Goal: Information Seeking & Learning: Learn about a topic

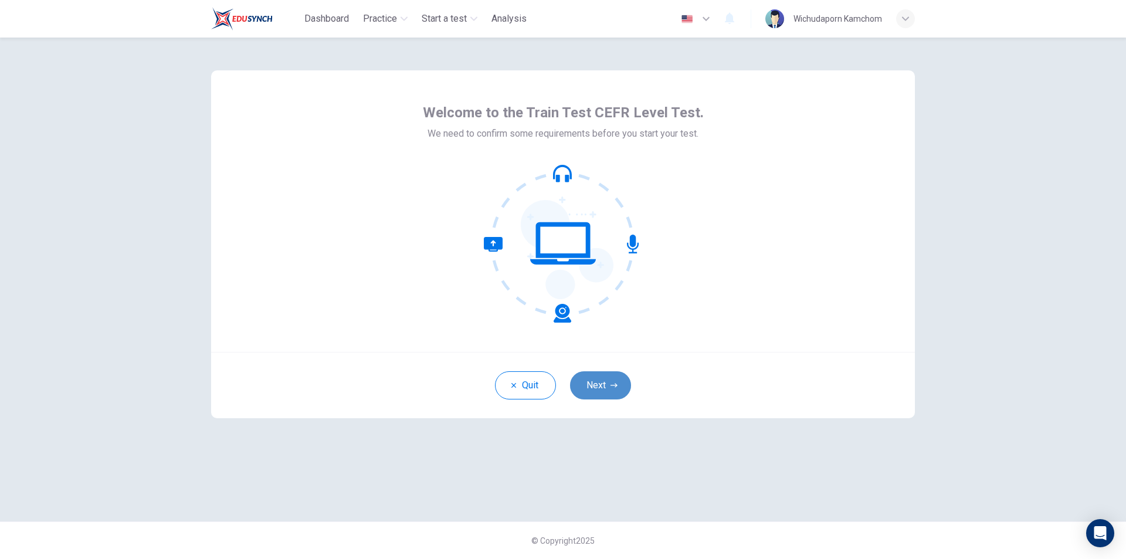
click at [601, 392] on button "Next" at bounding box center [600, 385] width 61 height 28
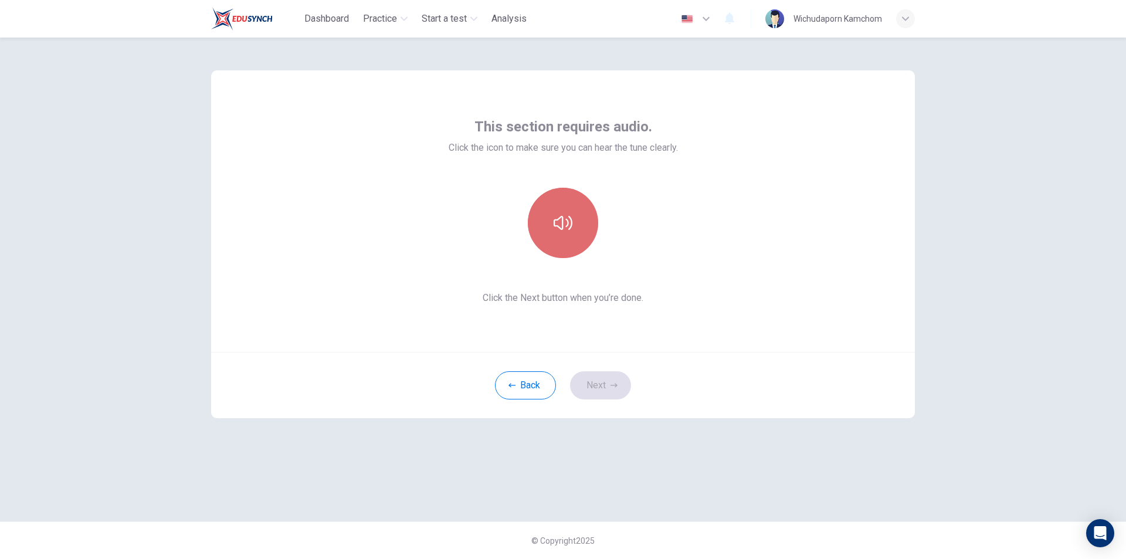
click at [572, 237] on button "button" at bounding box center [563, 223] width 70 height 70
click at [613, 385] on icon "button" at bounding box center [613, 385] width 7 height 4
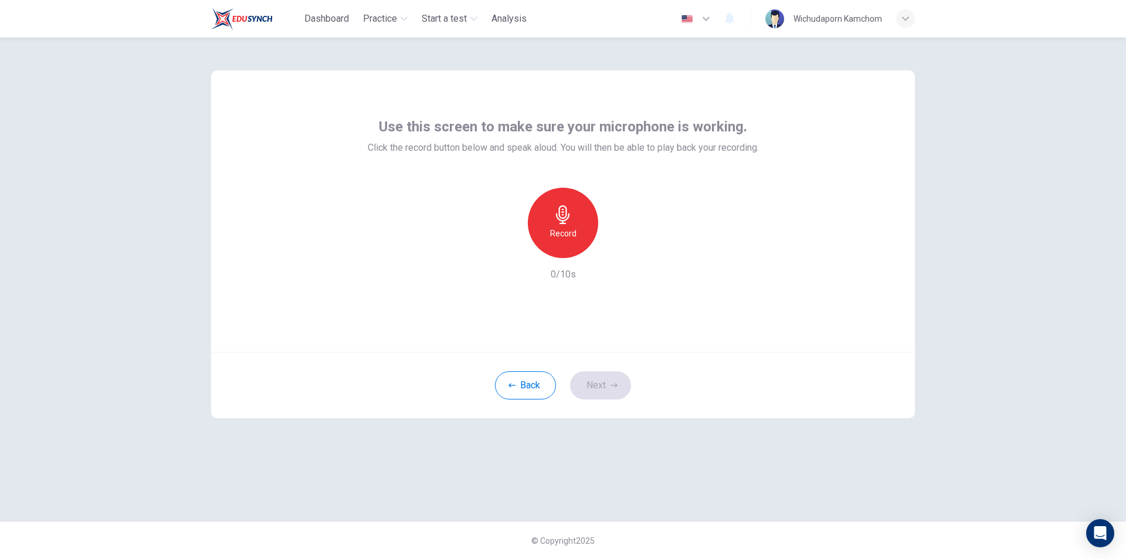
click at [560, 221] on icon "button" at bounding box center [562, 214] width 19 height 19
click at [562, 232] on h6 "Stop" at bounding box center [563, 233] width 18 height 14
click at [615, 247] on icon "button" at bounding box center [617, 248] width 5 height 7
click at [610, 376] on button "Next" at bounding box center [600, 385] width 61 height 28
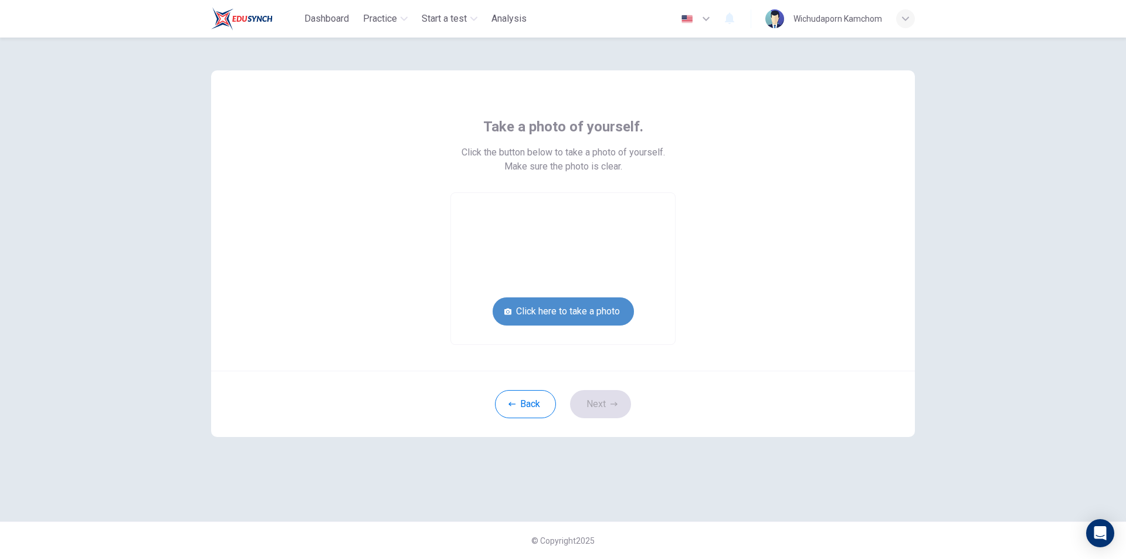
click at [603, 317] on button "Click here to take a photo" at bounding box center [562, 311] width 141 height 28
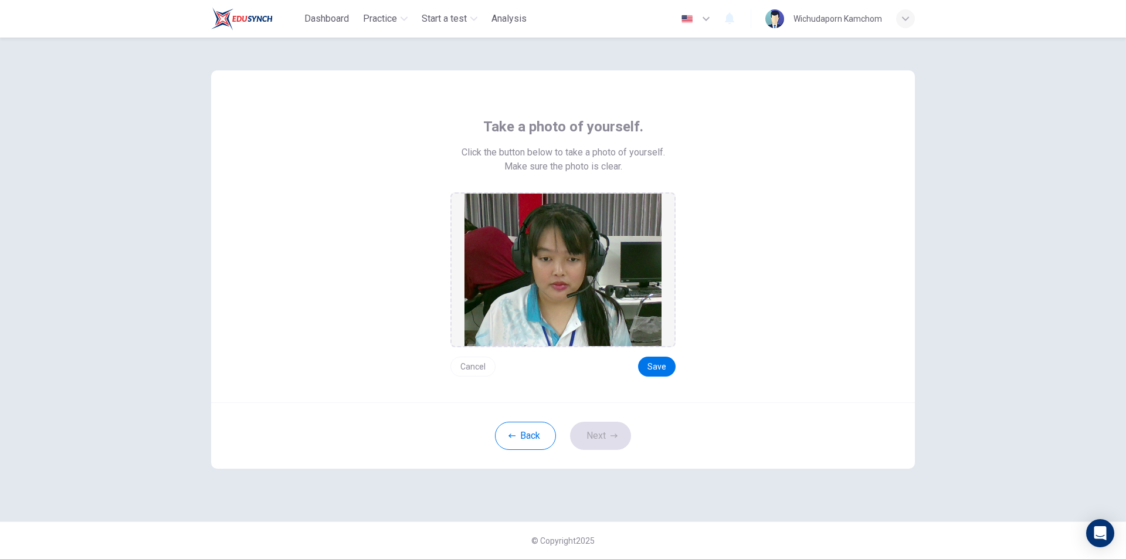
click at [672, 376] on div "Cancel Save" at bounding box center [562, 361] width 225 height 29
click at [674, 369] on button "Save" at bounding box center [657, 366] width 38 height 20
click at [667, 369] on button "Save" at bounding box center [657, 366] width 38 height 20
click at [623, 441] on button "Next" at bounding box center [600, 436] width 61 height 28
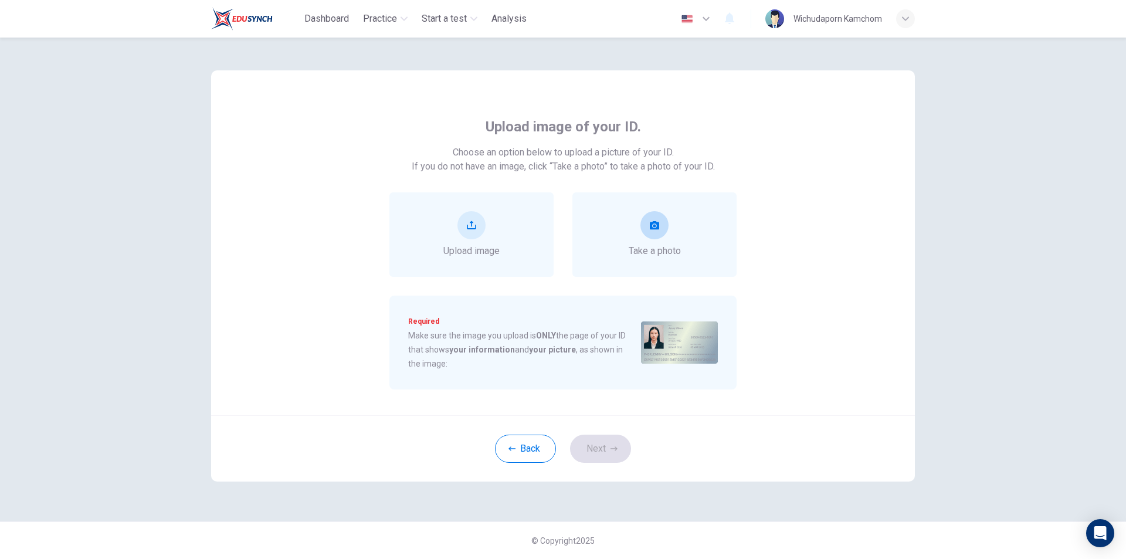
click at [638, 234] on div "Take a photo" at bounding box center [654, 234] width 52 height 47
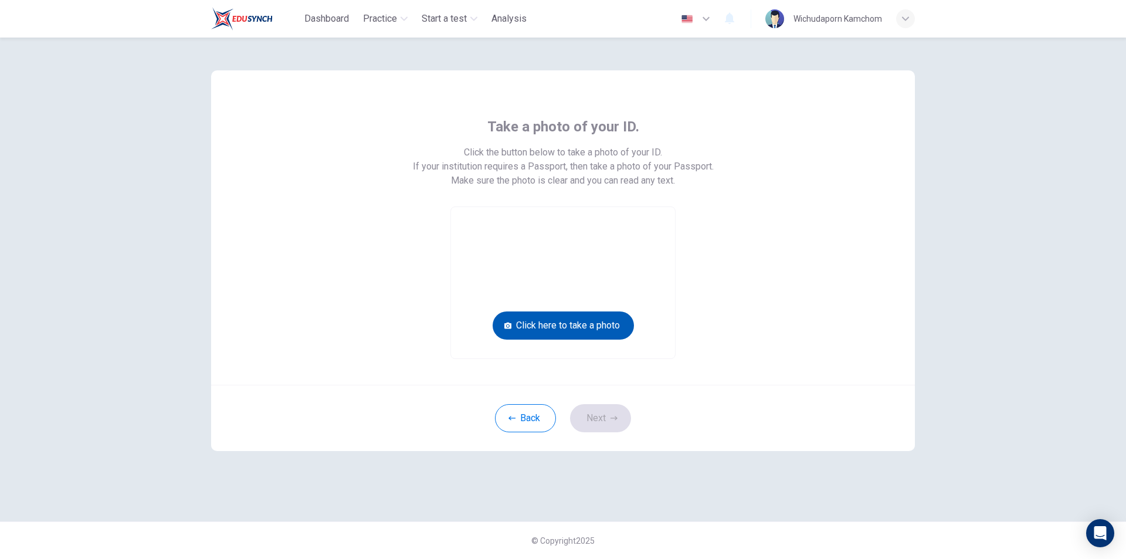
click at [613, 327] on button "Click here to take a photo" at bounding box center [562, 325] width 141 height 28
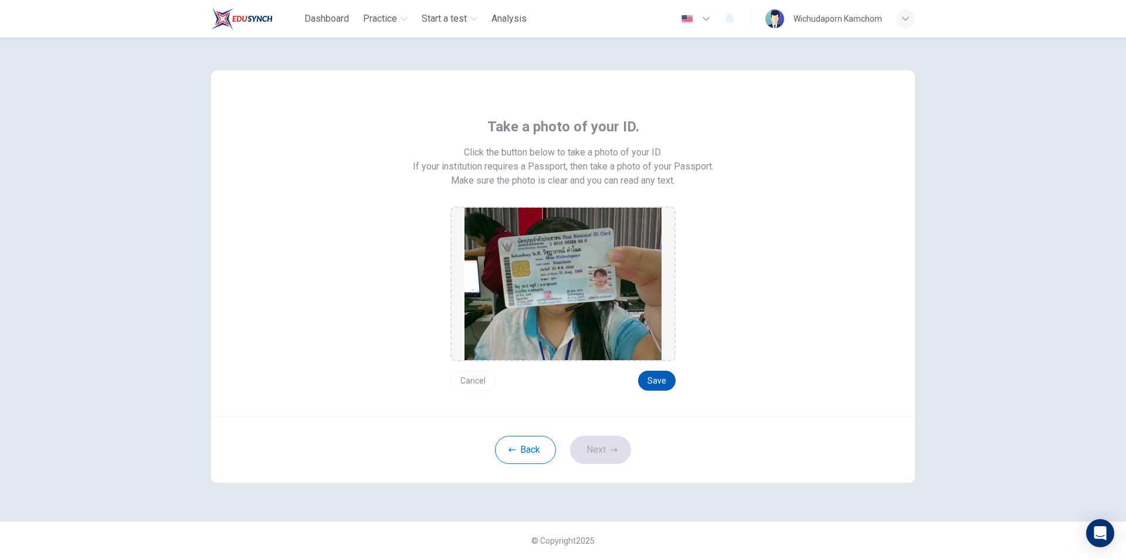
click at [649, 382] on button "Save" at bounding box center [657, 381] width 38 height 20
click at [582, 476] on div "Back Next" at bounding box center [562, 449] width 703 height 66
click at [597, 455] on button "Next" at bounding box center [600, 450] width 61 height 28
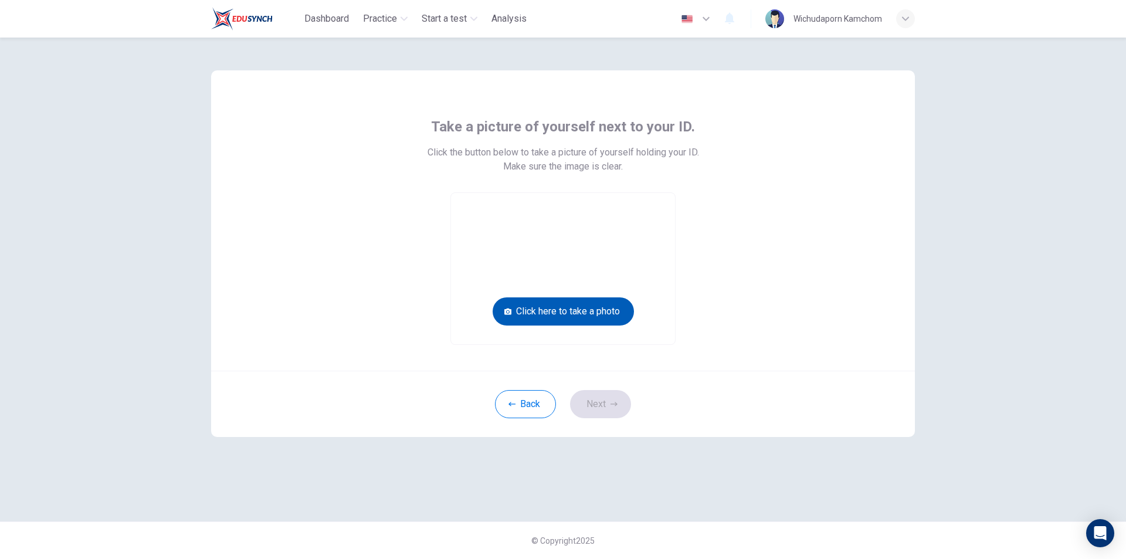
click at [585, 305] on button "Click here to take a photo" at bounding box center [562, 311] width 141 height 28
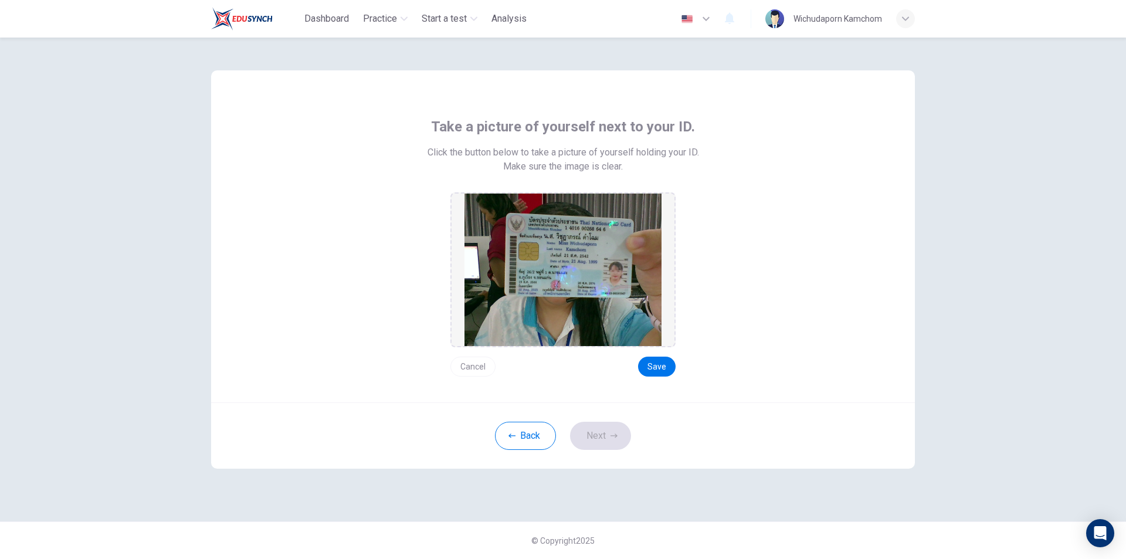
click at [477, 371] on button "Cancel" at bounding box center [472, 366] width 45 height 20
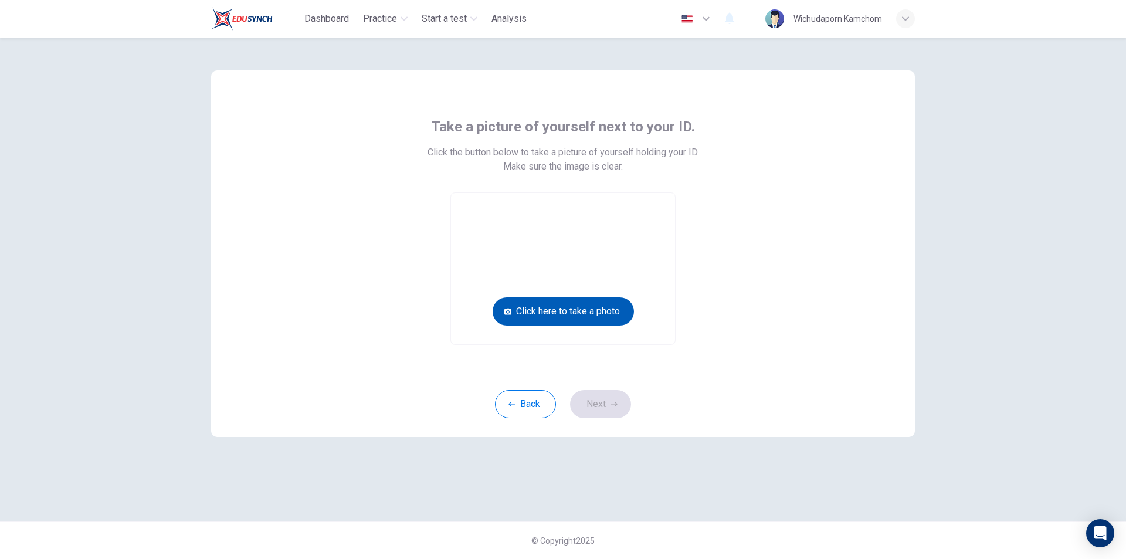
click at [587, 303] on button "Click here to take a photo" at bounding box center [562, 311] width 141 height 28
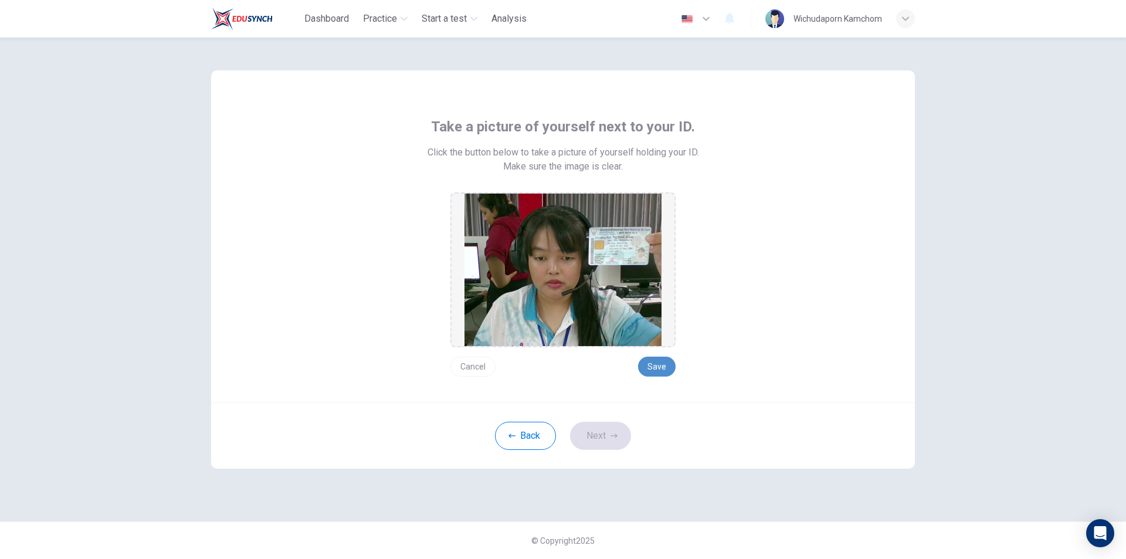
click at [661, 368] on button "Save" at bounding box center [657, 366] width 38 height 20
click at [606, 440] on button "Next" at bounding box center [600, 436] width 61 height 28
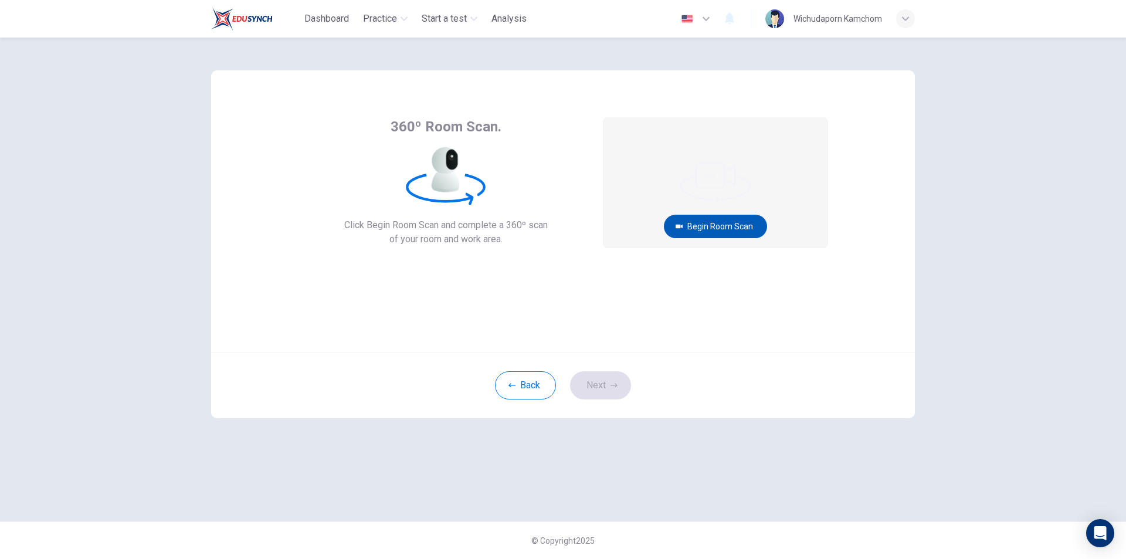
click at [728, 221] on button "Begin Room Scan" at bounding box center [715, 226] width 103 height 23
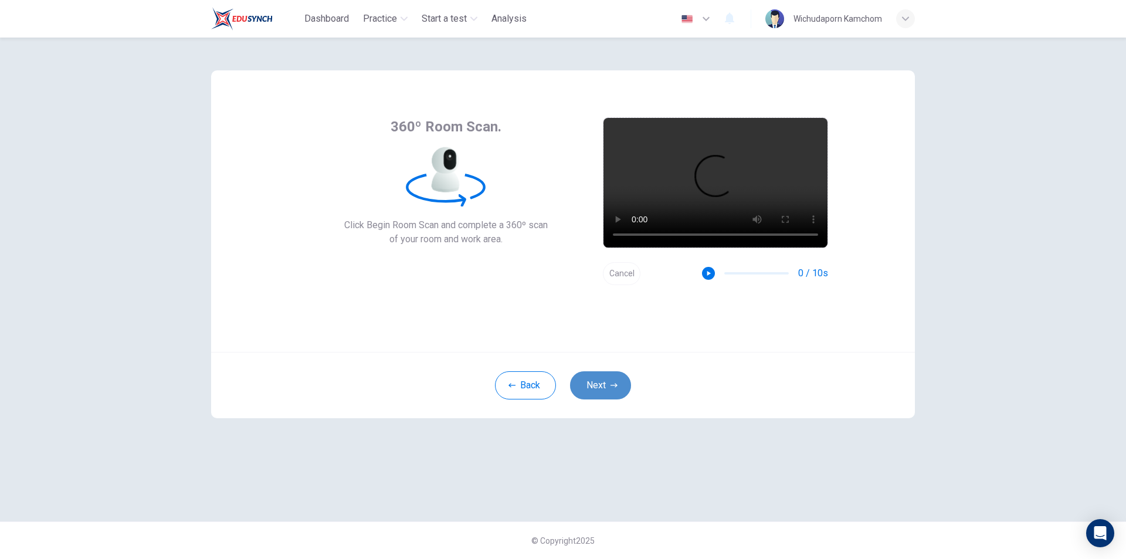
click at [587, 378] on button "Next" at bounding box center [600, 385] width 61 height 28
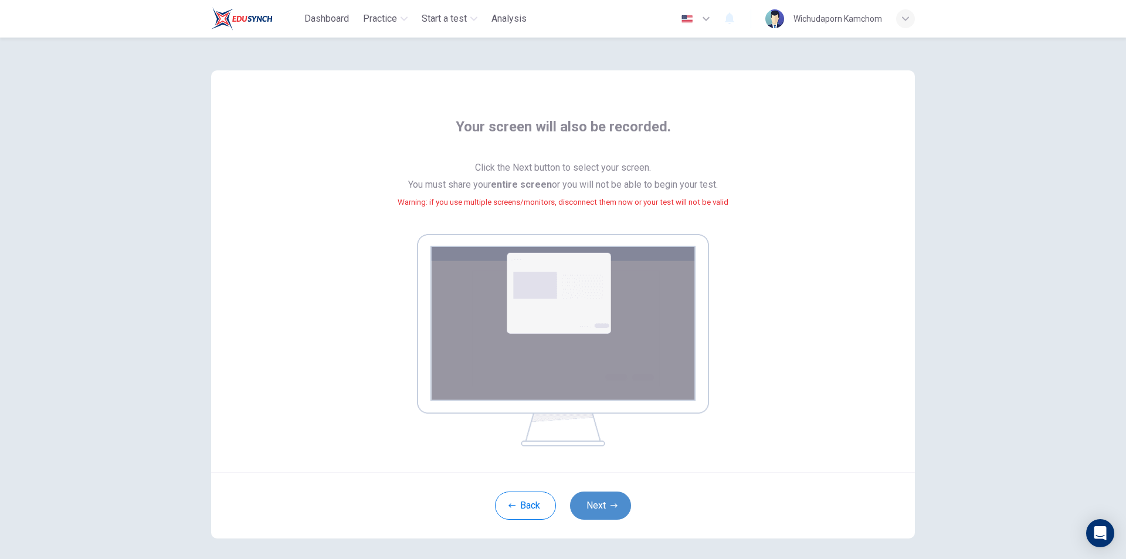
click at [604, 500] on button "Next" at bounding box center [600, 505] width 61 height 28
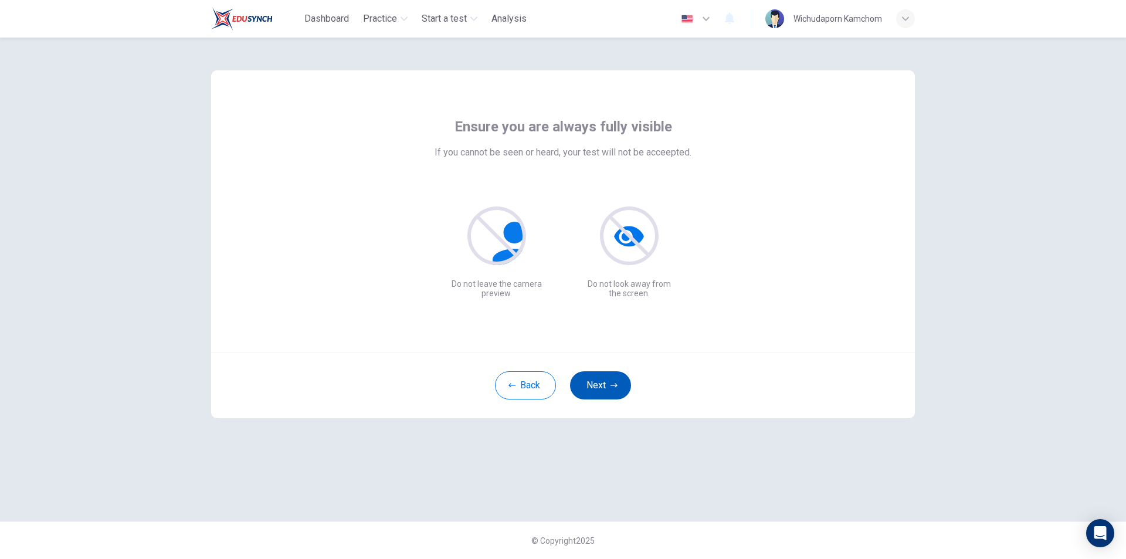
click at [605, 392] on button "Next" at bounding box center [600, 385] width 61 height 28
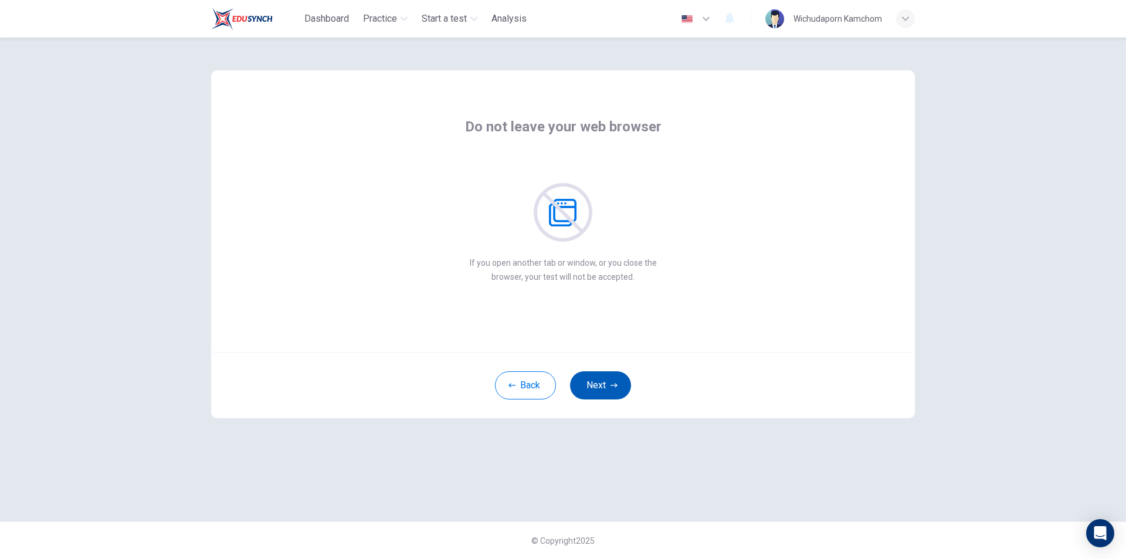
click at [605, 392] on button "Next" at bounding box center [600, 385] width 61 height 28
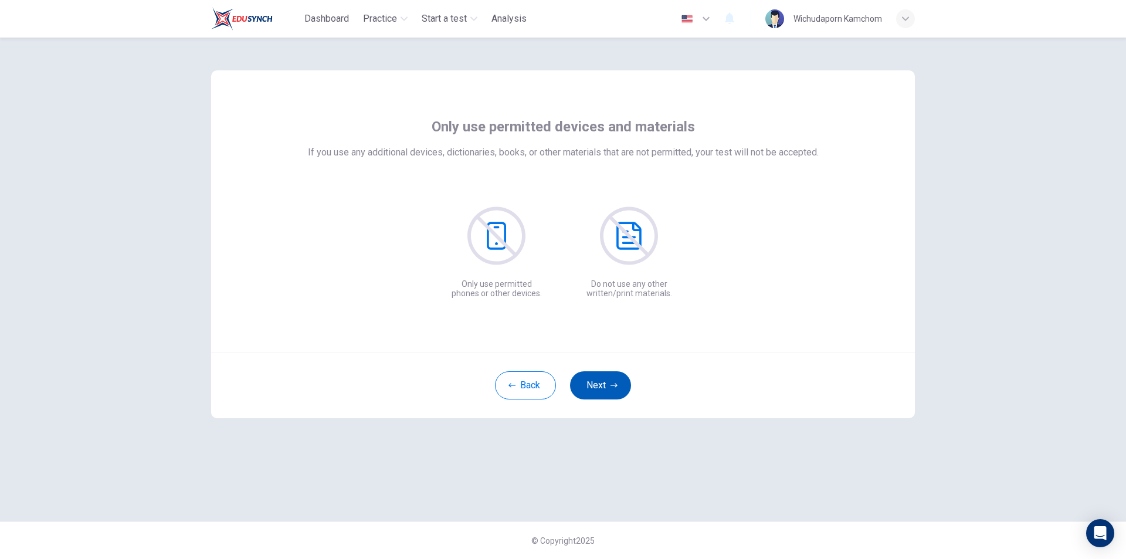
click at [605, 392] on button "Next" at bounding box center [600, 385] width 61 height 28
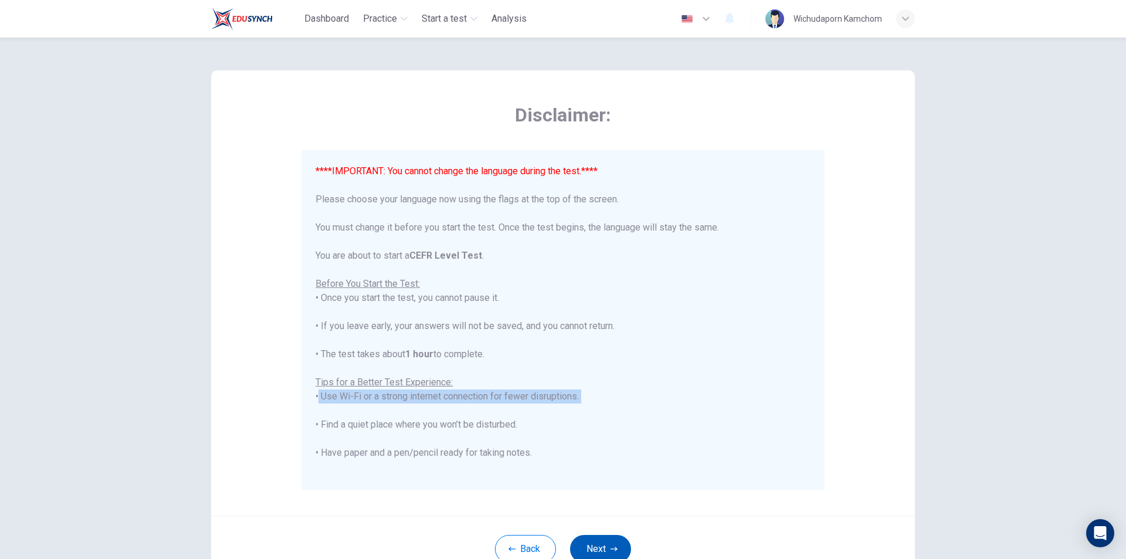
click at [605, 392] on div "****IMPORTANT: You cannot change the language during the test.**** Please choos…" at bounding box center [562, 375] width 495 height 422
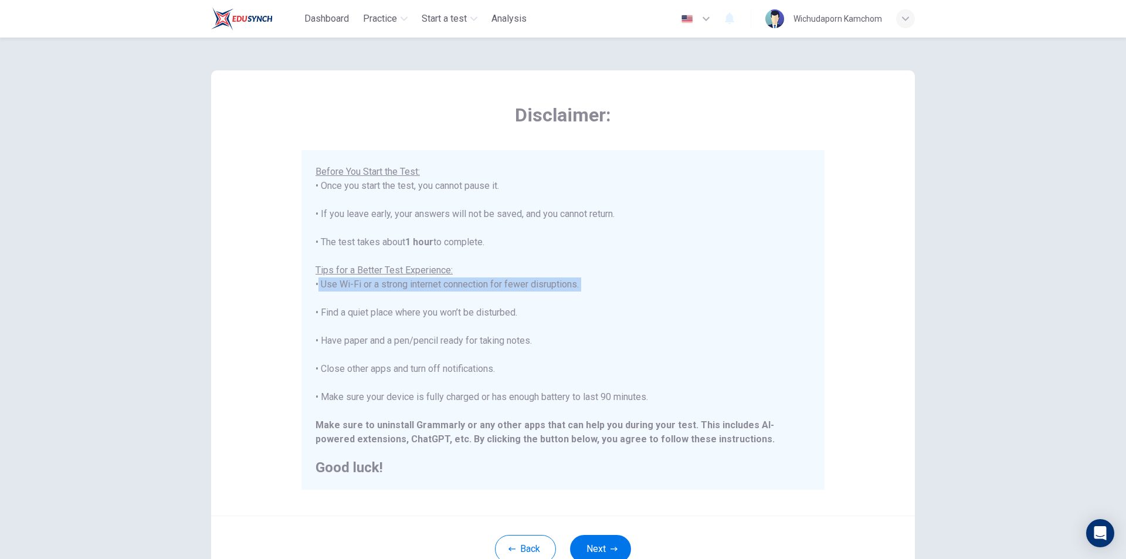
scroll to position [93, 0]
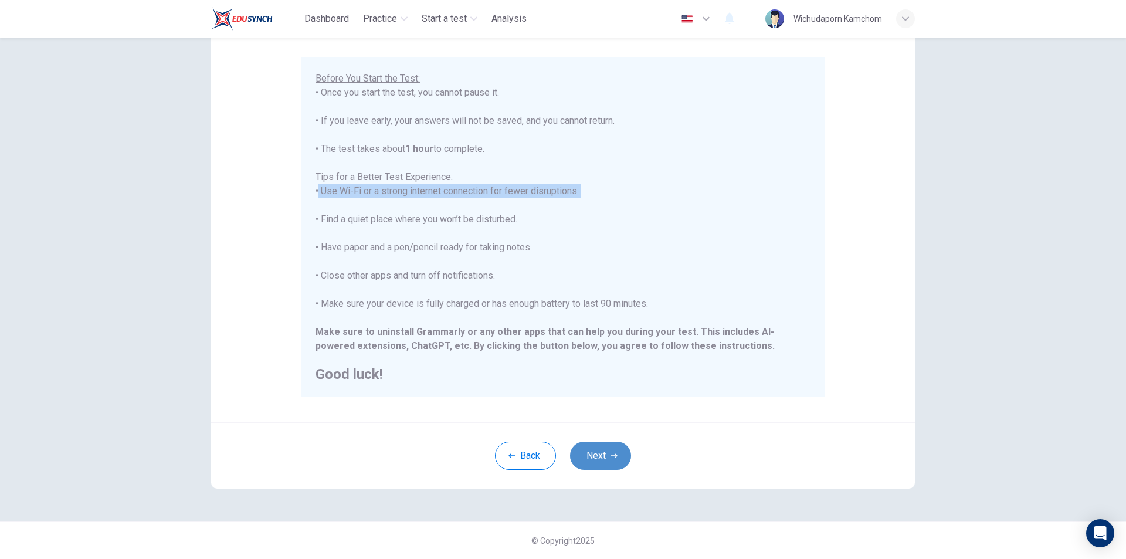
click at [608, 462] on button "Next" at bounding box center [600, 455] width 61 height 28
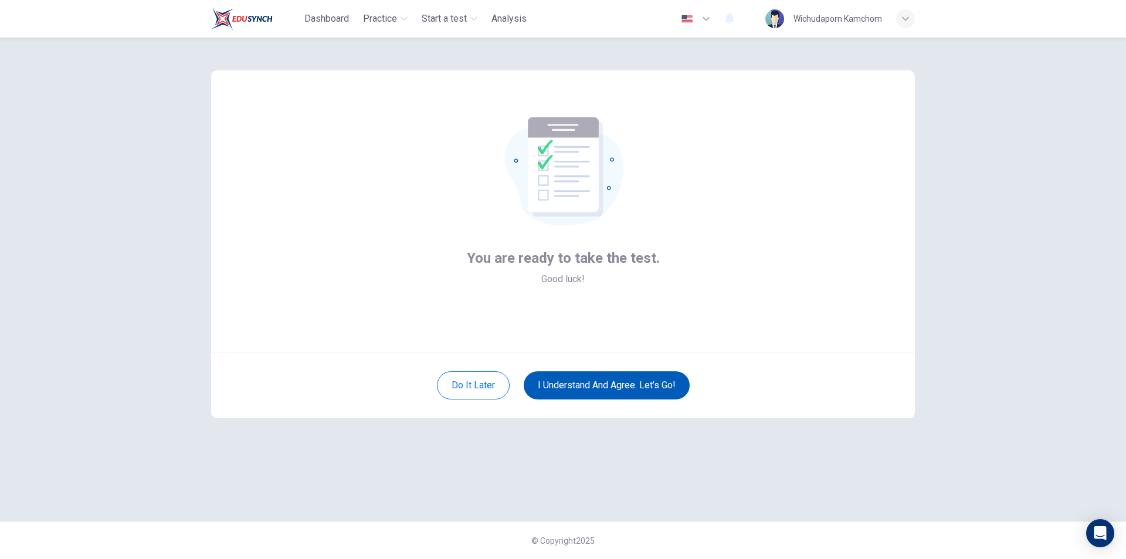
click at [623, 380] on button "I understand and agree. Let’s go!" at bounding box center [607, 385] width 166 height 28
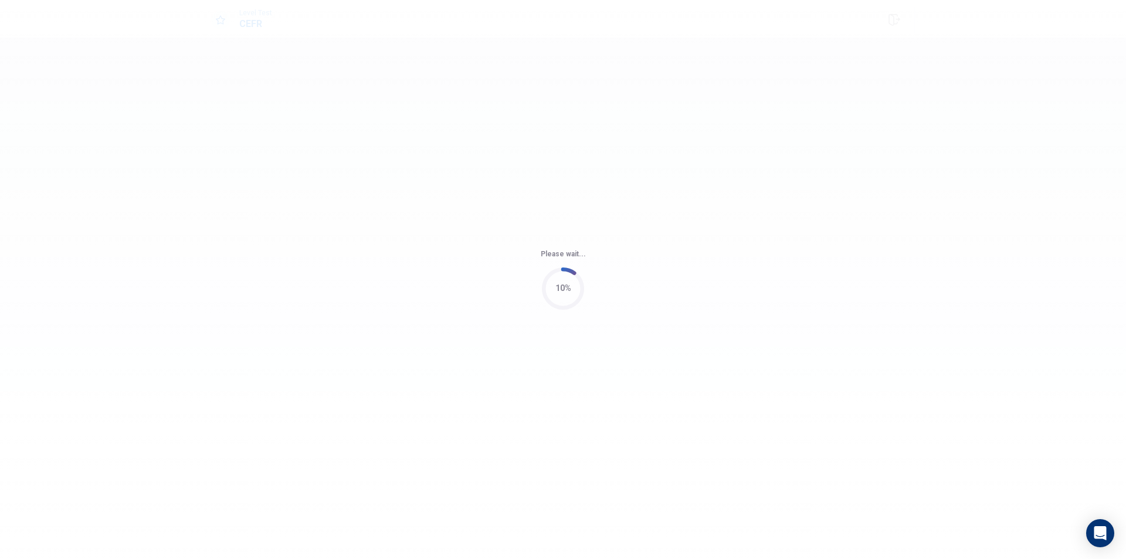
click at [515, 189] on div "Please wait... 10%" at bounding box center [563, 279] width 1126 height 559
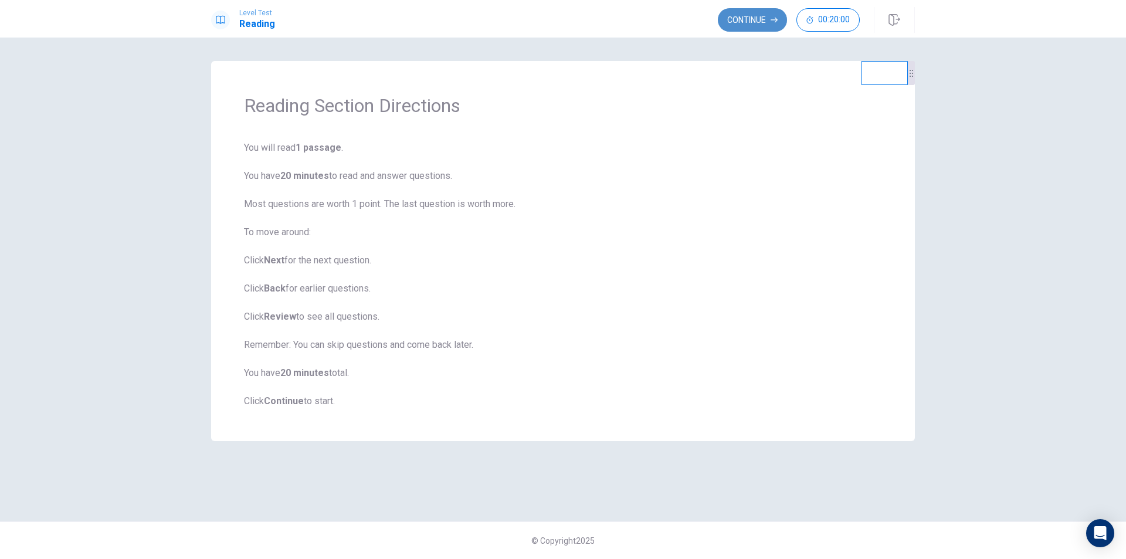
click at [757, 23] on button "Continue" at bounding box center [752, 19] width 69 height 23
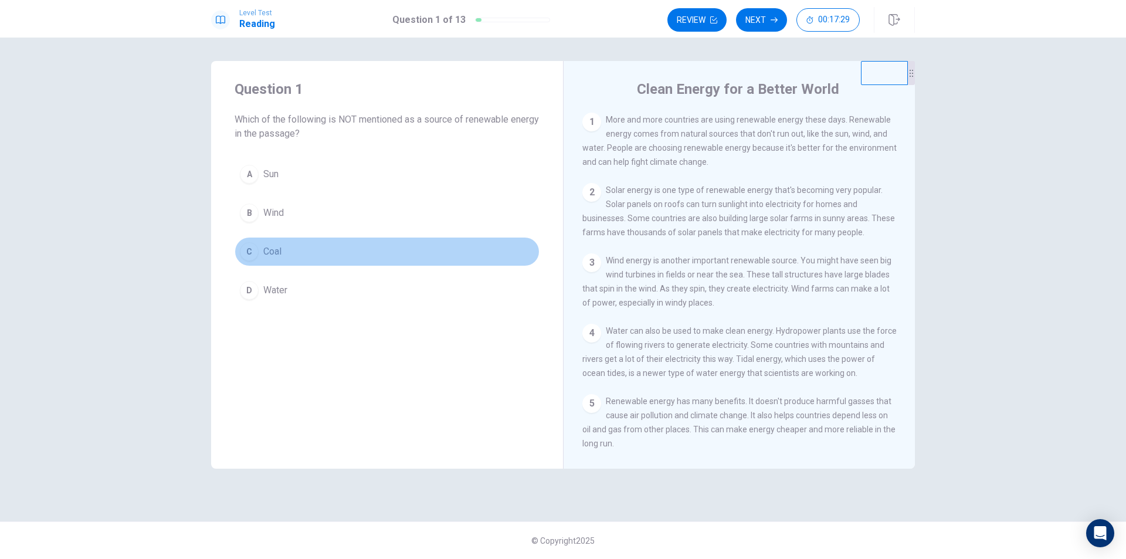
click at [260, 250] on button "C Coal" at bounding box center [386, 251] width 305 height 29
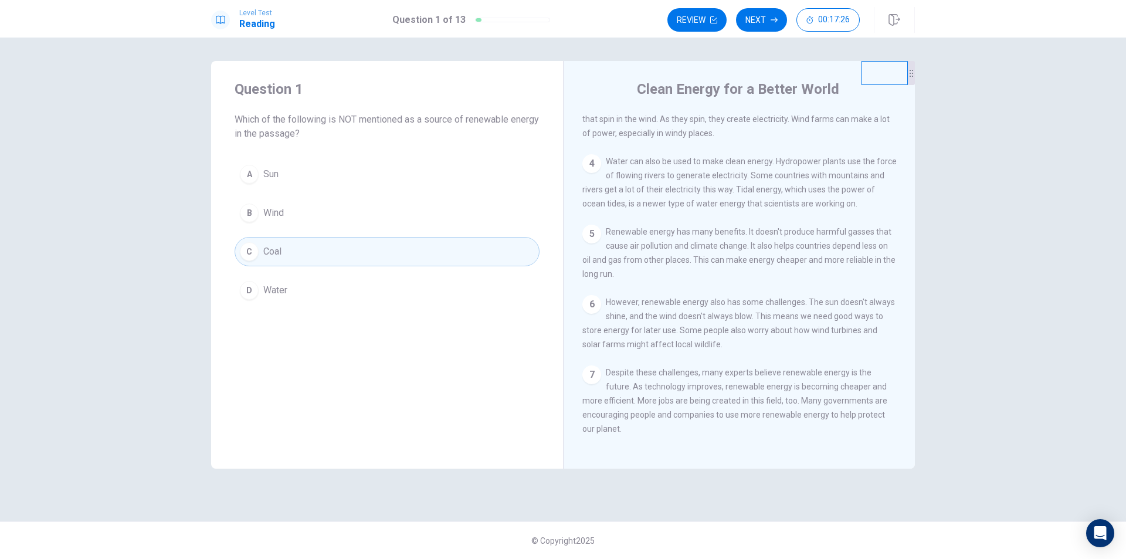
scroll to position [186, 0]
click at [759, 16] on button "Next" at bounding box center [761, 19] width 51 height 23
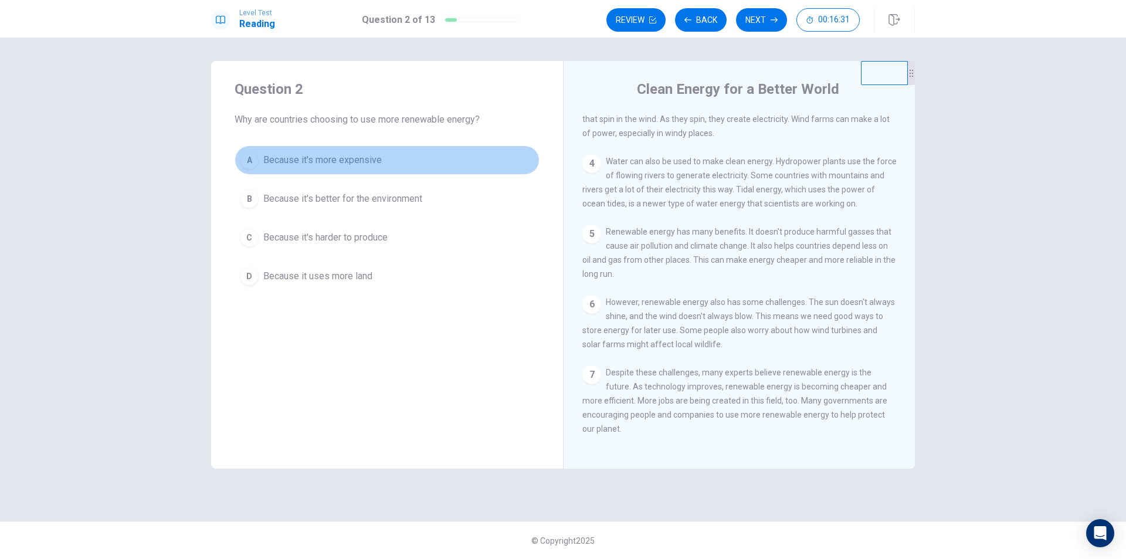
click at [355, 159] on span "Because it's more expensive" at bounding box center [322, 160] width 118 height 14
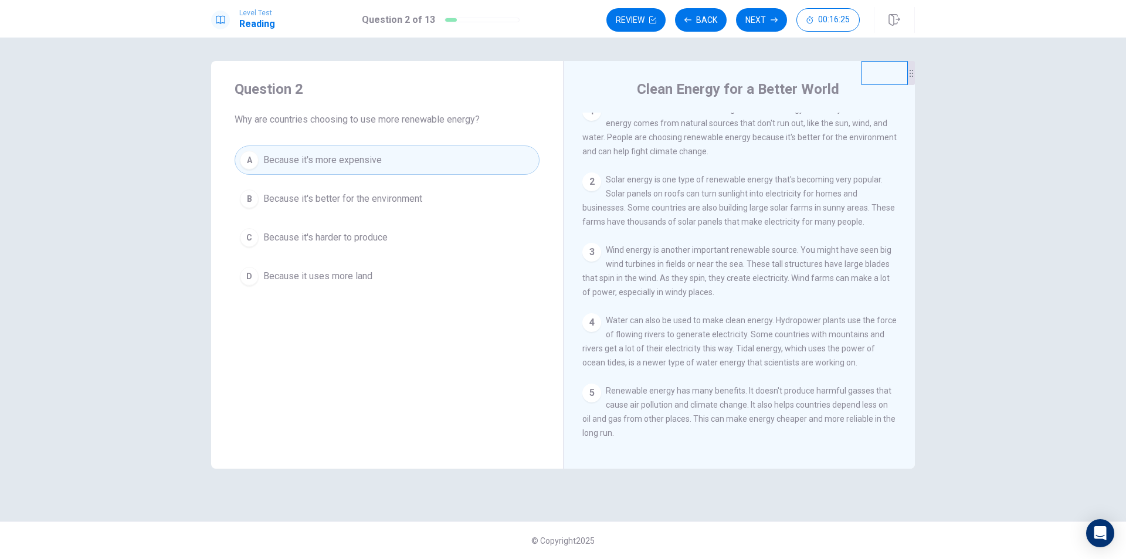
scroll to position [0, 0]
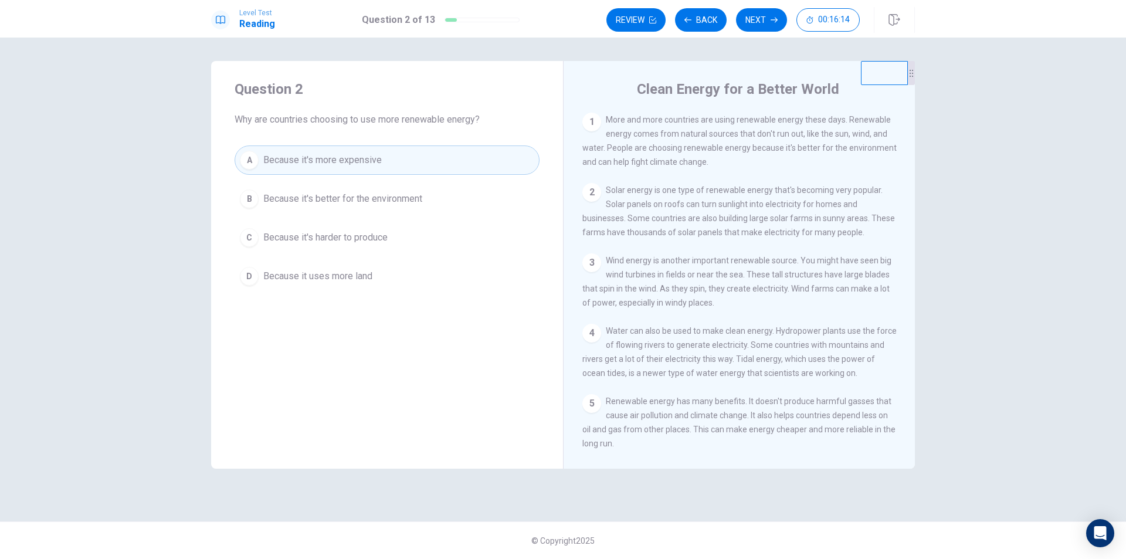
drag, startPoint x: 668, startPoint y: 412, endPoint x: 830, endPoint y: 409, distance: 161.3
click at [830, 409] on span "Renewable energy has many benefits. It doesn't produce harmful gasses that caus…" at bounding box center [738, 422] width 313 height 52
drag, startPoint x: 672, startPoint y: 409, endPoint x: 822, endPoint y: 409, distance: 150.7
click at [822, 409] on span "Renewable energy has many benefits. It doesn't produce harmful gasses that caus…" at bounding box center [738, 422] width 313 height 52
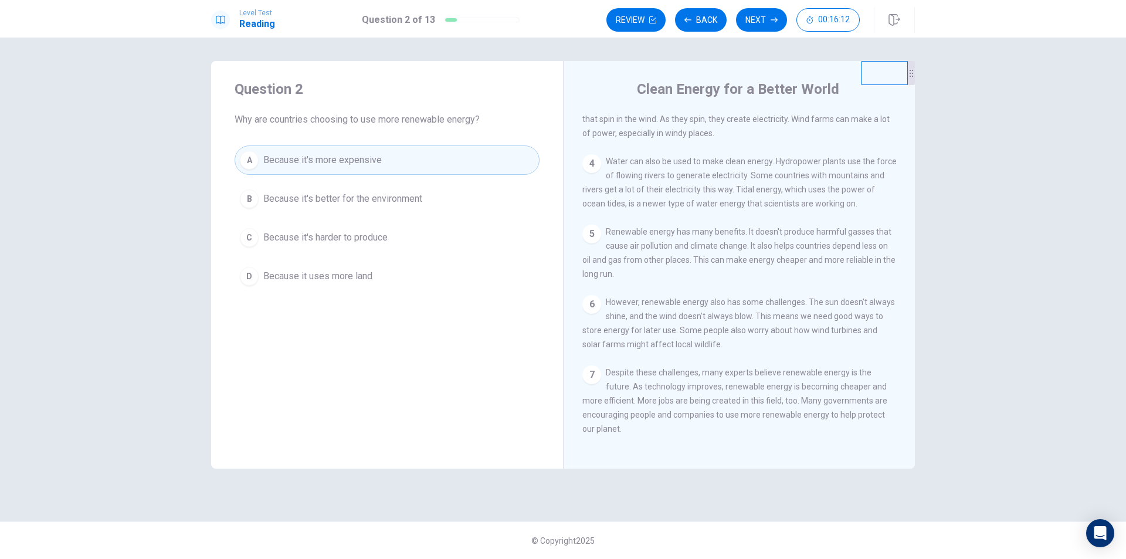
scroll to position [186, 0]
click at [352, 188] on button "B Because it's better for the environment" at bounding box center [386, 198] width 305 height 29
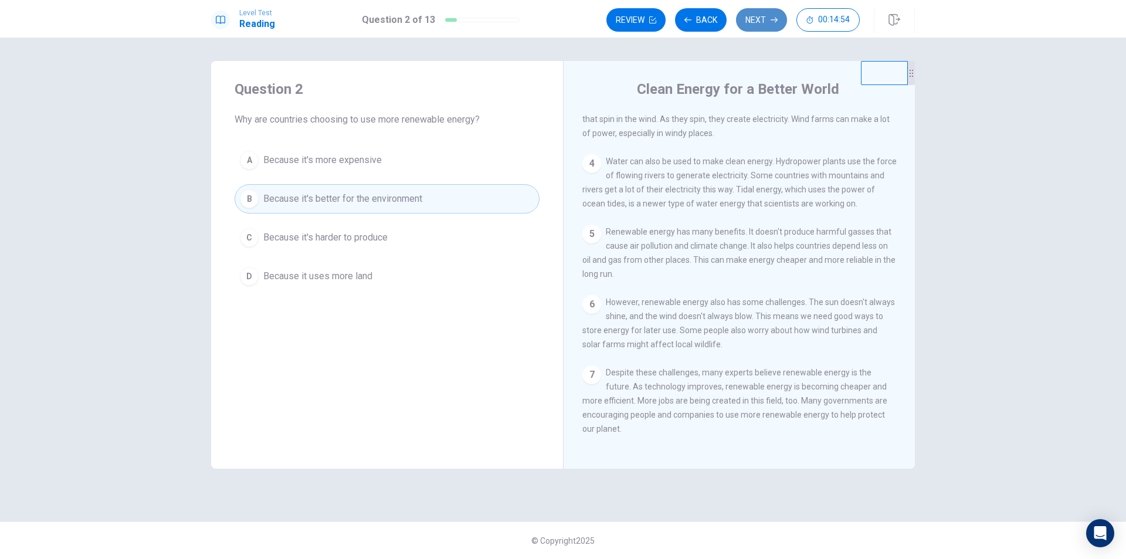
click at [763, 22] on button "Next" at bounding box center [761, 19] width 51 height 23
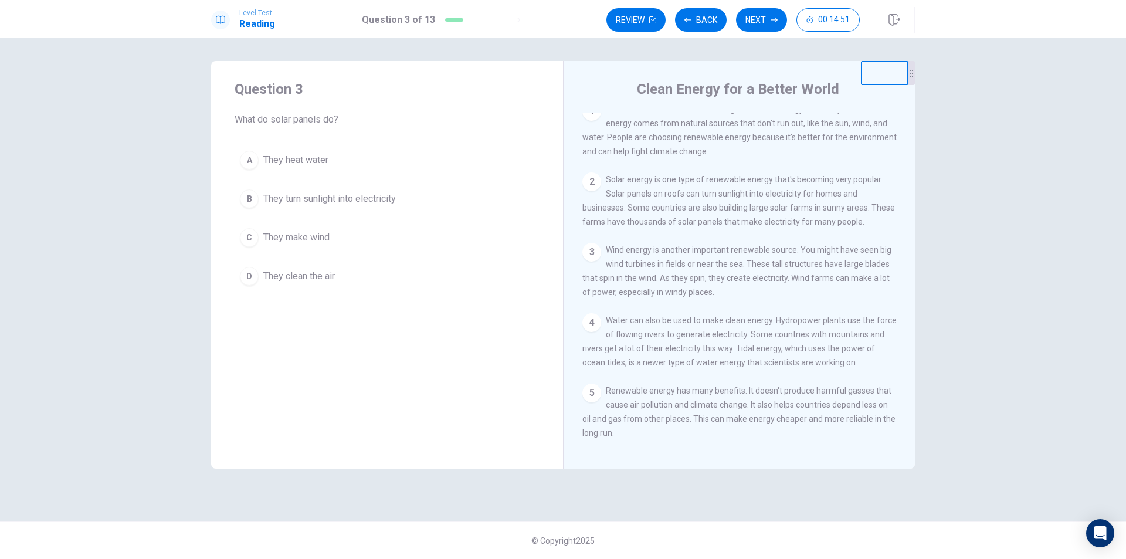
scroll to position [0, 0]
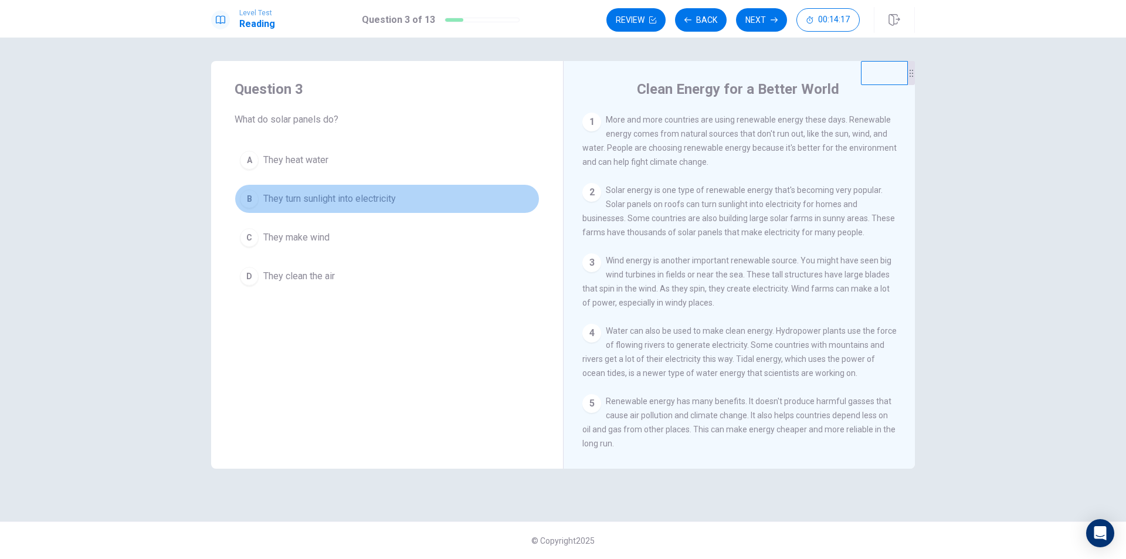
click at [346, 200] on span "They turn sunlight into electricity" at bounding box center [329, 199] width 132 height 14
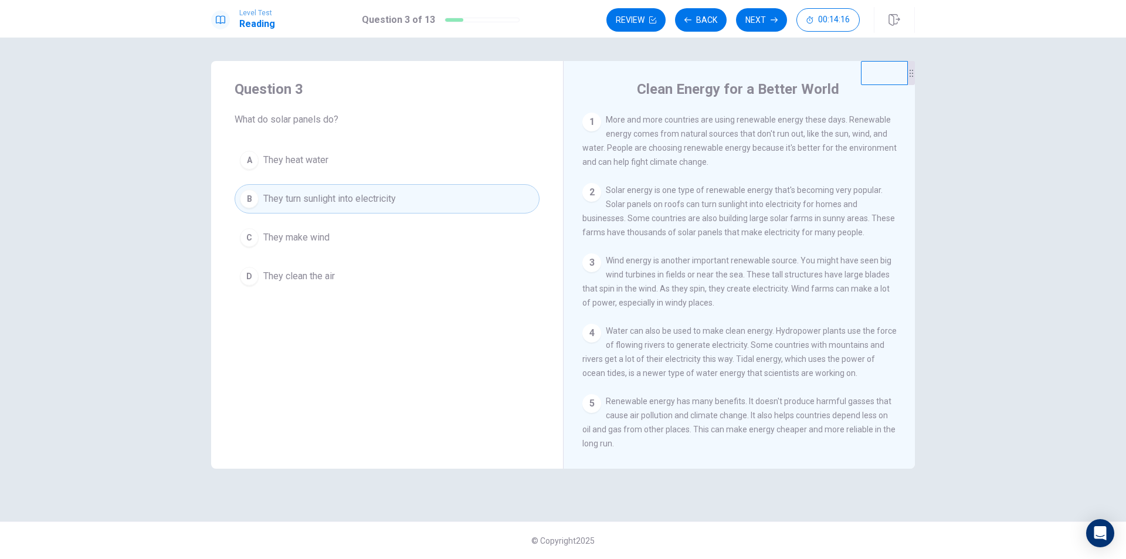
scroll to position [186, 0]
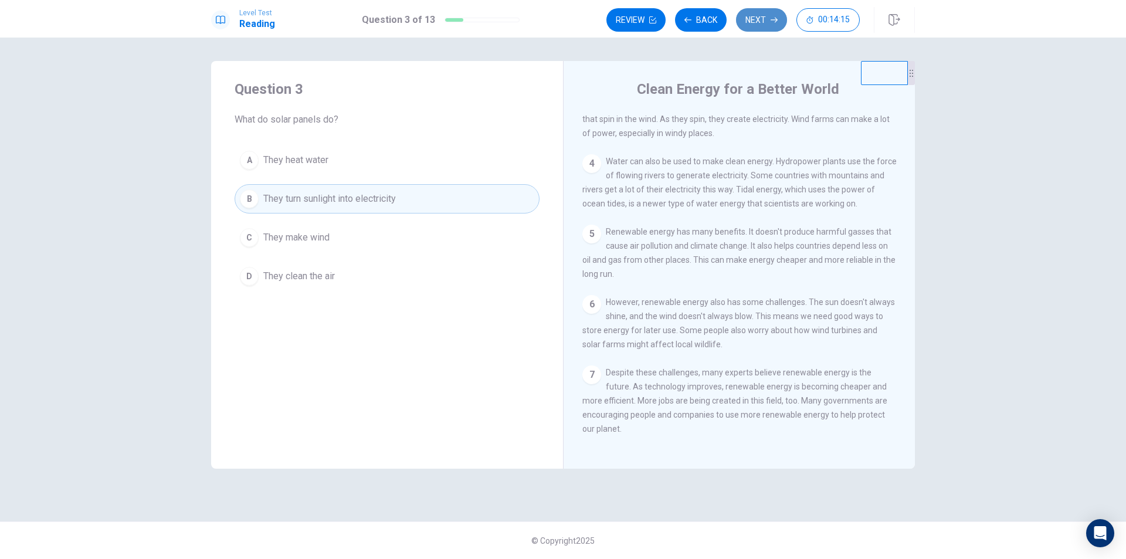
click at [738, 21] on button "Next" at bounding box center [761, 19] width 51 height 23
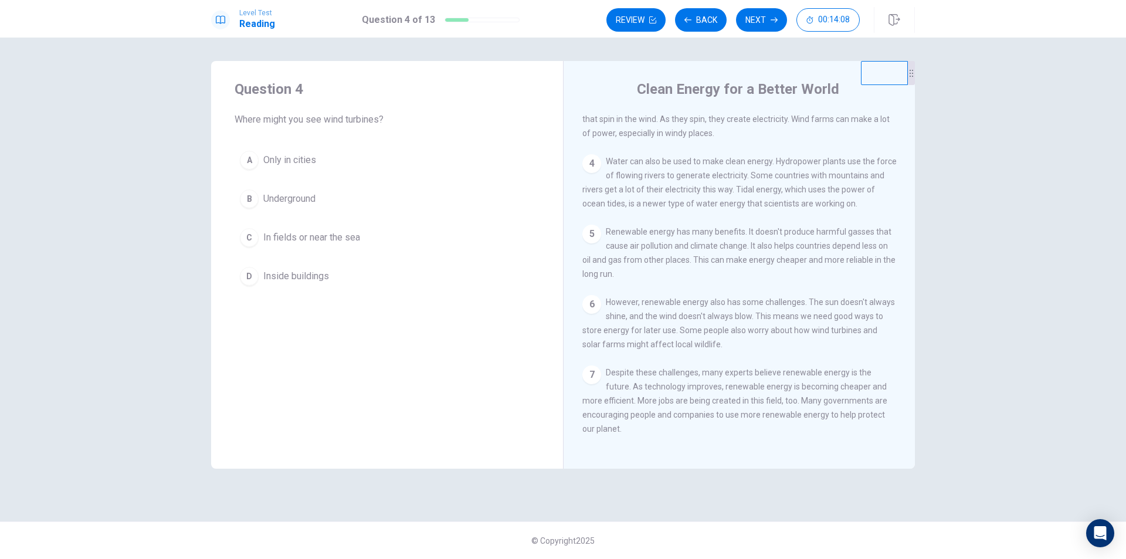
drag, startPoint x: 390, startPoint y: 122, endPoint x: 332, endPoint y: 121, distance: 57.5
click at [332, 121] on span "Where might you see wind turbines?" at bounding box center [386, 120] width 305 height 14
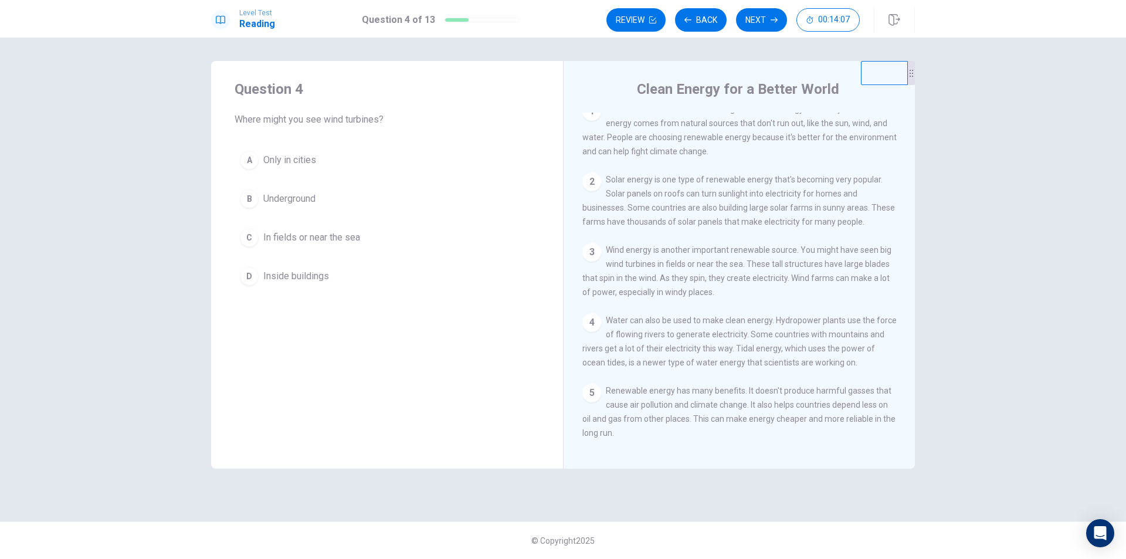
scroll to position [0, 0]
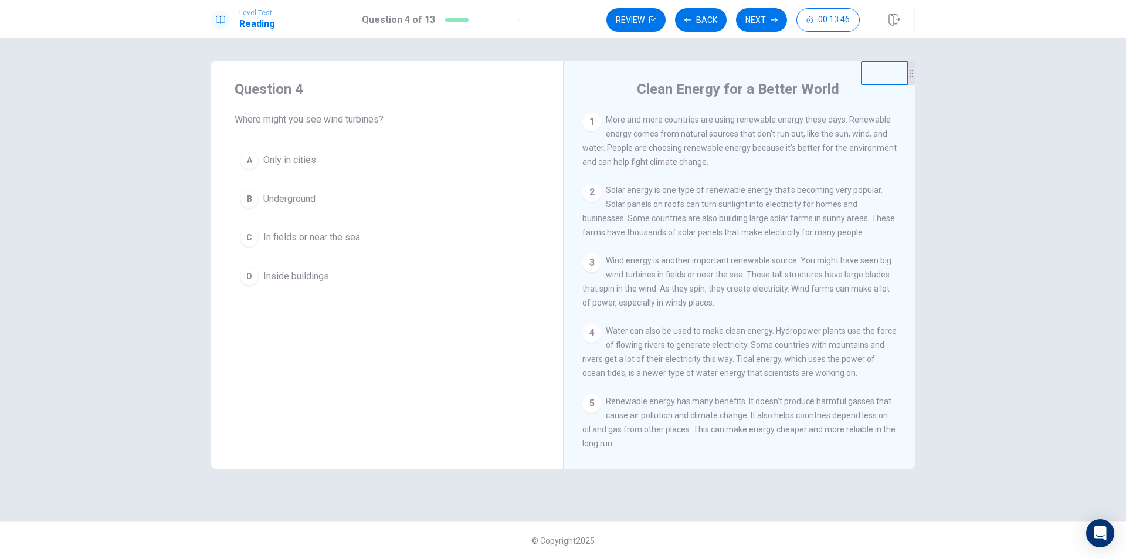
drag, startPoint x: 668, startPoint y: 281, endPoint x: 726, endPoint y: 274, distance: 58.5
click at [726, 274] on div "3 Wind energy is another important renewable source. You might have seen big wi…" at bounding box center [739, 281] width 314 height 56
click at [351, 243] on span "In fields or near the sea" at bounding box center [311, 237] width 97 height 14
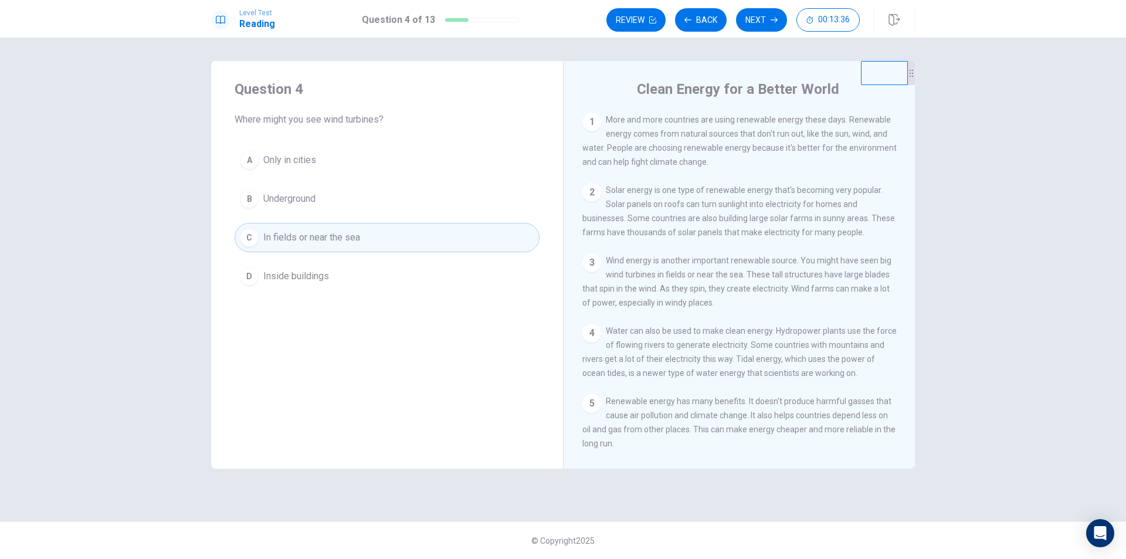
scroll to position [186, 0]
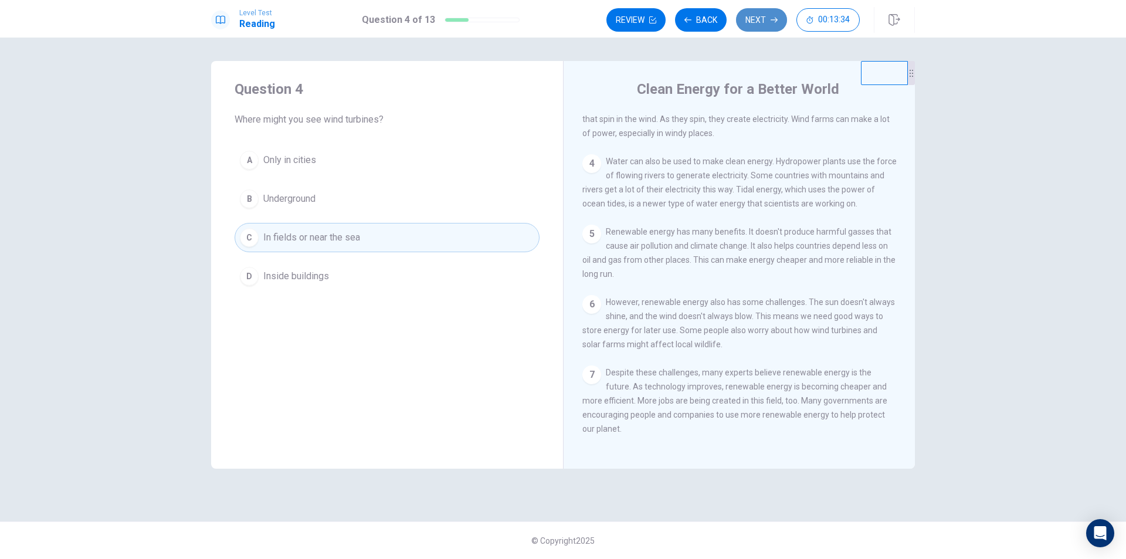
click at [762, 8] on button "Next" at bounding box center [761, 19] width 51 height 23
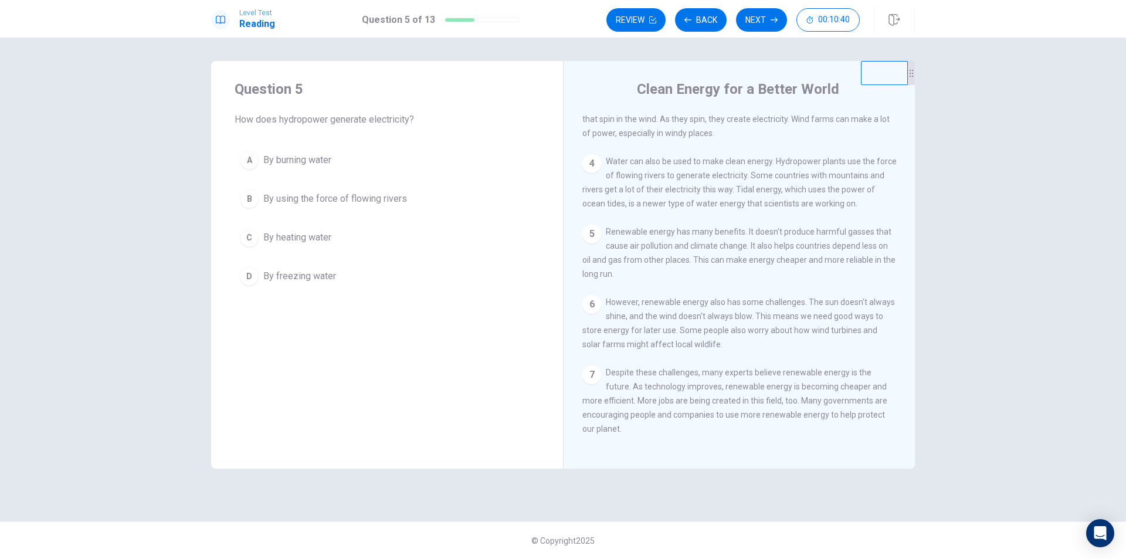
click at [385, 201] on span "By using the force of flowing rivers" at bounding box center [335, 199] width 144 height 14
click at [754, 25] on button "Next" at bounding box center [761, 19] width 51 height 23
drag, startPoint x: 338, startPoint y: 121, endPoint x: 454, endPoint y: 115, distance: 116.8
click at [454, 115] on span "What is one challenge of renewable energy mentioned in the passage?" at bounding box center [386, 120] width 305 height 14
click at [437, 229] on button "C The sun doesn't always shine and the wind doesn't always blow" at bounding box center [386, 237] width 305 height 29
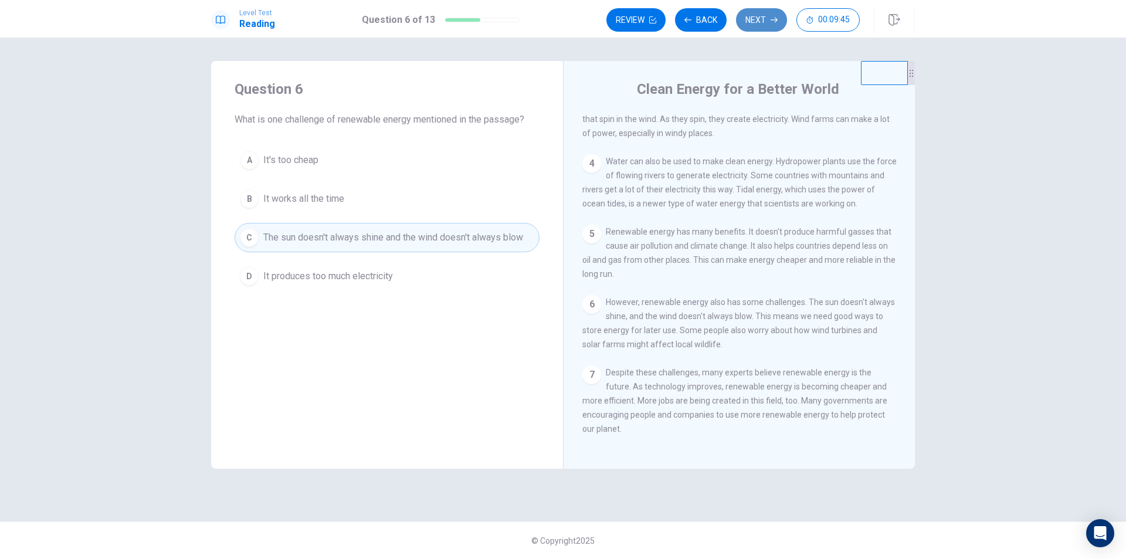
click at [739, 21] on button "Next" at bounding box center [761, 19] width 51 height 23
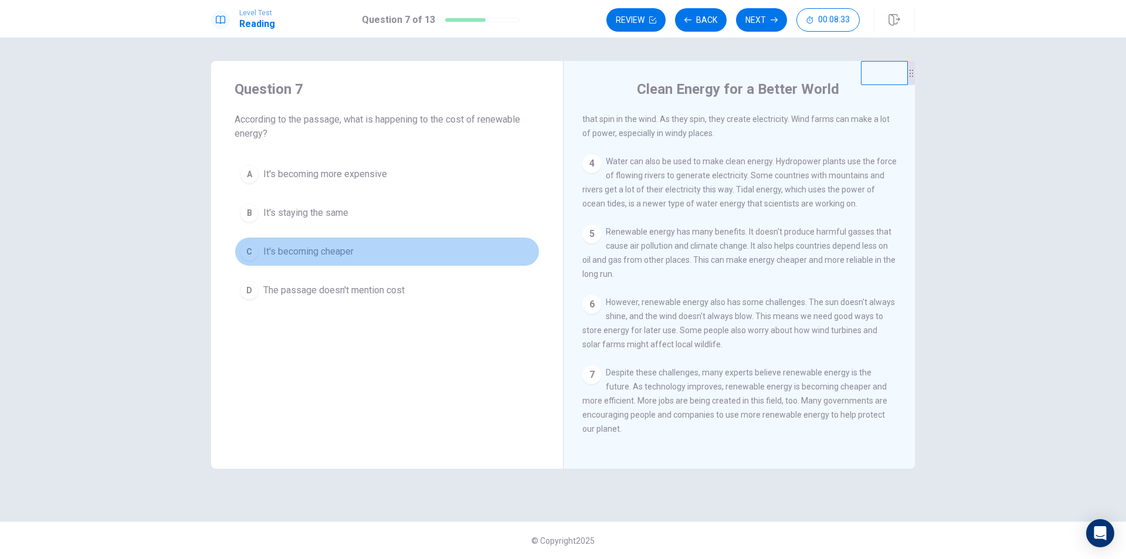
click at [317, 247] on span "It's becoming cheaper" at bounding box center [308, 251] width 90 height 14
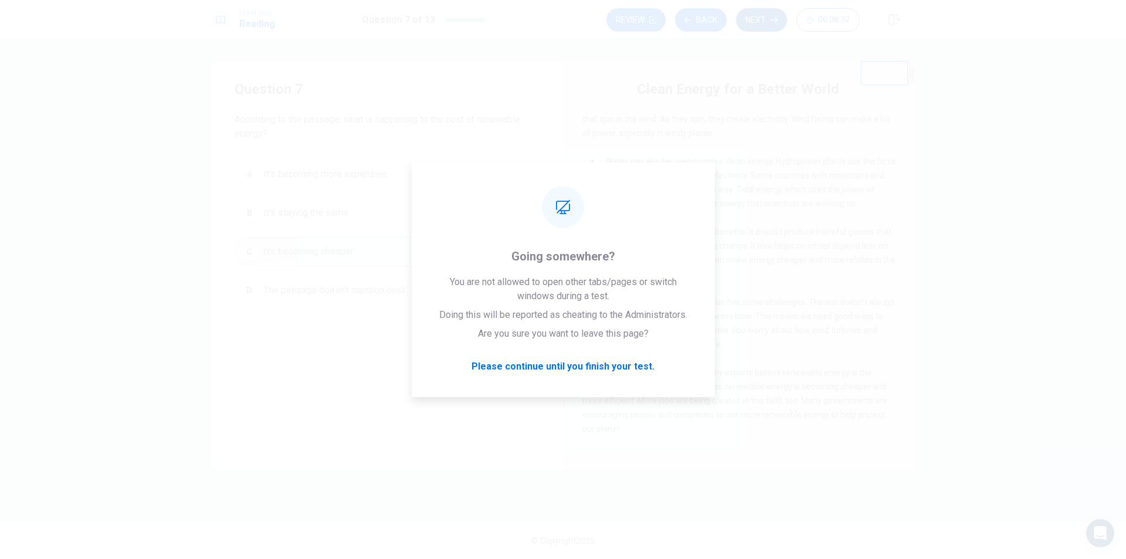
click at [767, 16] on button "Next" at bounding box center [761, 19] width 51 height 23
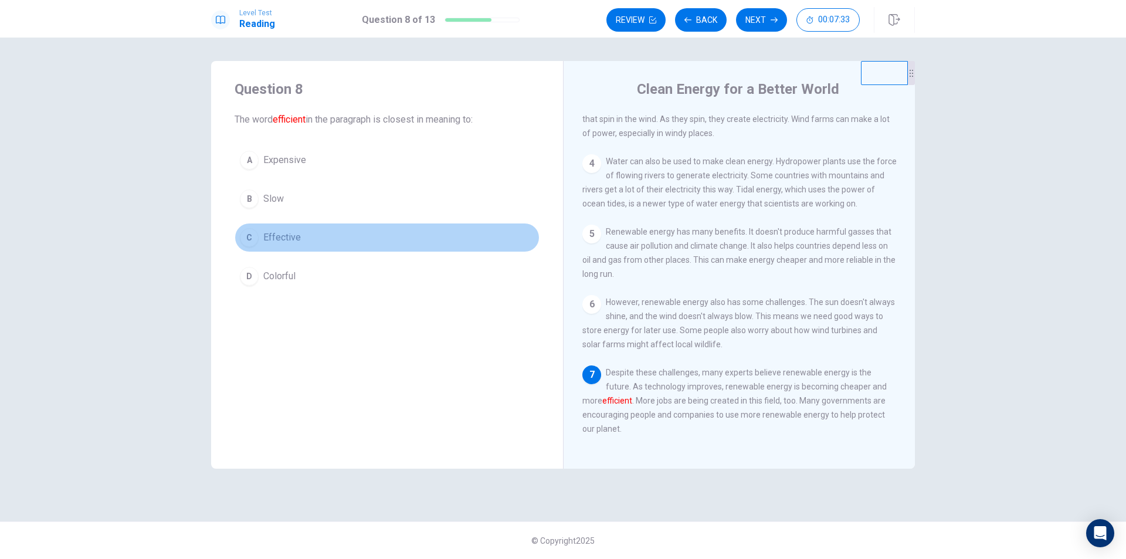
click at [301, 239] on button "C Effective" at bounding box center [386, 237] width 305 height 29
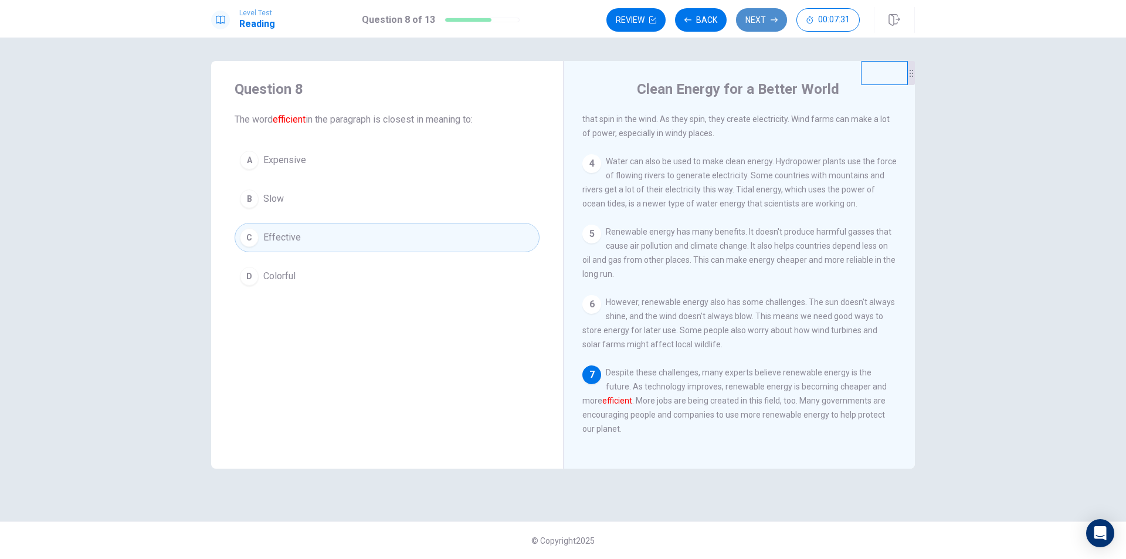
click at [769, 21] on button "Next" at bounding box center [761, 19] width 51 height 23
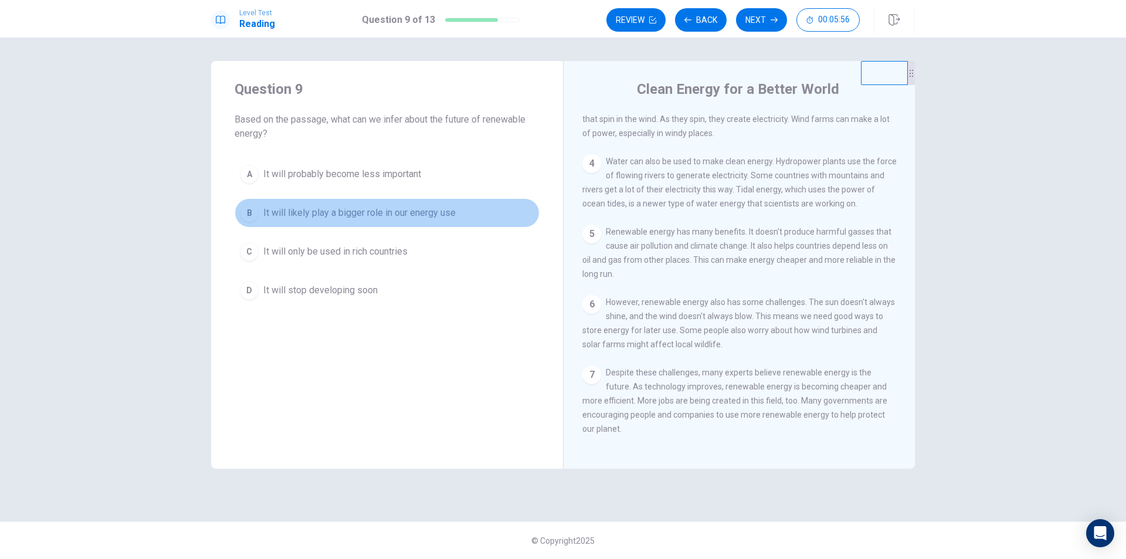
click at [380, 203] on button "B It will likely play a bigger role in our energy use" at bounding box center [386, 212] width 305 height 29
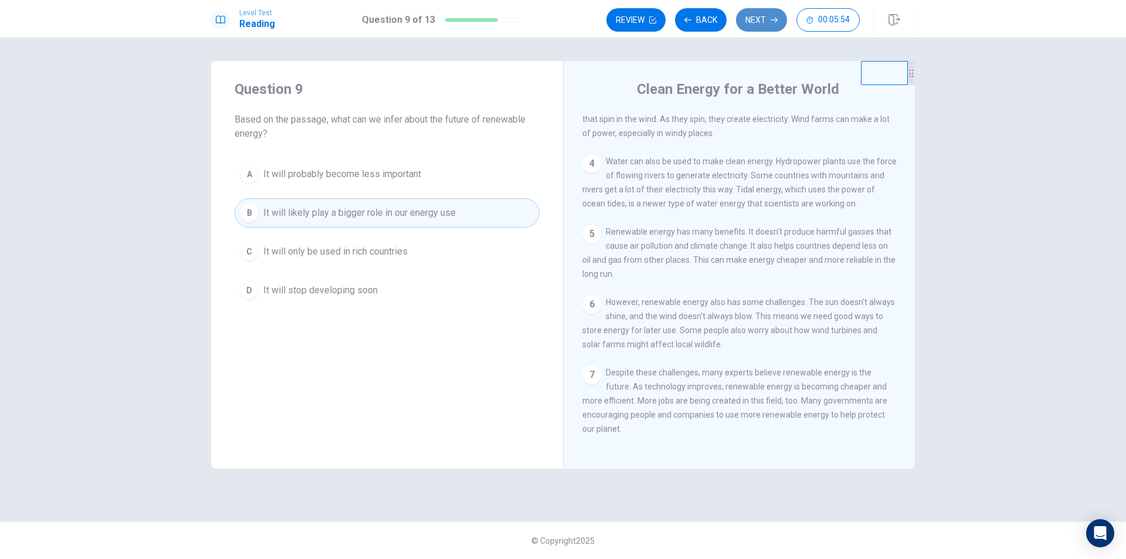
click at [753, 18] on button "Next" at bounding box center [761, 19] width 51 height 23
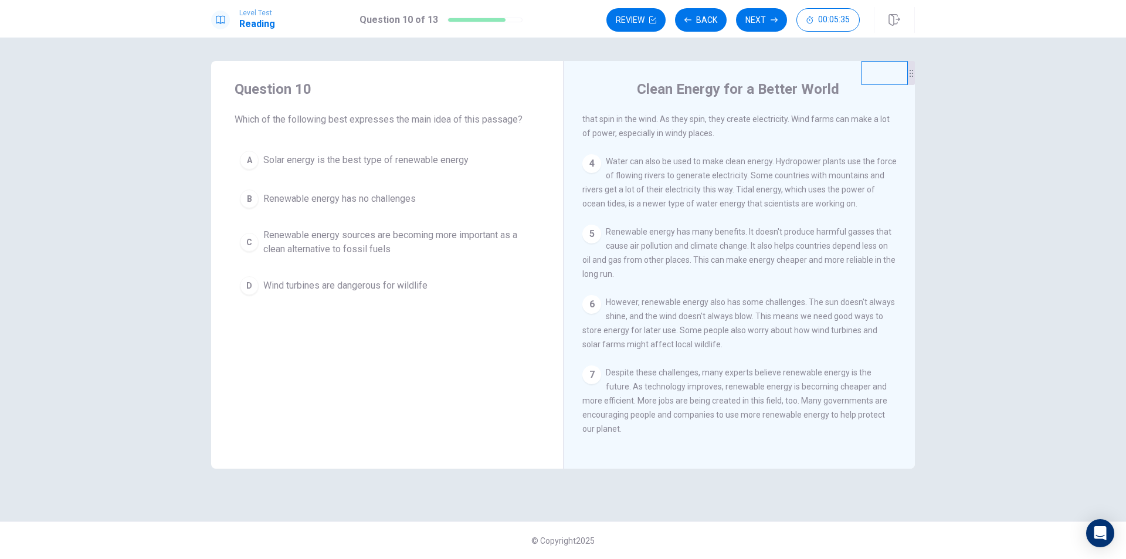
click at [367, 246] on span "Renewable energy sources are becoming more important as a clean alternative to …" at bounding box center [398, 242] width 271 height 28
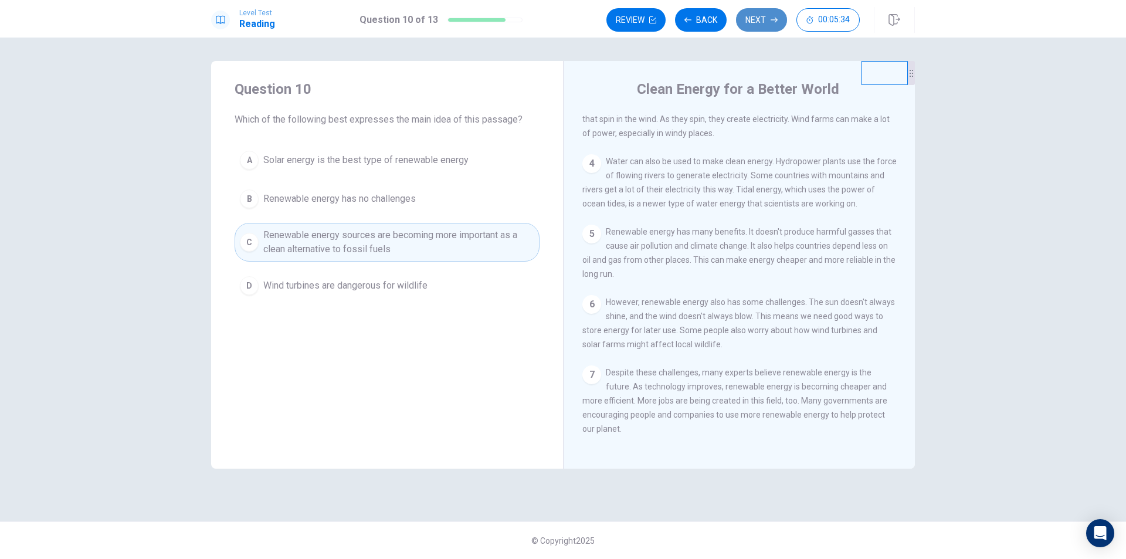
click at [762, 16] on button "Next" at bounding box center [761, 19] width 51 height 23
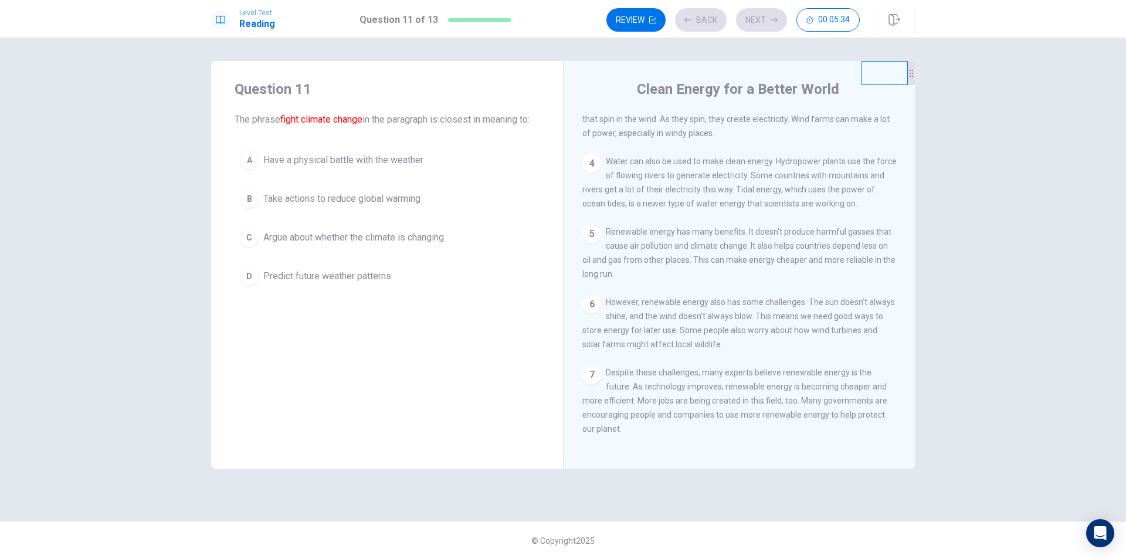
scroll to position [0, 0]
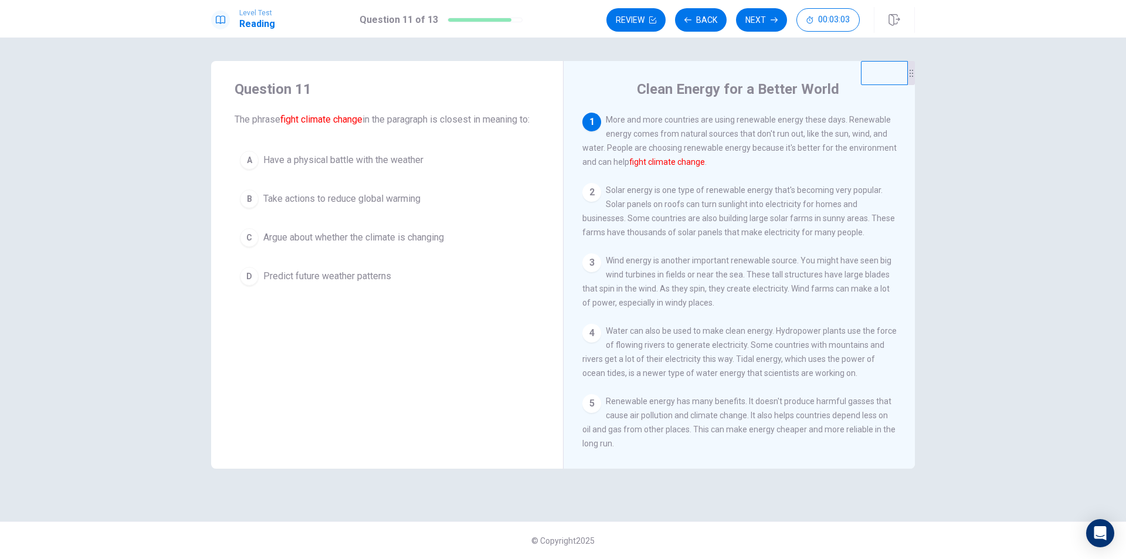
click at [394, 206] on span "Take actions to reduce global warming" at bounding box center [341, 199] width 157 height 14
click at [764, 24] on button "Next" at bounding box center [761, 19] width 51 height 23
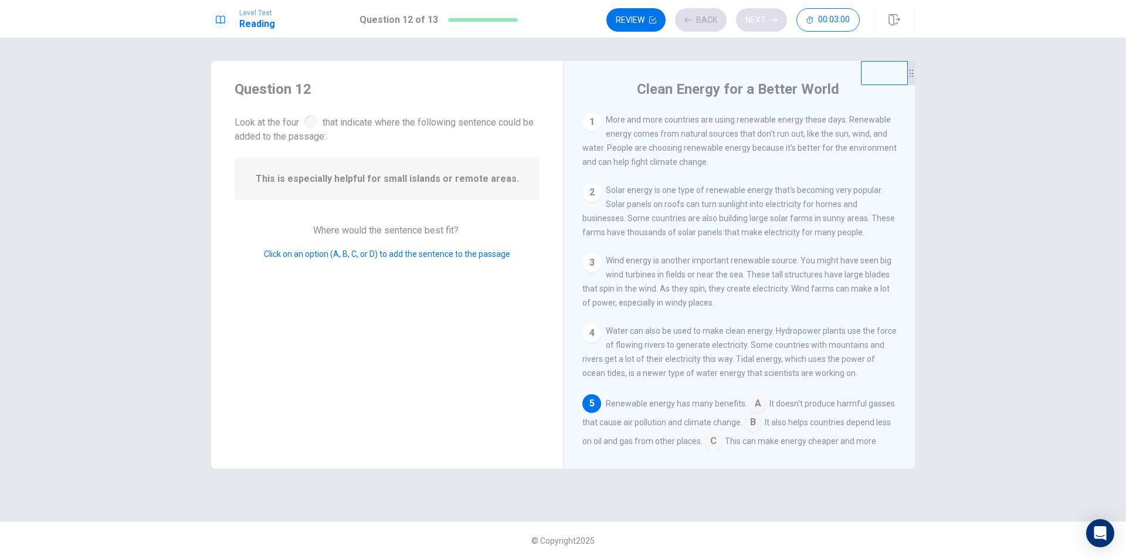
scroll to position [146, 0]
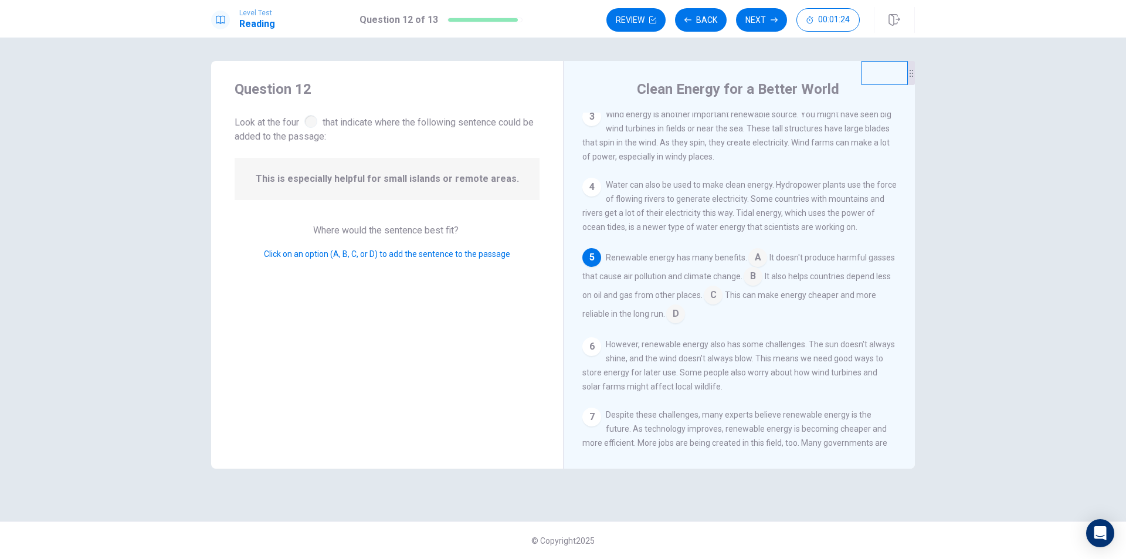
click at [722, 304] on input at bounding box center [712, 296] width 19 height 19
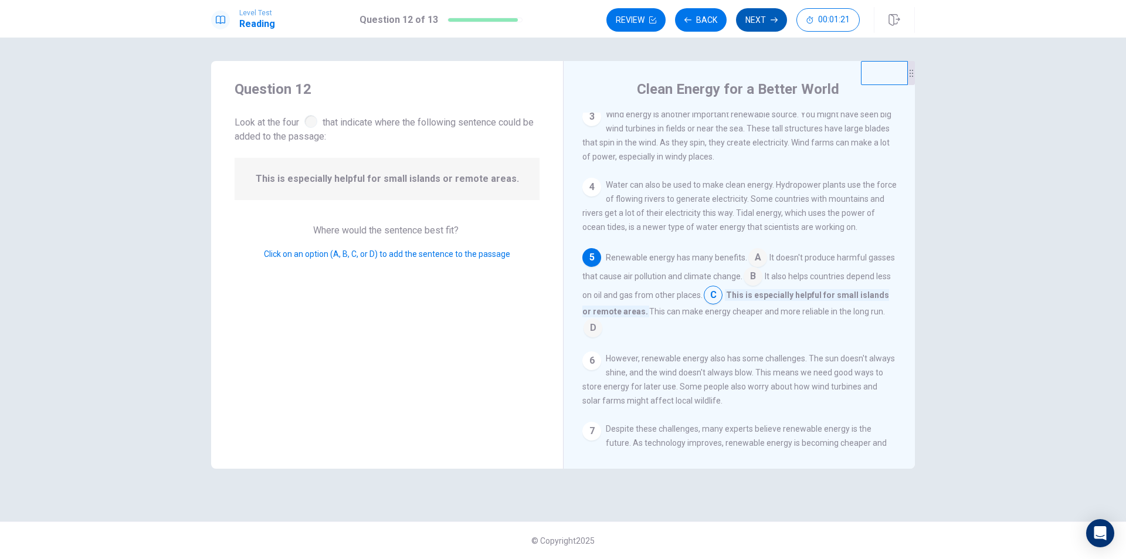
click at [745, 23] on button "Next" at bounding box center [761, 19] width 51 height 23
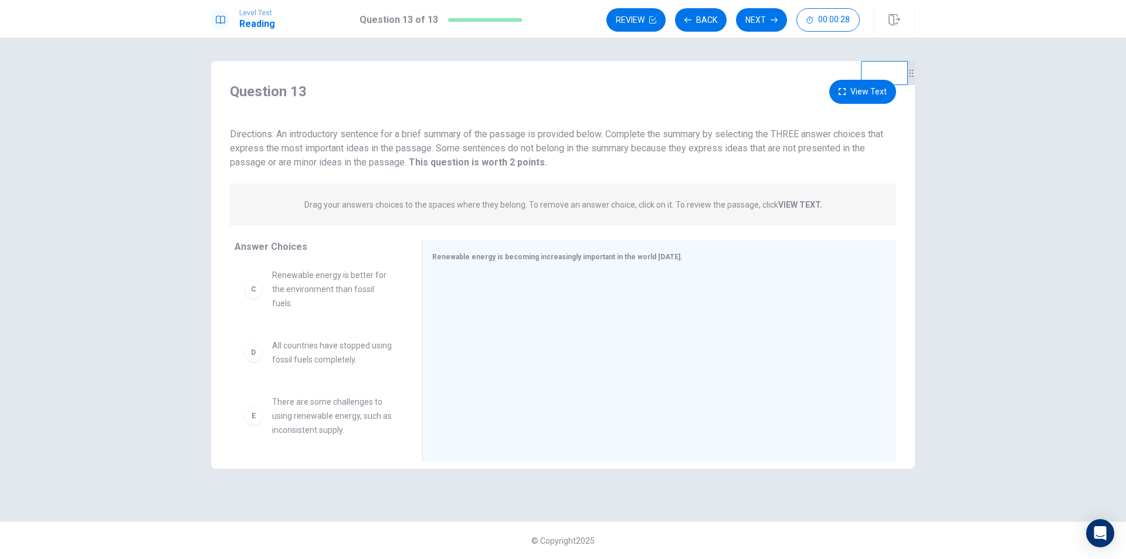
scroll to position [176, 0]
click at [348, 425] on span "Renewable energy can only be used in sunny or windy places." at bounding box center [333, 420] width 122 height 28
click at [251, 424] on div "F" at bounding box center [253, 420] width 19 height 19
click at [324, 417] on span "Renewable energy can only be used in sunny or windy places." at bounding box center [333, 420] width 122 height 28
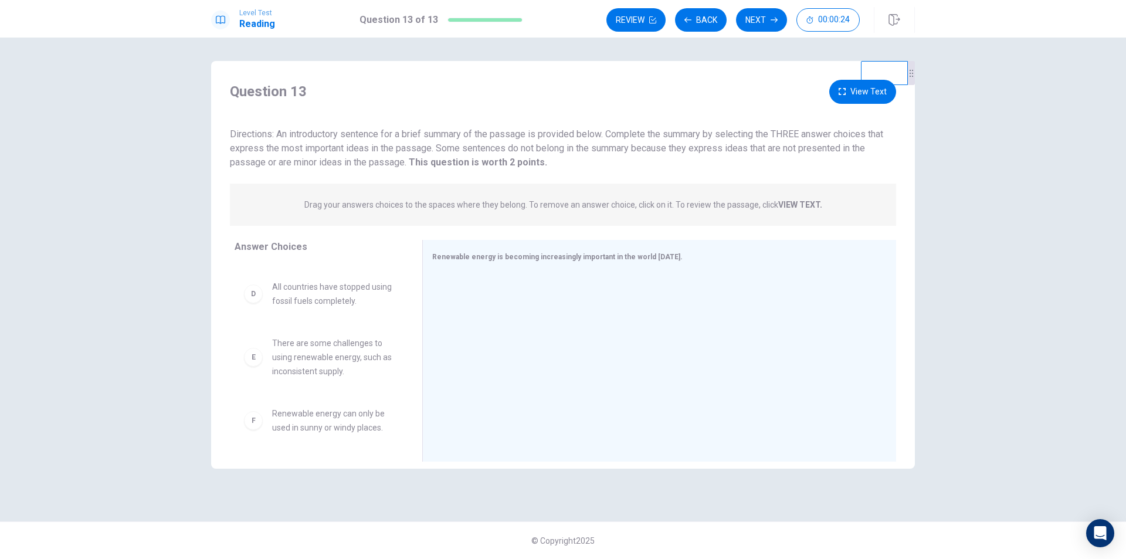
click at [335, 420] on span "Renewable energy can only be used in sunny or windy places." at bounding box center [333, 420] width 122 height 28
drag, startPoint x: 335, startPoint y: 420, endPoint x: 380, endPoint y: 393, distance: 52.6
click at [350, 412] on div "A Solar, wind, and water are major sources of renewable energy. B Renewable ene…" at bounding box center [323, 353] width 178 height 181
click at [522, 291] on div at bounding box center [654, 351] width 445 height 157
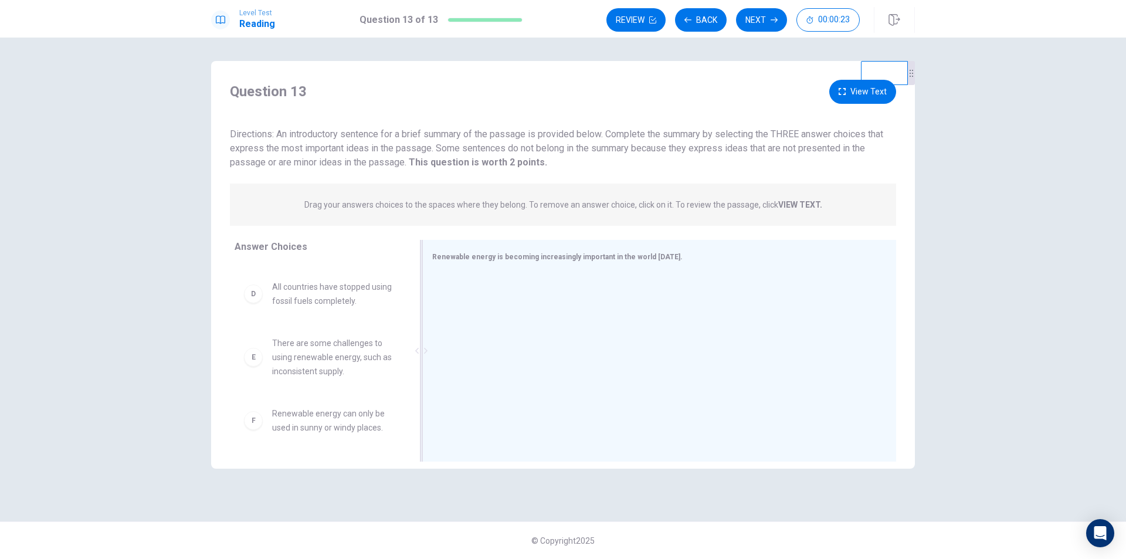
click at [529, 263] on div "Renewable energy is becoming increasingly important in the world [DATE]." at bounding box center [659, 351] width 474 height 222
click at [531, 247] on div "Renewable energy is becoming increasingly important in the world [DATE]." at bounding box center [659, 351] width 474 height 222
click at [529, 260] on span "Renewable energy is becoming increasingly important in the world [DATE]." at bounding box center [557, 257] width 250 height 8
click at [532, 260] on span "Renewable energy is becoming increasingly important in the world [DATE]." at bounding box center [557, 257] width 250 height 8
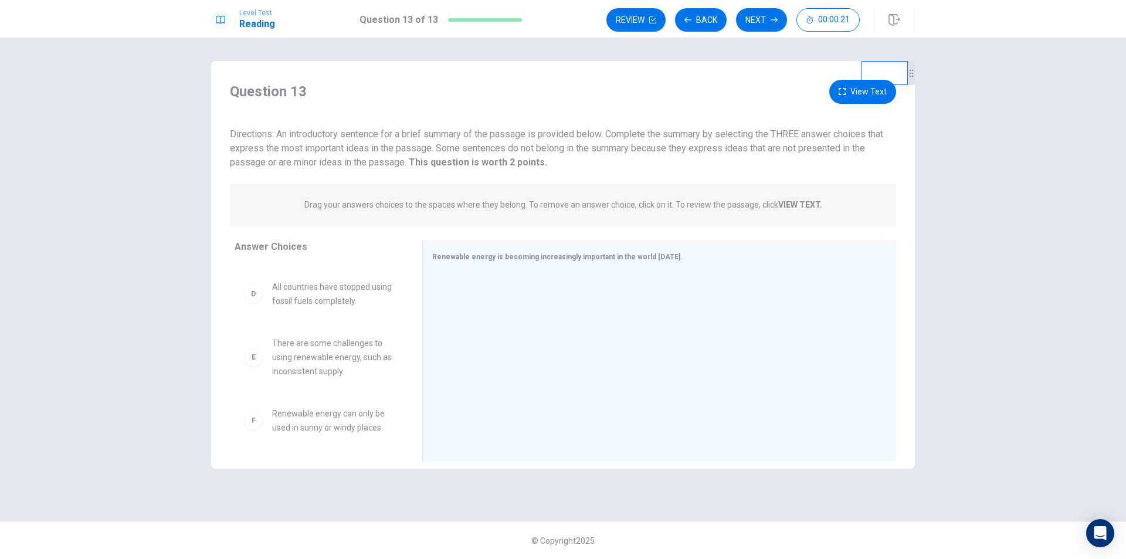
drag, startPoint x: 577, startPoint y: 263, endPoint x: 464, endPoint y: 220, distance: 120.4
click at [470, 225] on div "Question 13 View Text Directions: An introductory sentence for a brief summary …" at bounding box center [562, 274] width 703 height 388
drag, startPoint x: 441, startPoint y: 183, endPoint x: 479, endPoint y: 217, distance: 50.2
click at [442, 189] on div "Drag your answers choices to the spaces where they belong. To remove an answer …" at bounding box center [563, 204] width 666 height 42
drag, startPoint x: 479, startPoint y: 217, endPoint x: 526, endPoint y: 206, distance: 48.6
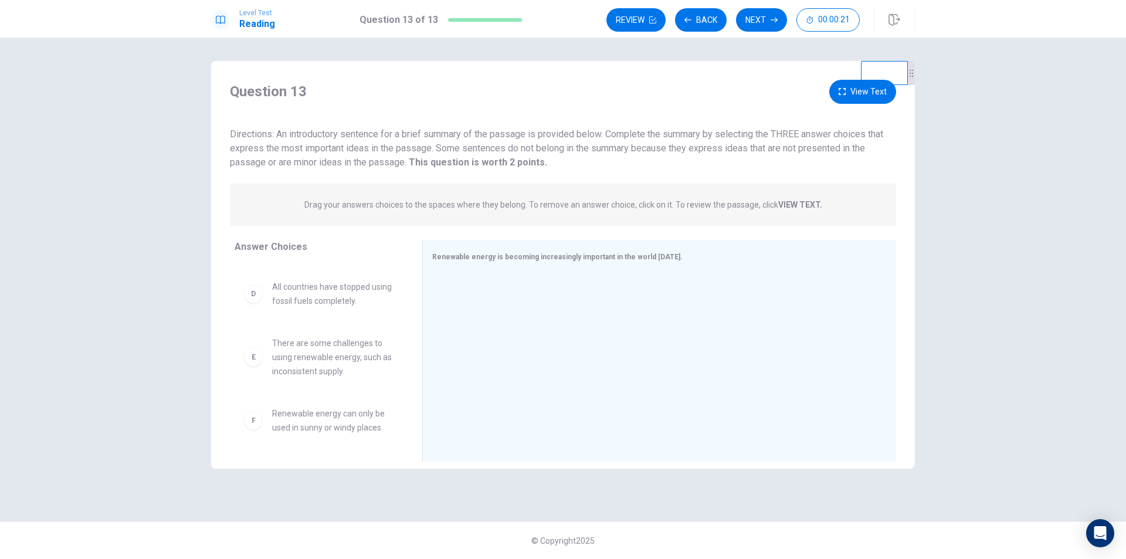
click at [495, 212] on div "Drag your answers choices to the spaces where they belong. To remove an answer …" at bounding box center [563, 204] width 666 height 42
click at [535, 205] on p "Drag your answers choices to the spaces where they belong. To remove an answer …" at bounding box center [563, 204] width 518 height 9
drag, startPoint x: 535, startPoint y: 205, endPoint x: 728, endPoint y: 209, distance: 192.9
click at [546, 206] on p "Drag your answers choices to the spaces where they belong. To remove an answer …" at bounding box center [563, 204] width 518 height 9
click at [792, 206] on strong "VIEW TEXT." at bounding box center [800, 204] width 44 height 9
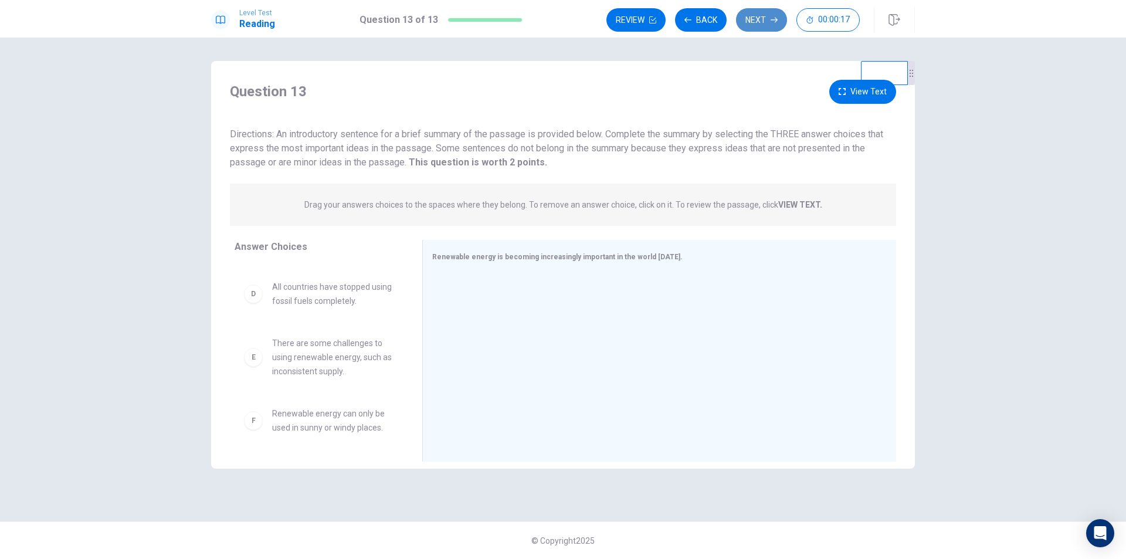
click at [770, 19] on icon "button" at bounding box center [773, 19] width 7 height 7
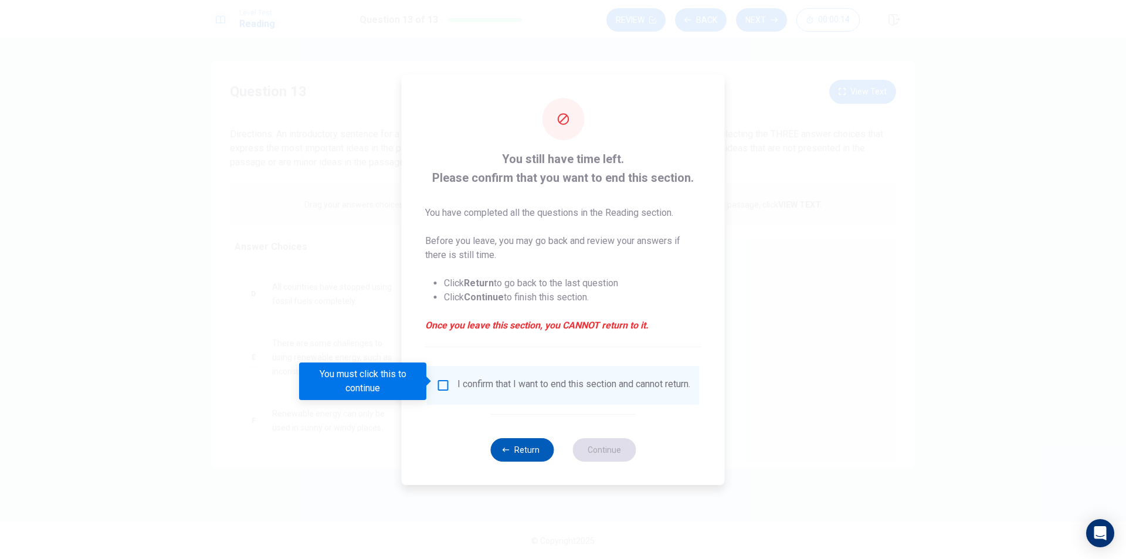
click at [527, 458] on button "Return" at bounding box center [521, 449] width 63 height 23
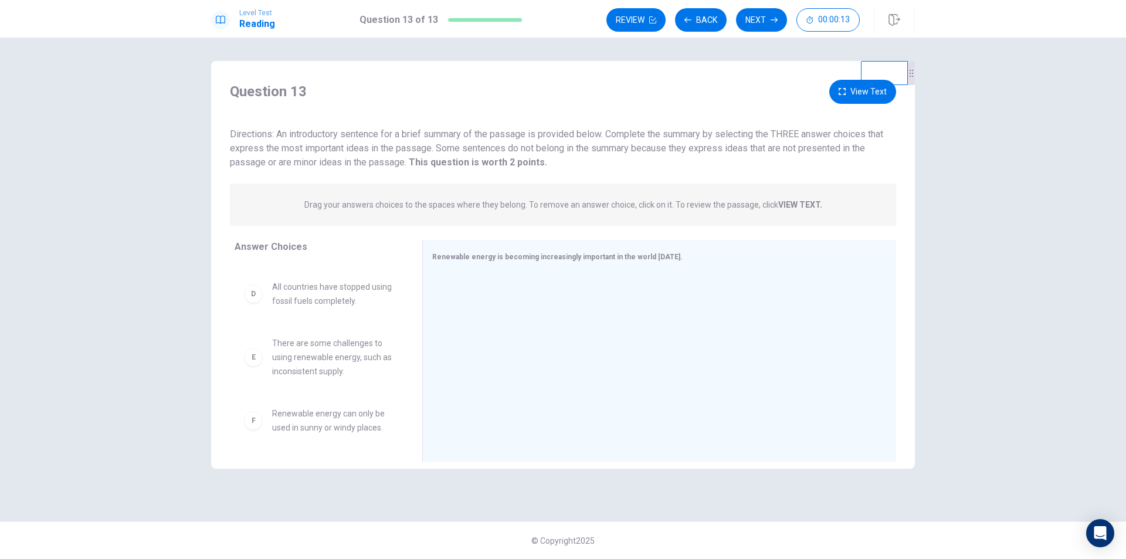
click at [254, 299] on div "D" at bounding box center [253, 293] width 19 height 19
drag, startPoint x: 332, startPoint y: 295, endPoint x: 288, endPoint y: 344, distance: 65.6
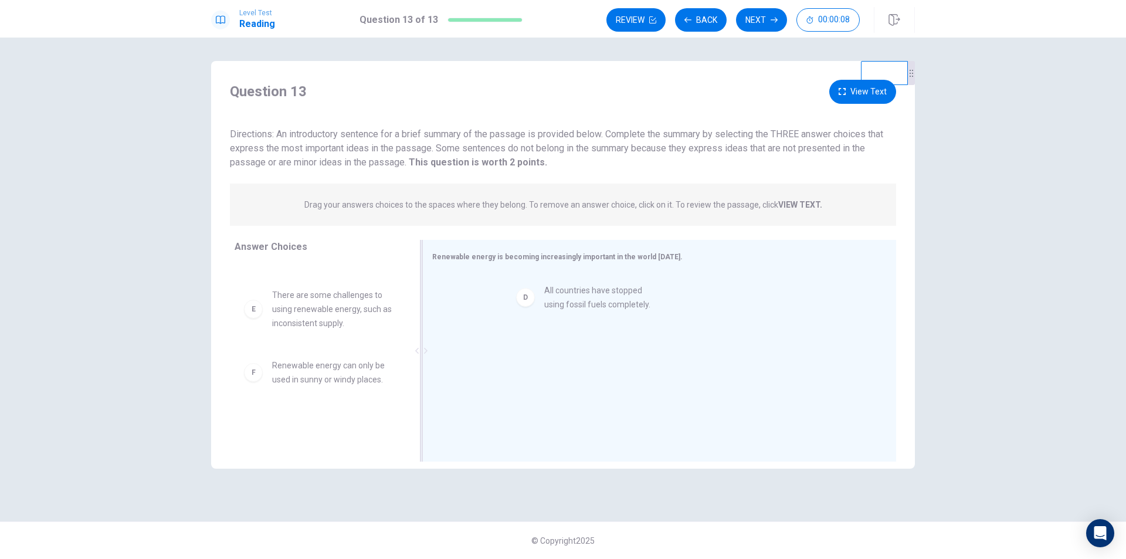
drag, startPoint x: 346, startPoint y: 300, endPoint x: 623, endPoint y: 303, distance: 276.7
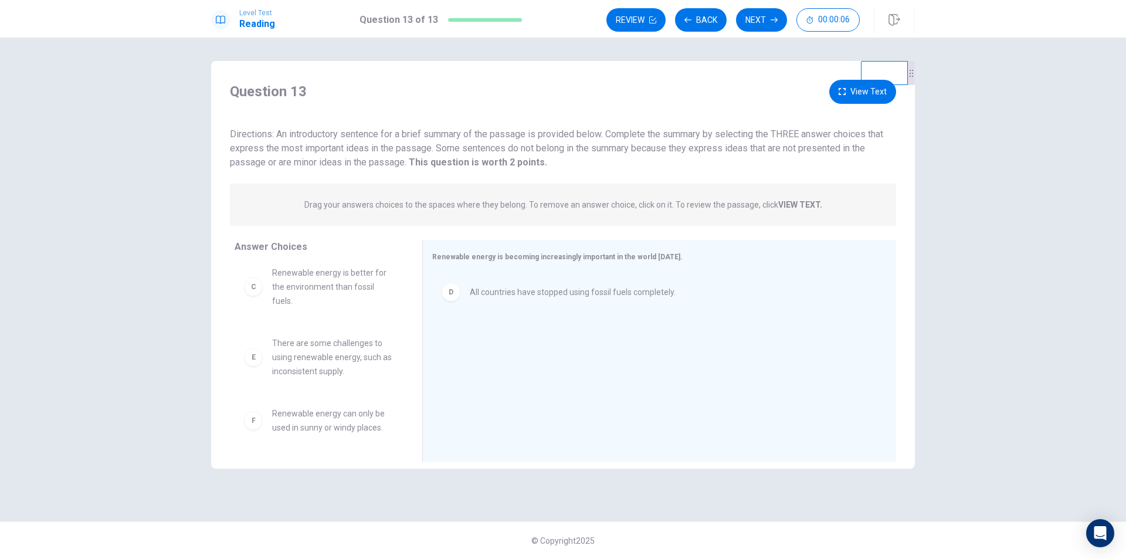
scroll to position [0, 0]
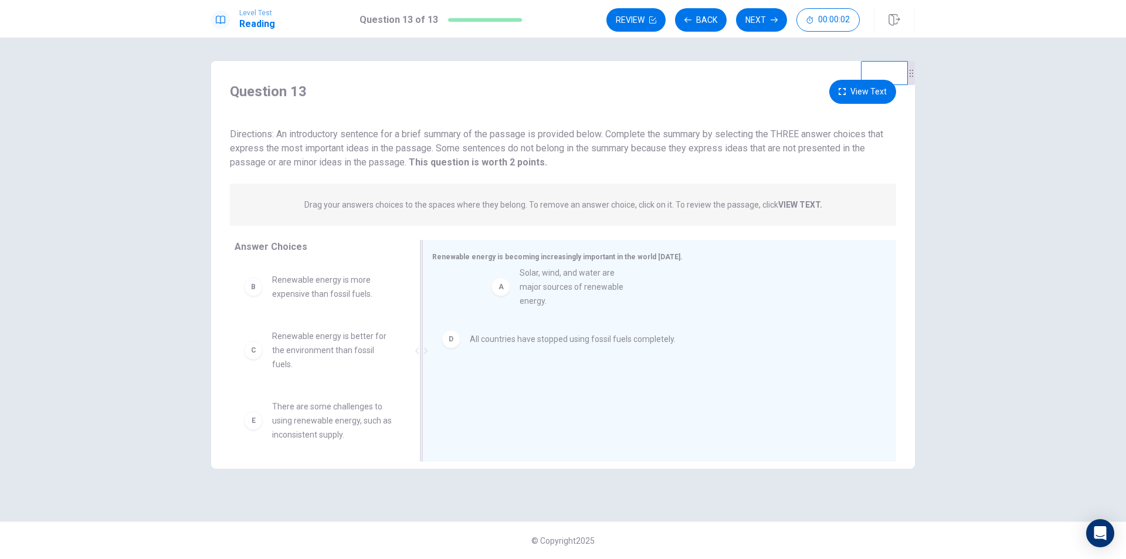
drag, startPoint x: 329, startPoint y: 286, endPoint x: 560, endPoint y: 282, distance: 231.0
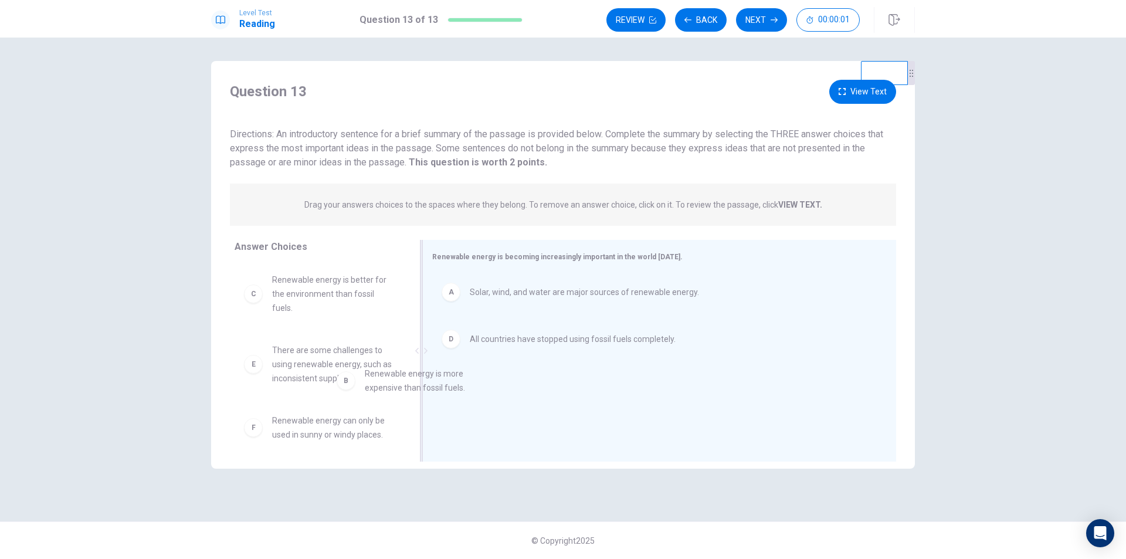
drag, startPoint x: 293, startPoint y: 292, endPoint x: 536, endPoint y: 399, distance: 266.4
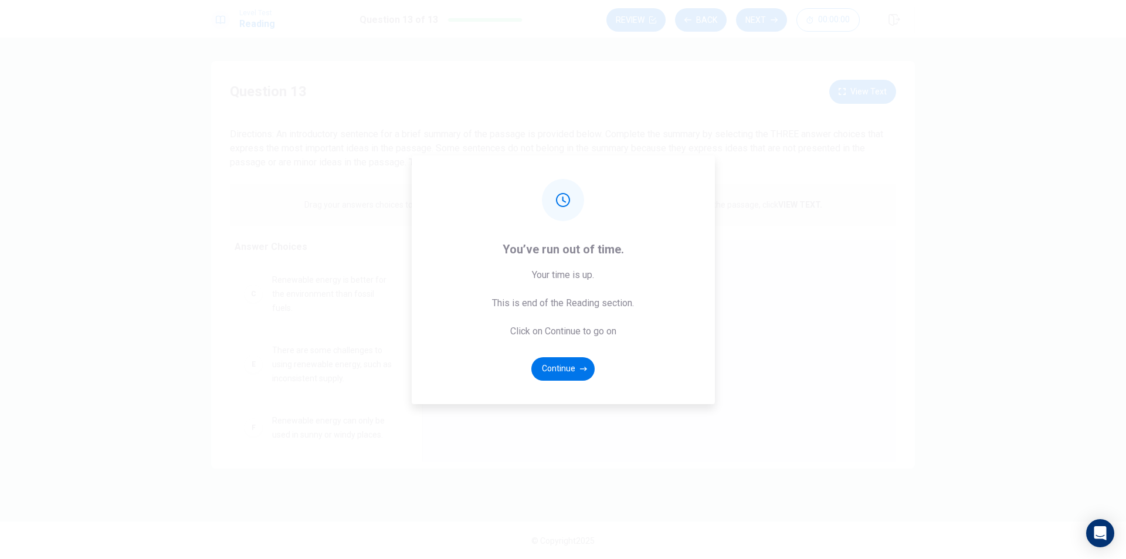
drag, startPoint x: 355, startPoint y: 362, endPoint x: 375, endPoint y: 361, distance: 20.6
click at [372, 361] on div "You’ve run out of time. Your time is up. This is end of the Reading section. Cl…" at bounding box center [563, 279] width 1126 height 559
click at [544, 368] on button "Continue" at bounding box center [562, 368] width 63 height 23
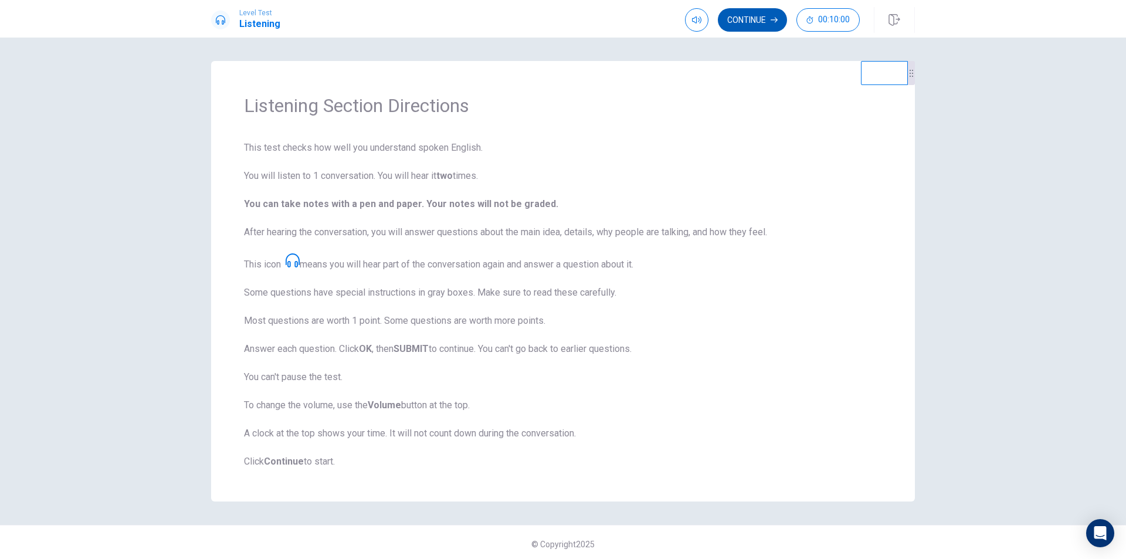
click at [759, 21] on button "Continue" at bounding box center [752, 19] width 69 height 23
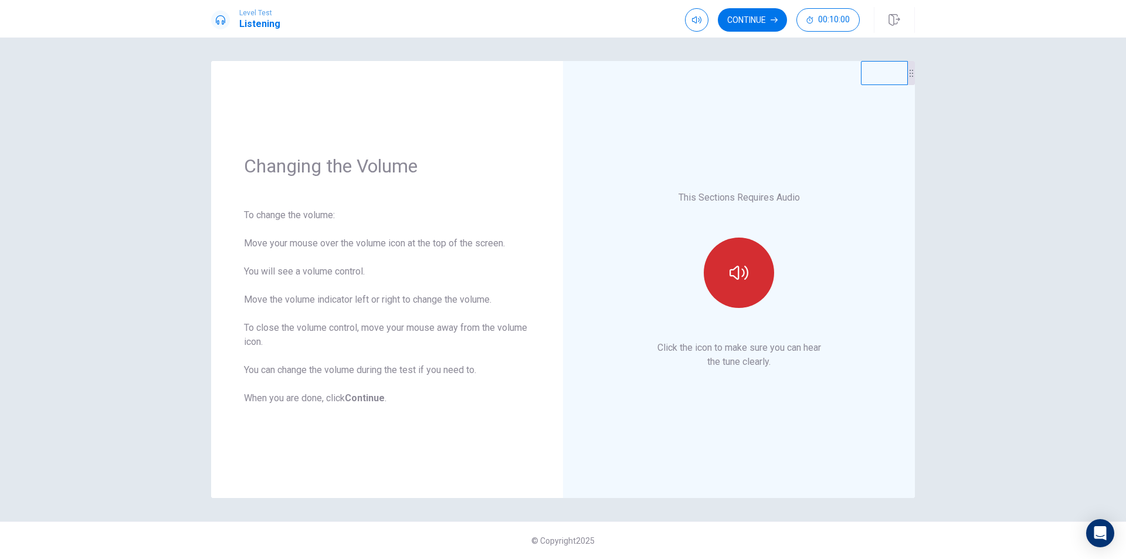
click at [740, 277] on icon "button" at bounding box center [738, 272] width 19 height 19
click at [758, 15] on button "Continue" at bounding box center [752, 19] width 69 height 23
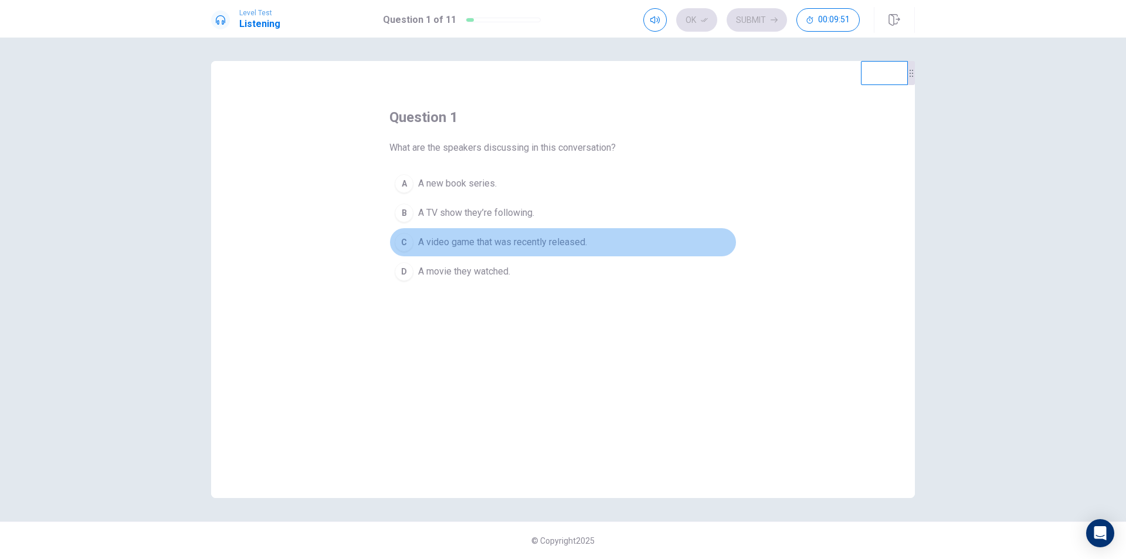
click at [505, 244] on span "A video game that was recently released." at bounding box center [502, 242] width 169 height 14
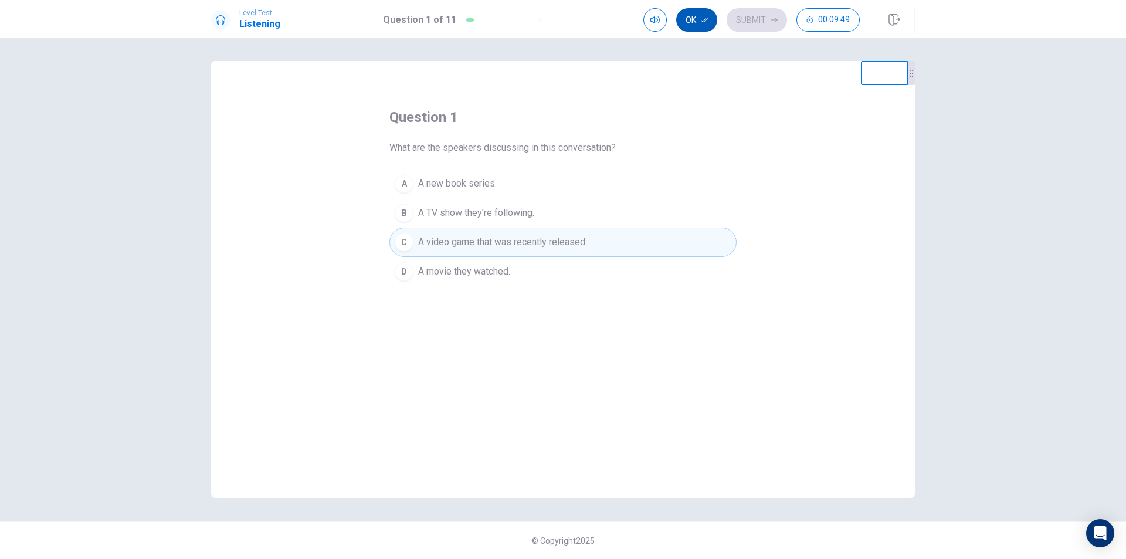
click at [700, 23] on button "Ok" at bounding box center [696, 19] width 41 height 23
click at [750, 20] on button "Submit" at bounding box center [756, 19] width 60 height 23
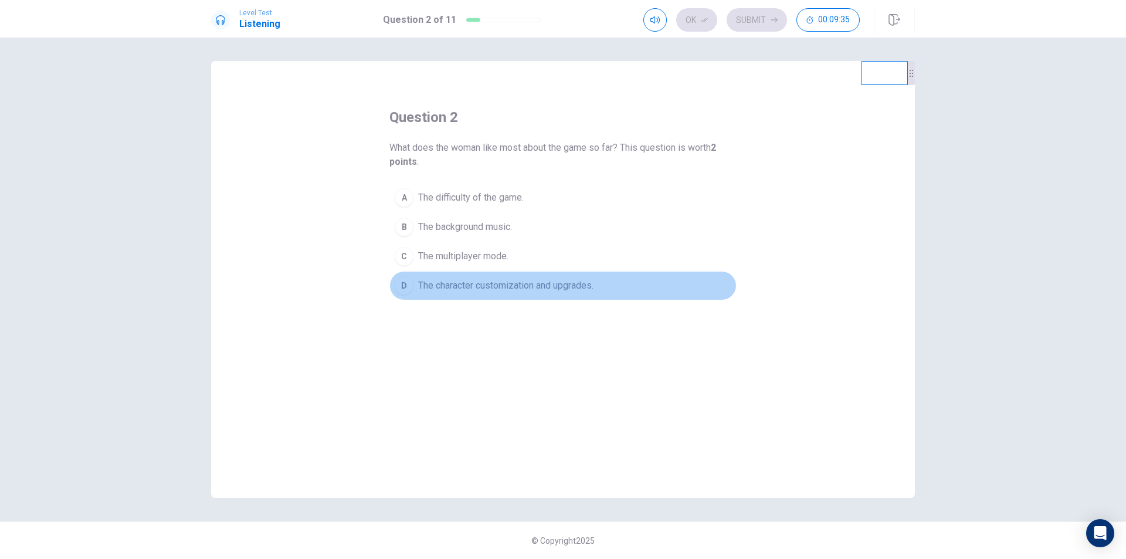
click at [482, 290] on span "The character customization and upgrades." at bounding box center [505, 285] width 175 height 14
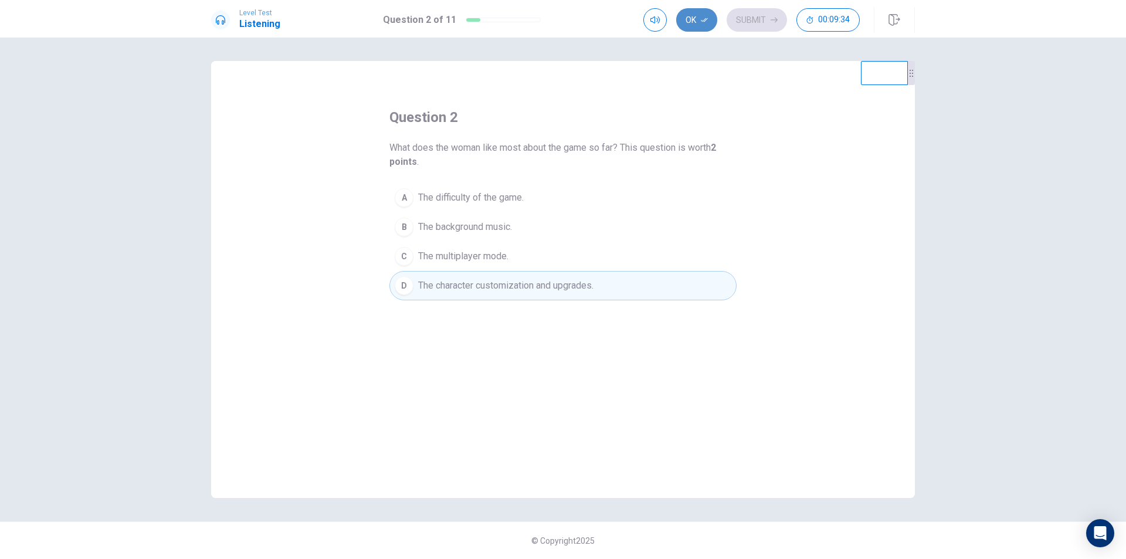
click at [698, 19] on button "Ok" at bounding box center [696, 19] width 41 height 23
click at [757, 18] on button "Submit" at bounding box center [756, 19] width 60 height 23
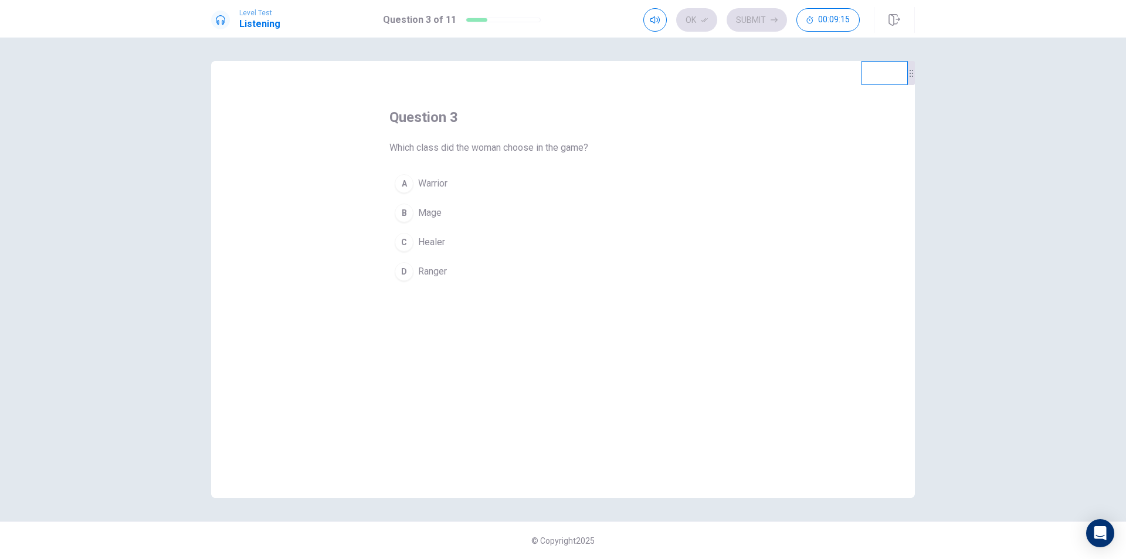
click at [434, 183] on span "Warrior" at bounding box center [432, 183] width 29 height 14
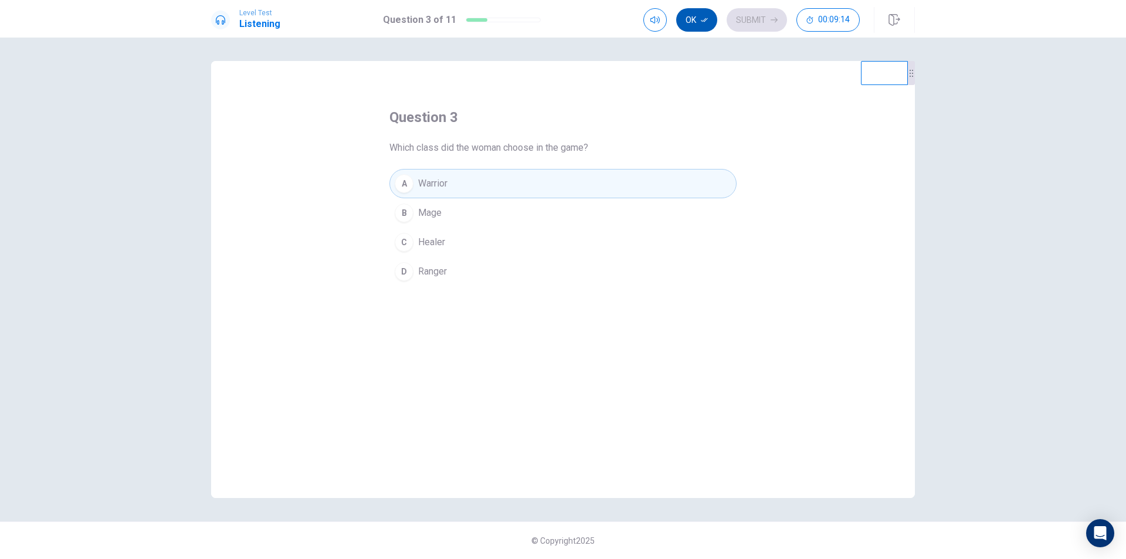
click at [714, 20] on button "Ok" at bounding box center [696, 19] width 41 height 23
click at [759, 26] on button "Submit" at bounding box center [756, 19] width 60 height 23
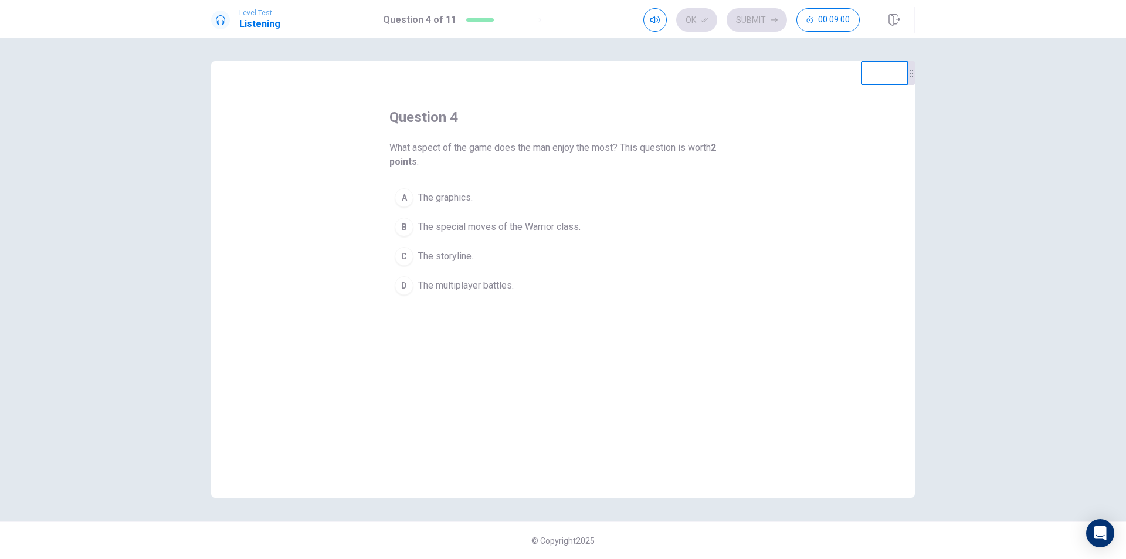
click at [478, 286] on span "The multiplayer battles." at bounding box center [466, 285] width 96 height 14
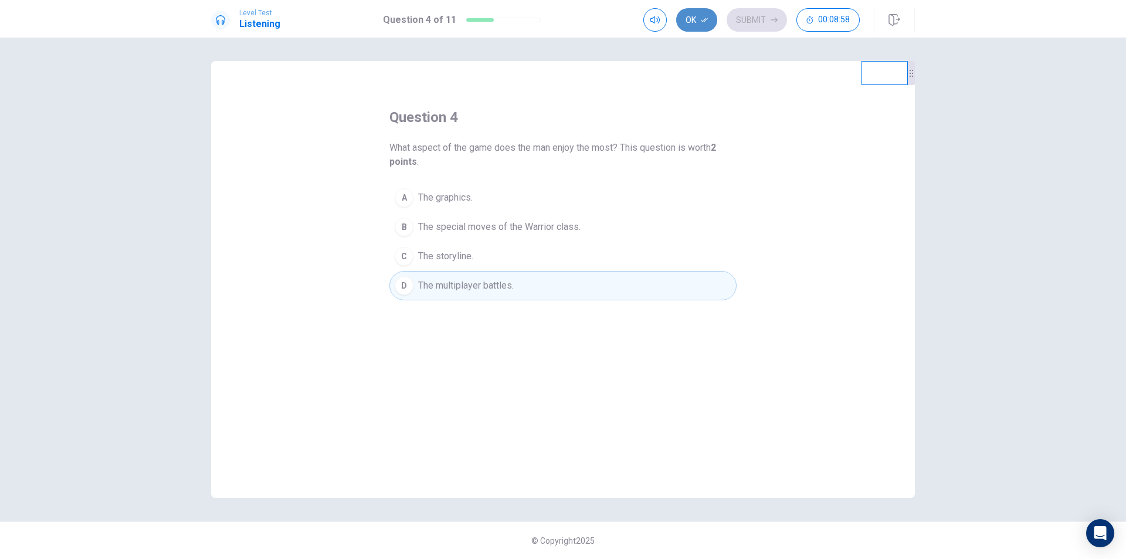
click at [703, 19] on icon "button" at bounding box center [704, 19] width 7 height 7
click at [757, 16] on button "Submit" at bounding box center [756, 19] width 60 height 23
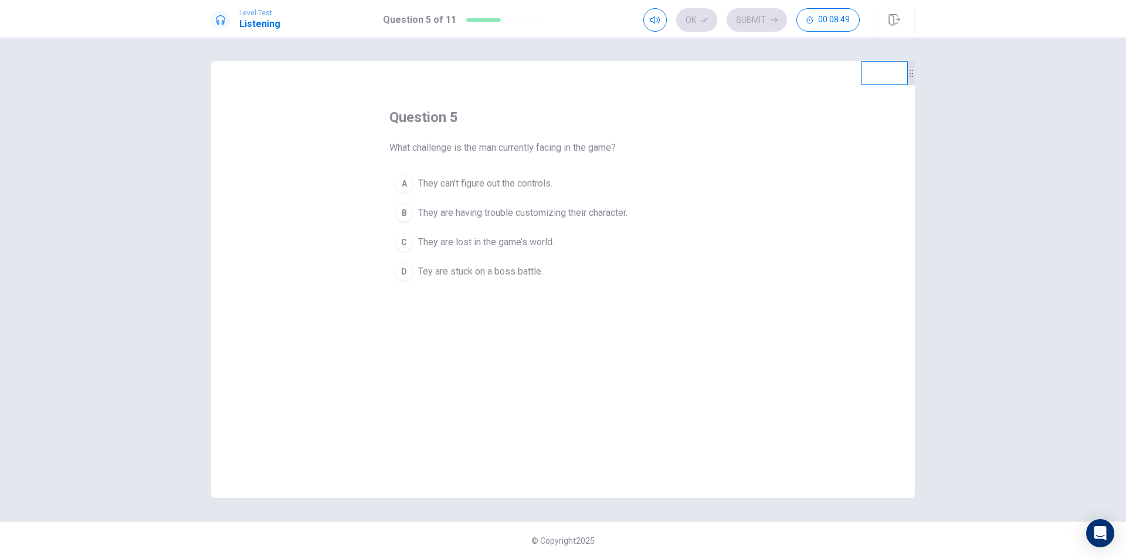
click at [511, 208] on span "They are having trouble customizing their character." at bounding box center [522, 213] width 209 height 14
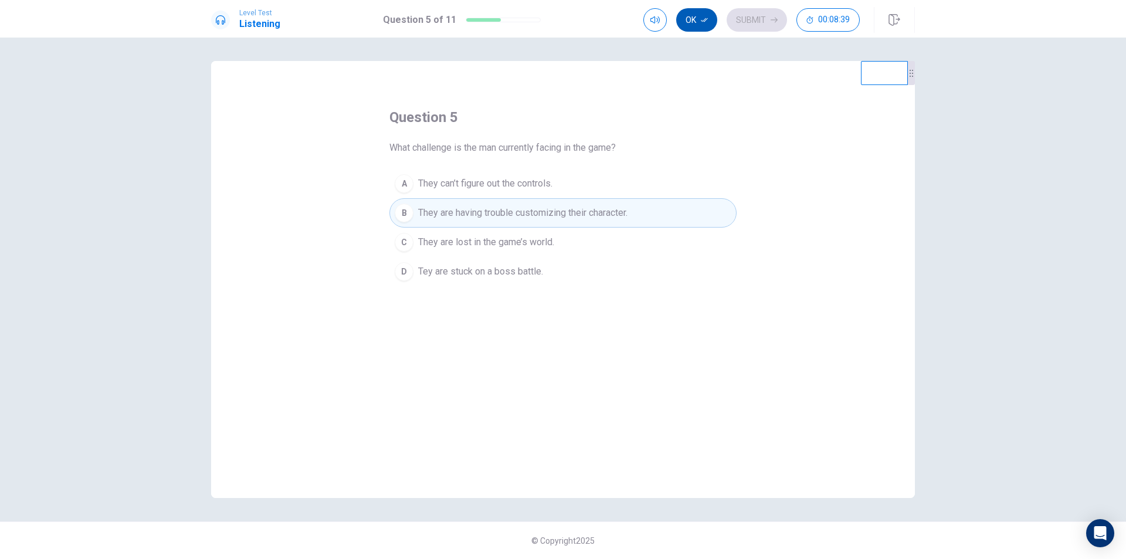
click at [697, 15] on button "Ok" at bounding box center [696, 19] width 41 height 23
click at [749, 18] on button "Submit" at bounding box center [756, 19] width 60 height 23
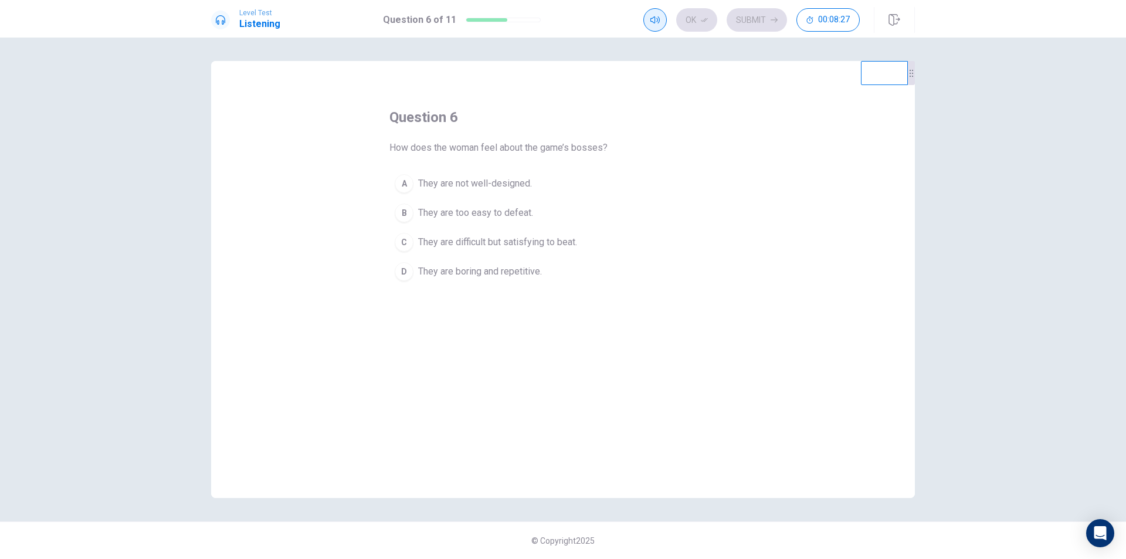
click at [650, 15] on button "button" at bounding box center [654, 19] width 23 height 23
click at [512, 208] on span "They are too easy to defeat." at bounding box center [475, 213] width 115 height 14
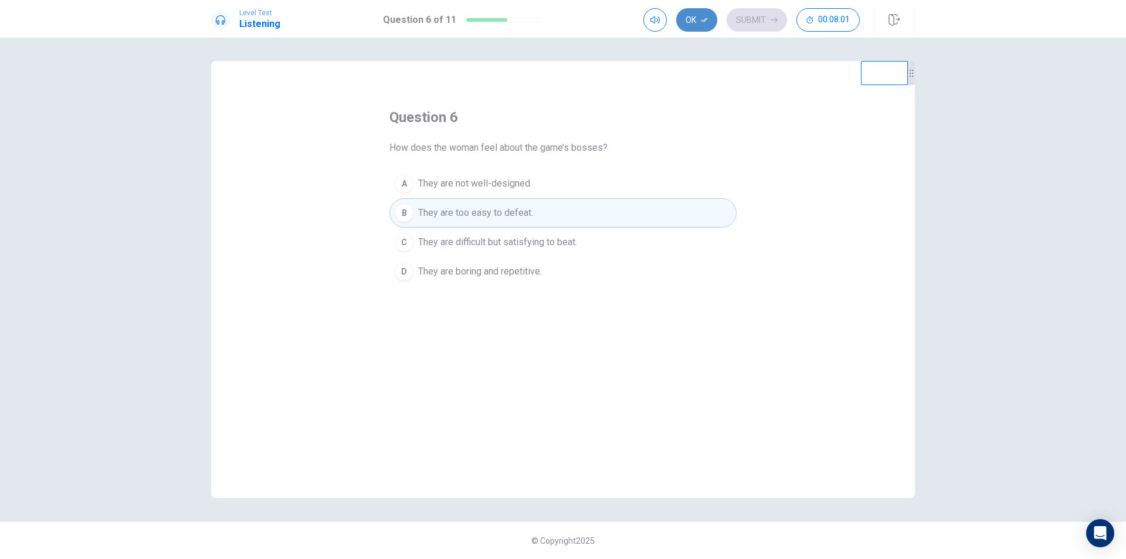
click at [702, 14] on button "Ok" at bounding box center [696, 19] width 41 height 23
click at [743, 19] on button "Submit" at bounding box center [756, 19] width 60 height 23
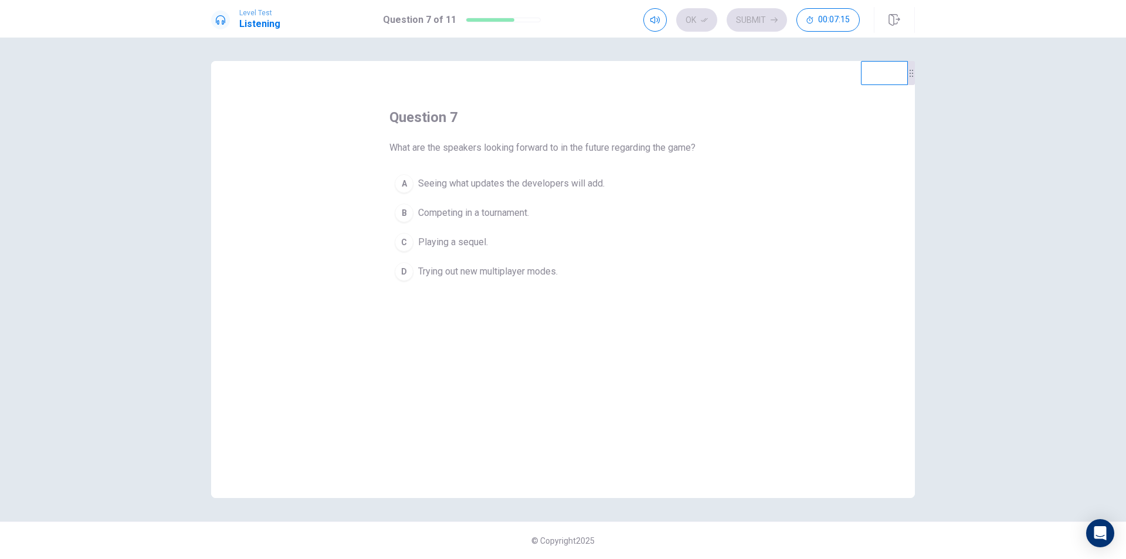
click at [540, 273] on span "Trying out new multiplayer modes." at bounding box center [488, 271] width 140 height 14
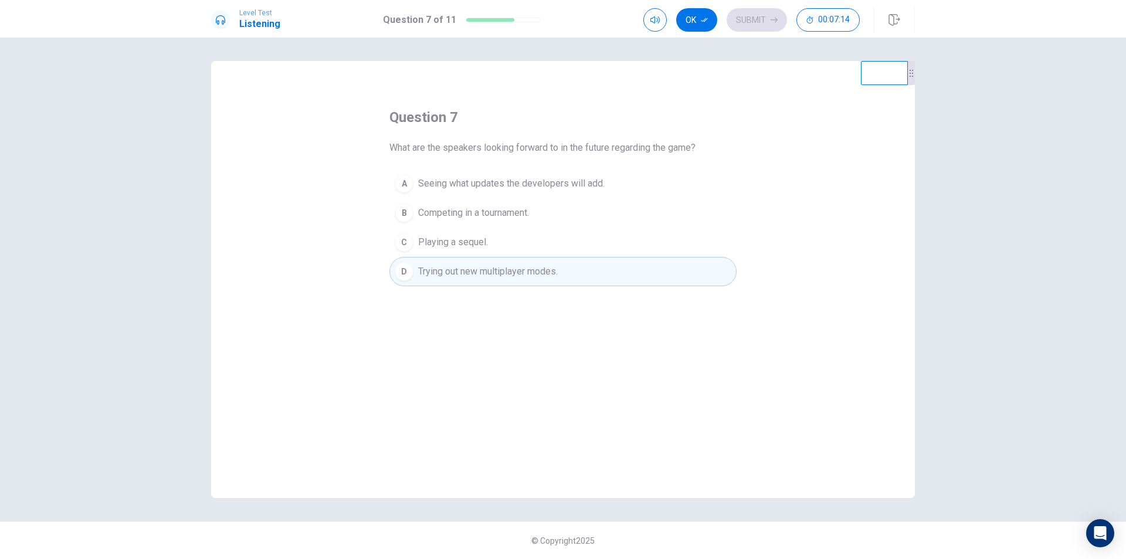
click at [705, 32] on div "Ok Submit 00:07:14" at bounding box center [778, 20] width 271 height 26
click at [703, 25] on button "Ok" at bounding box center [696, 19] width 41 height 23
click at [766, 22] on button "Submit" at bounding box center [756, 19] width 60 height 23
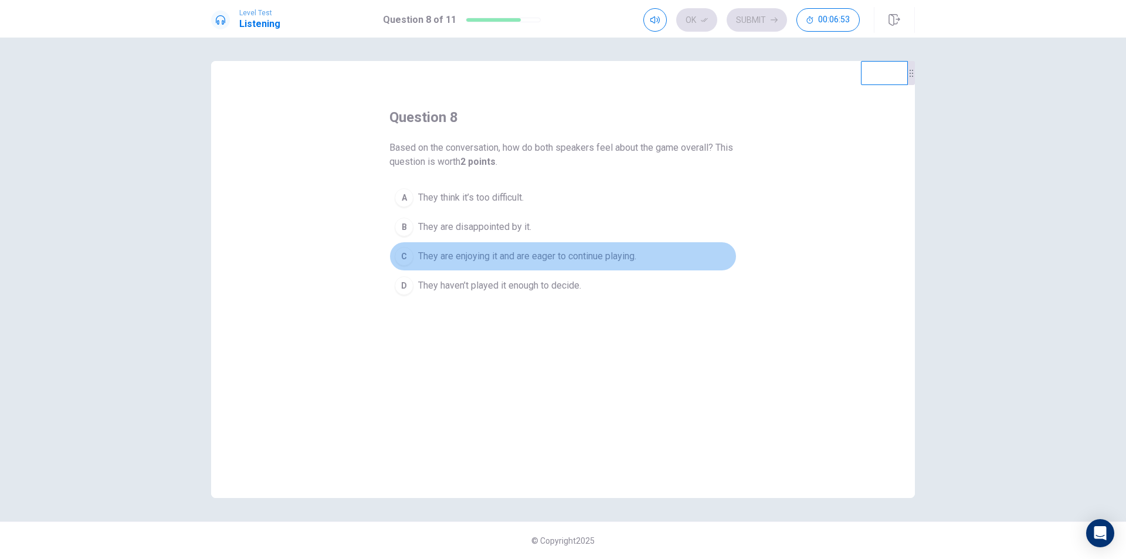
click at [573, 261] on span "They are enjoying it and are eager to continue playing." at bounding box center [527, 256] width 218 height 14
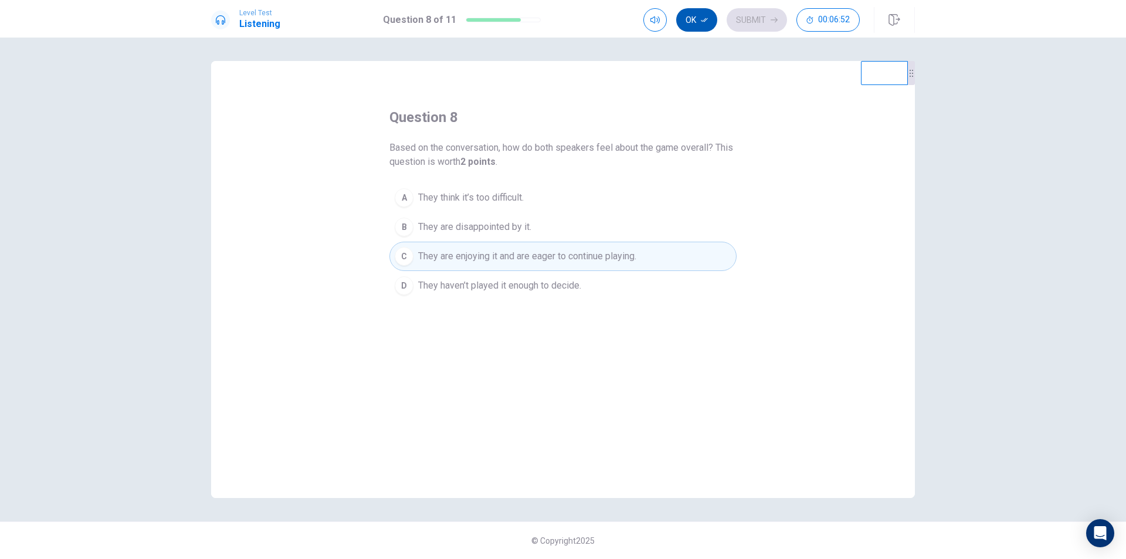
click at [700, 19] on button "Ok" at bounding box center [696, 19] width 41 height 23
click at [747, 16] on button "Submit" at bounding box center [756, 19] width 60 height 23
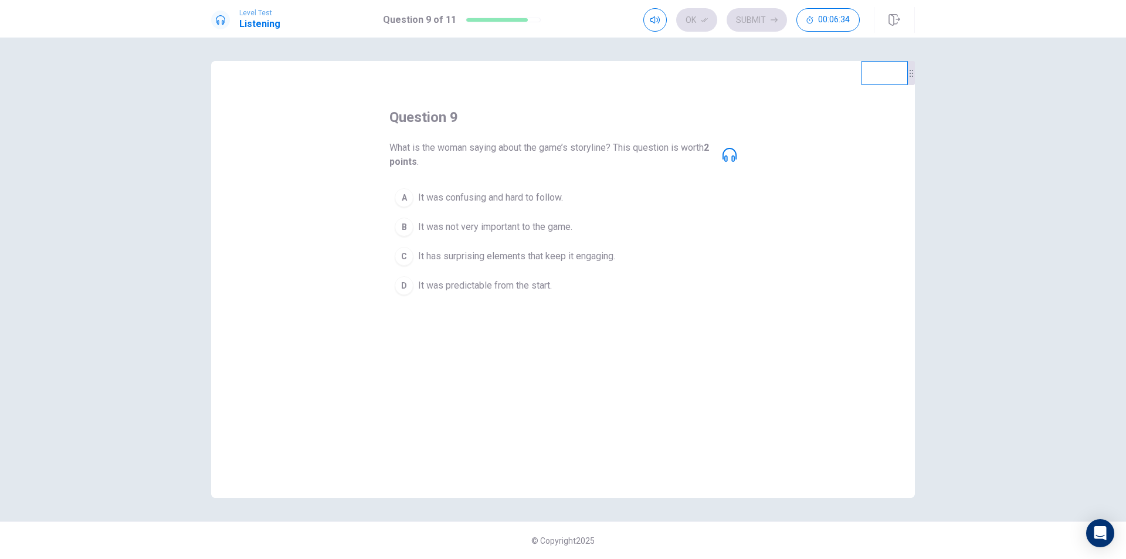
click at [726, 155] on icon at bounding box center [729, 155] width 14 height 14
click at [733, 154] on icon at bounding box center [729, 155] width 14 height 14
click at [658, 16] on icon "button" at bounding box center [654, 19] width 9 height 9
click at [674, 121] on div "question 9 What is the woman saying about the game’s storyline? This question i…" at bounding box center [562, 204] width 347 height 192
click at [725, 151] on icon at bounding box center [729, 155] width 14 height 14
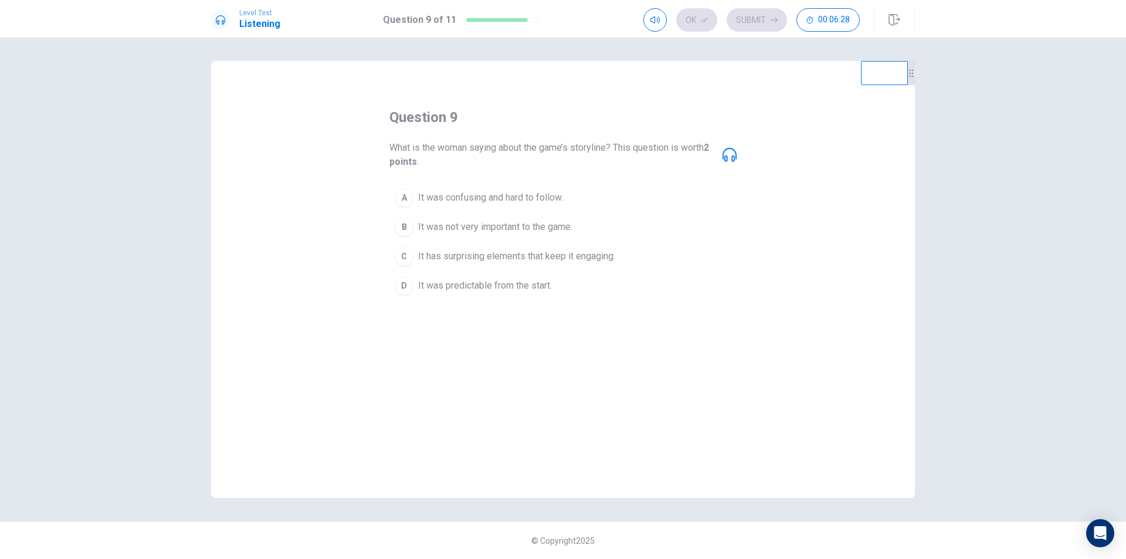
click at [725, 151] on icon at bounding box center [729, 155] width 14 height 14
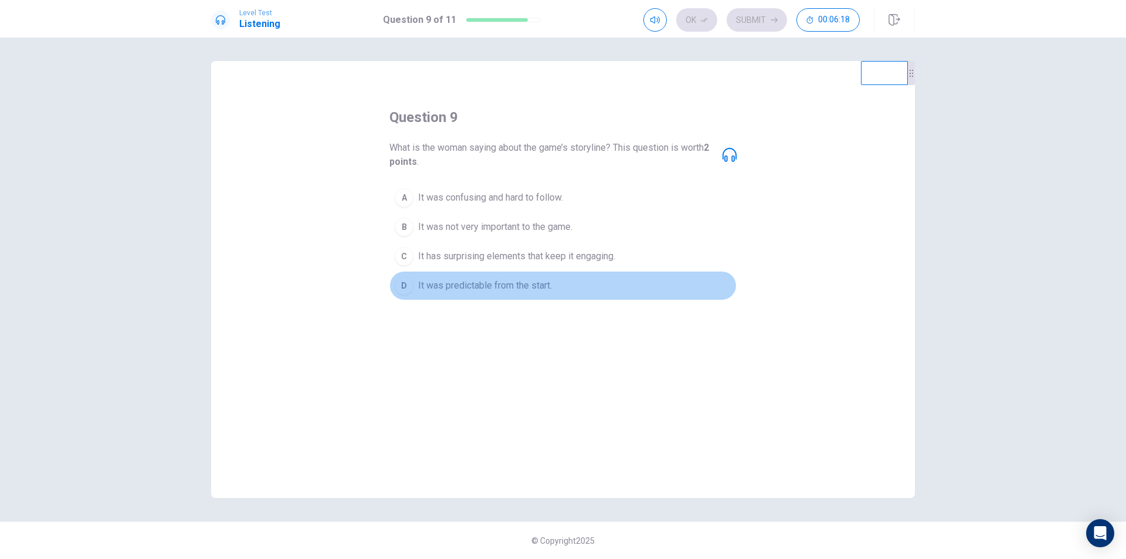
click at [478, 285] on span "It was predictable from the start." at bounding box center [485, 285] width 134 height 14
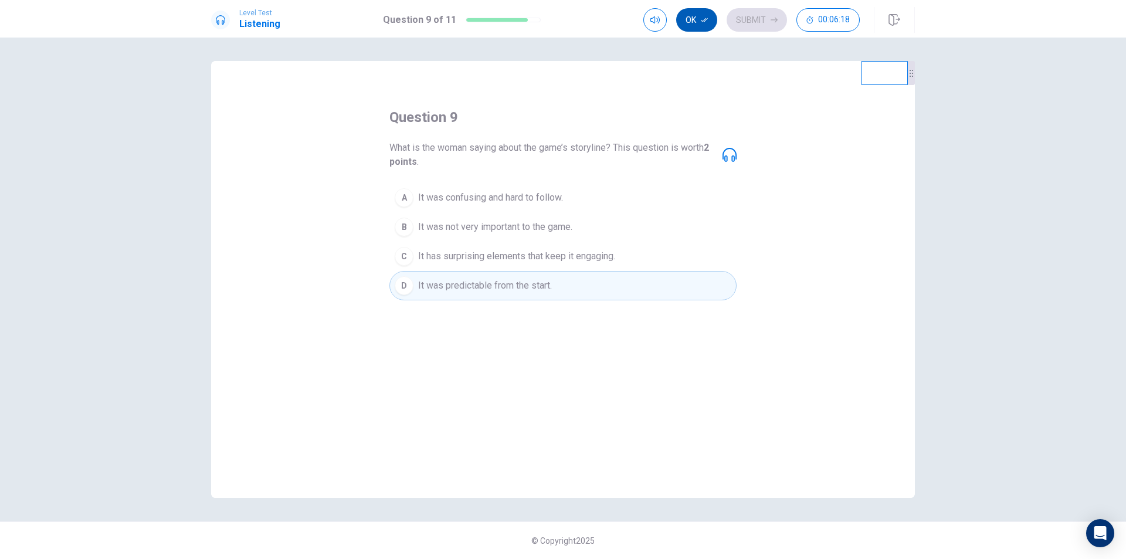
click at [695, 17] on button "Ok" at bounding box center [696, 19] width 41 height 23
click at [750, 25] on button "Submit" at bounding box center [756, 19] width 60 height 23
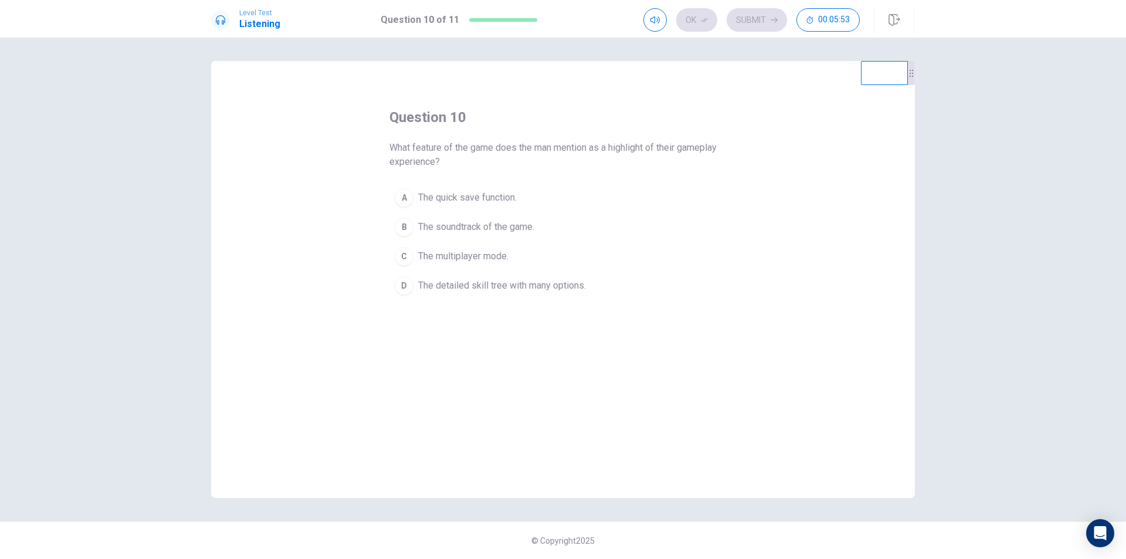
drag, startPoint x: 565, startPoint y: 288, endPoint x: 587, endPoint y: 267, distance: 30.3
click at [565, 287] on span "The detailed skill tree with many options." at bounding box center [502, 285] width 168 height 14
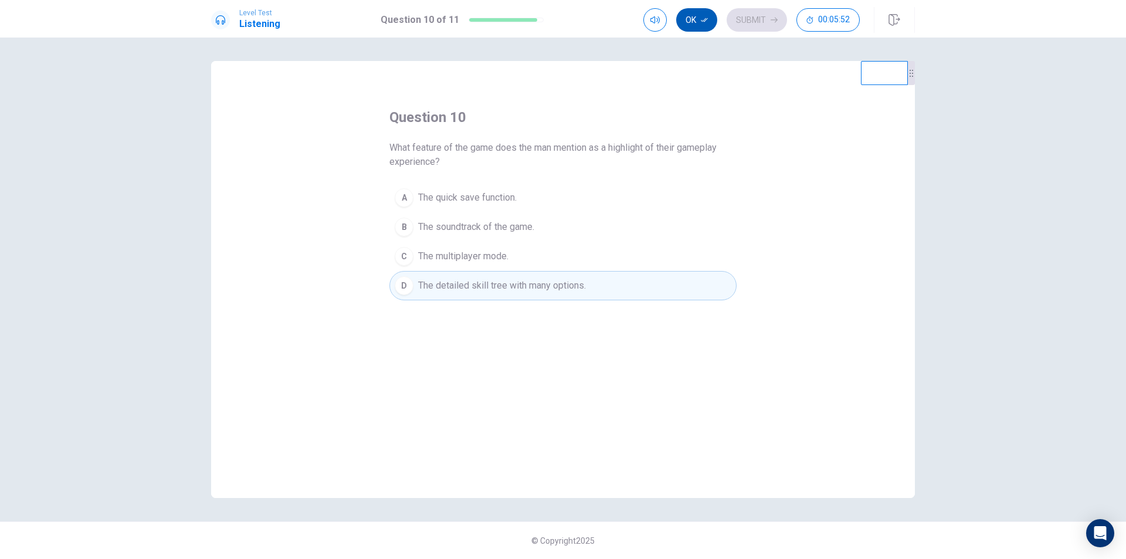
click at [701, 20] on icon "button" at bounding box center [704, 19] width 7 height 7
click at [766, 22] on button "Submit" at bounding box center [756, 19] width 60 height 23
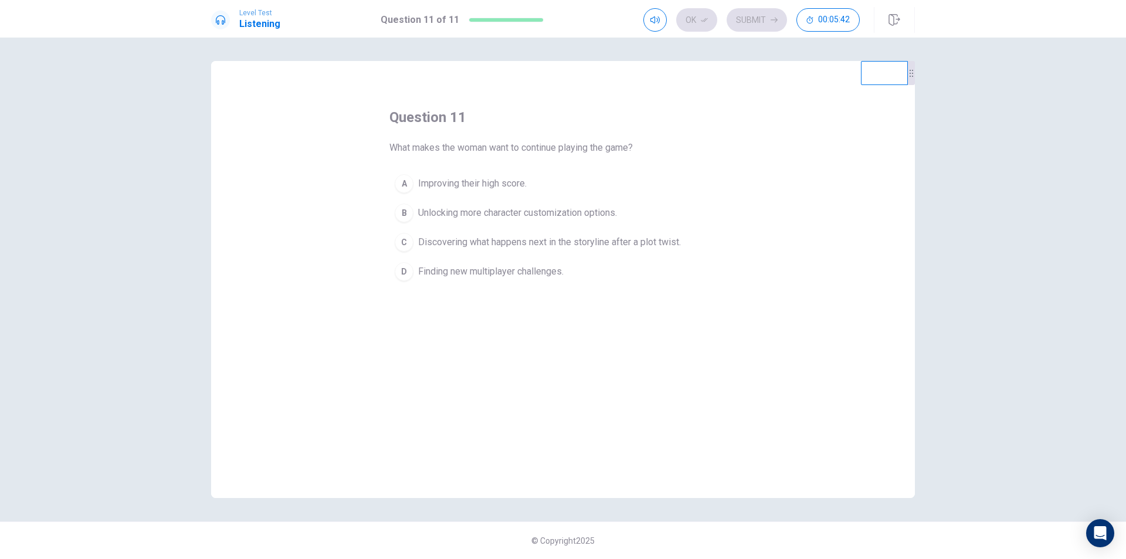
click at [600, 216] on span "Unlocking more character customization options." at bounding box center [517, 213] width 199 height 14
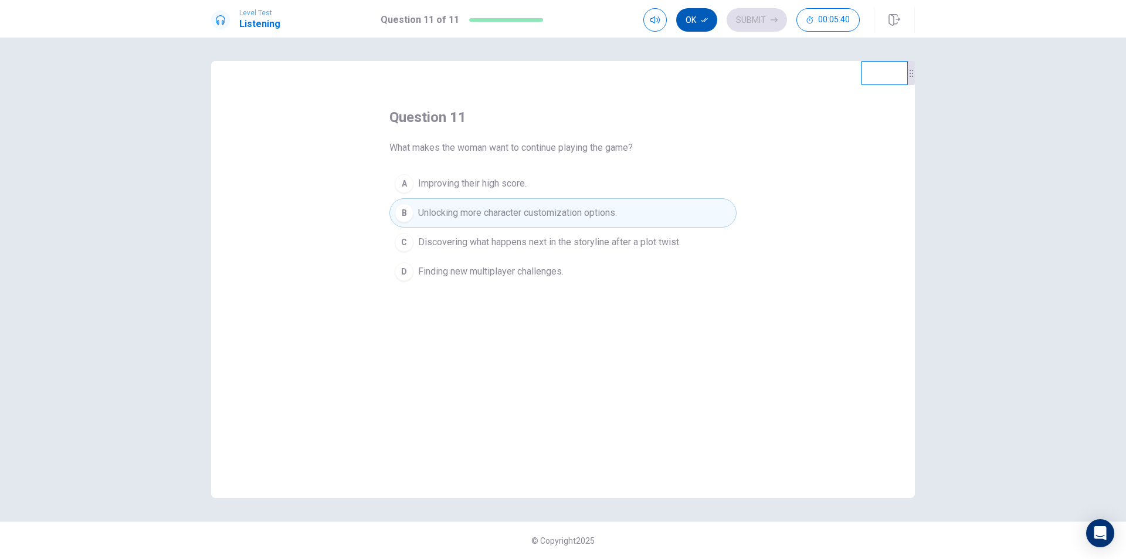
click at [698, 16] on button "Ok" at bounding box center [696, 19] width 41 height 23
click at [771, 22] on icon "button" at bounding box center [773, 19] width 7 height 7
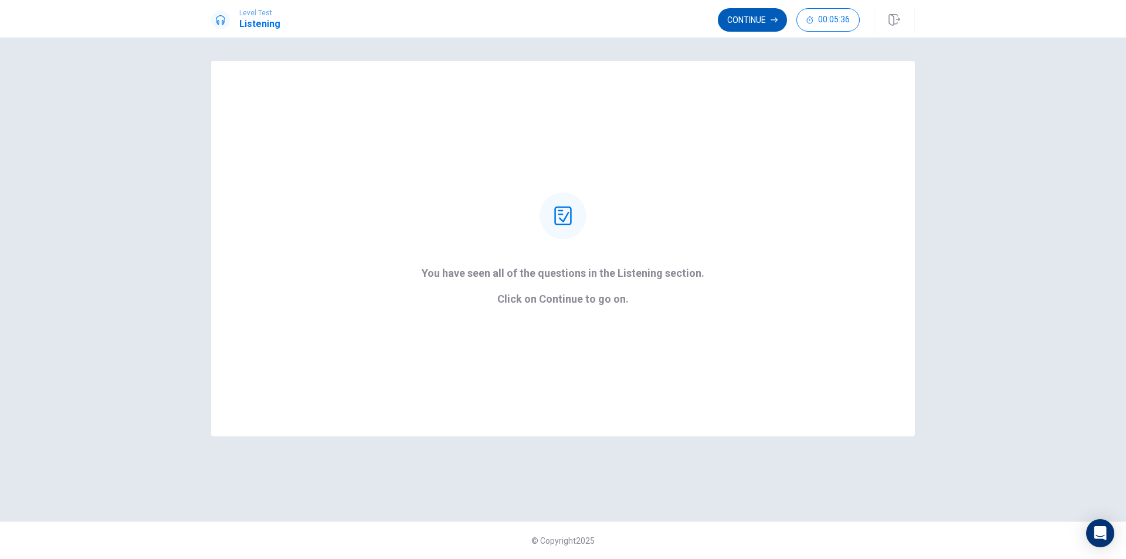
click at [766, 21] on button "Continue" at bounding box center [752, 19] width 69 height 23
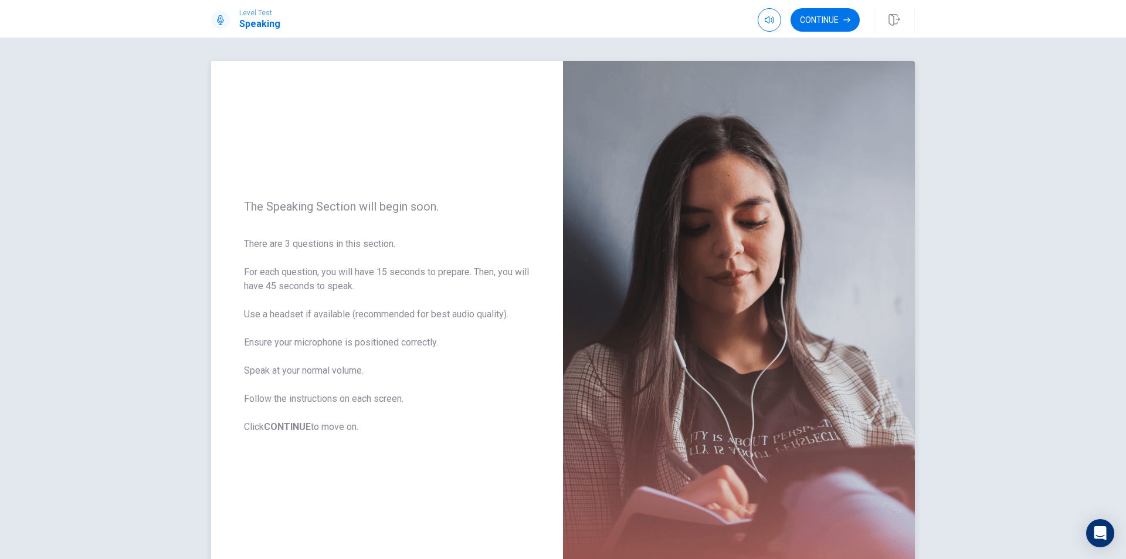
scroll to position [59, 0]
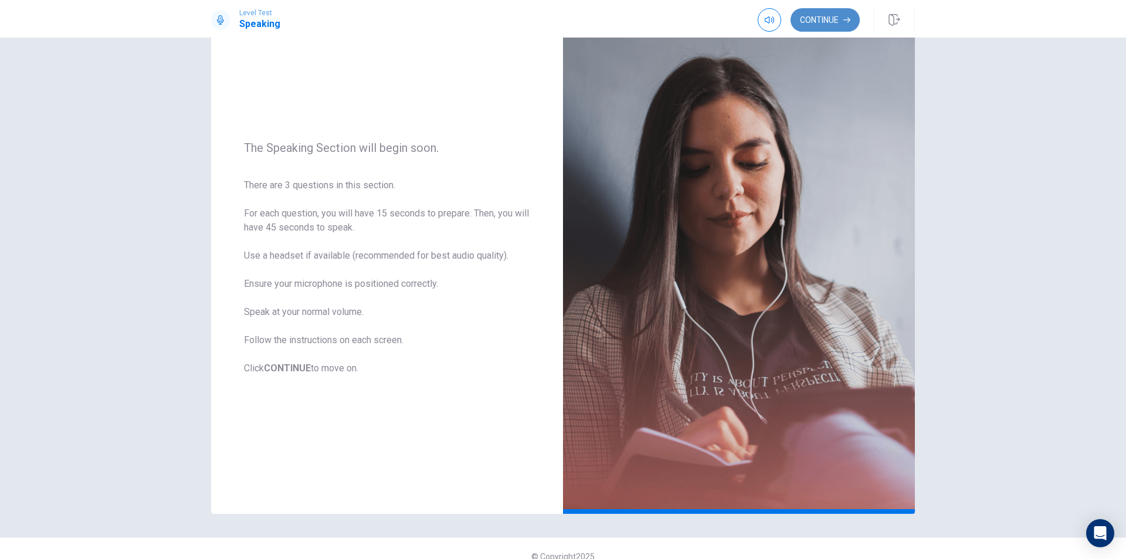
click at [828, 18] on button "Continue" at bounding box center [824, 19] width 69 height 23
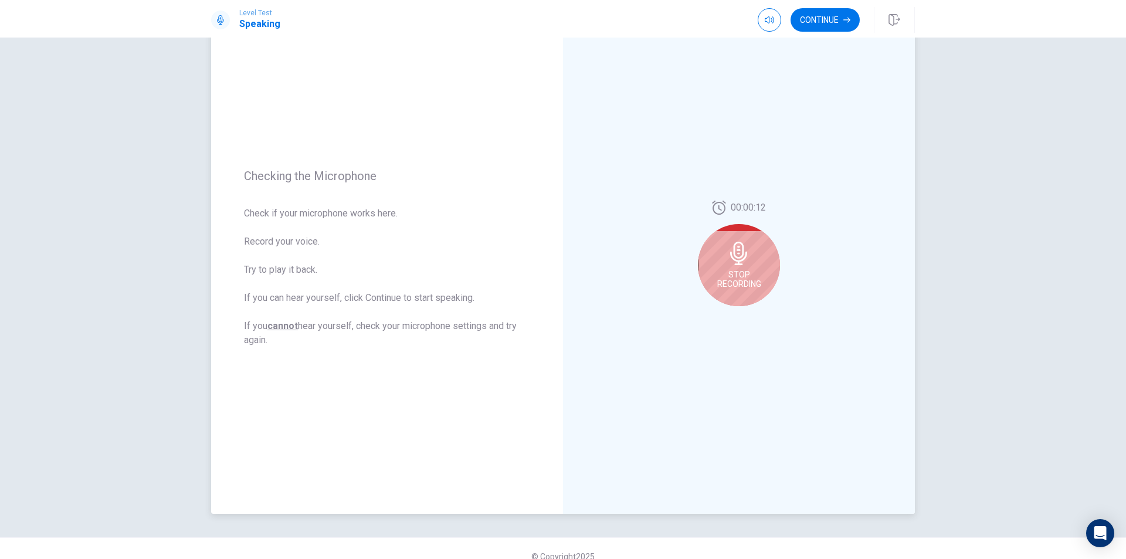
click at [739, 244] on icon at bounding box center [738, 253] width 17 height 23
click at [736, 259] on icon at bounding box center [740, 256] width 23 height 23
click at [756, 317] on button "Play Audio" at bounding box center [751, 315] width 16 height 16
click at [749, 263] on icon at bounding box center [740, 256] width 23 height 23
click at [736, 260] on icon at bounding box center [740, 256] width 23 height 23
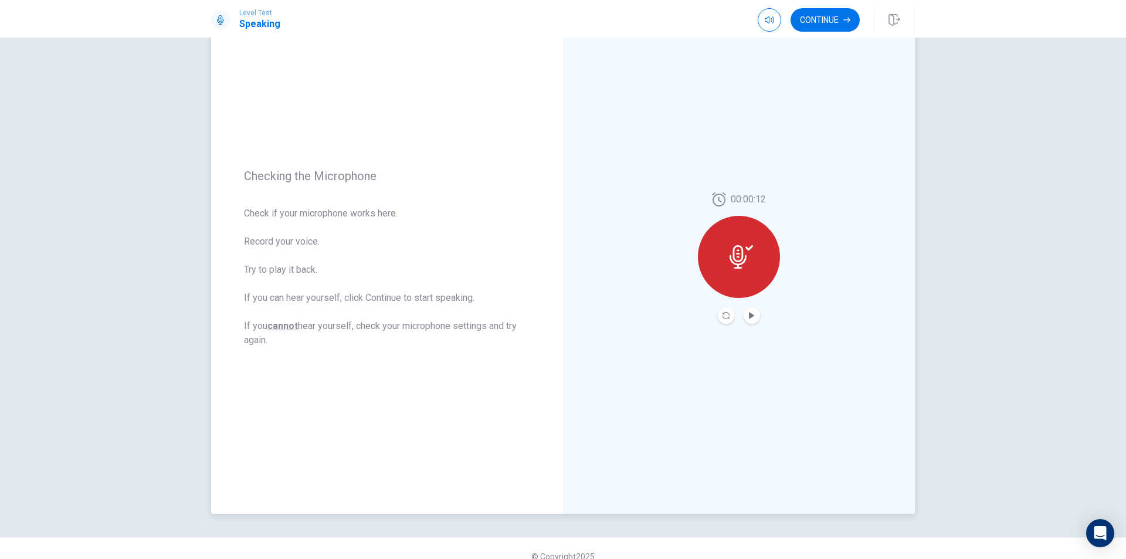
click at [736, 260] on icon at bounding box center [740, 256] width 23 height 23
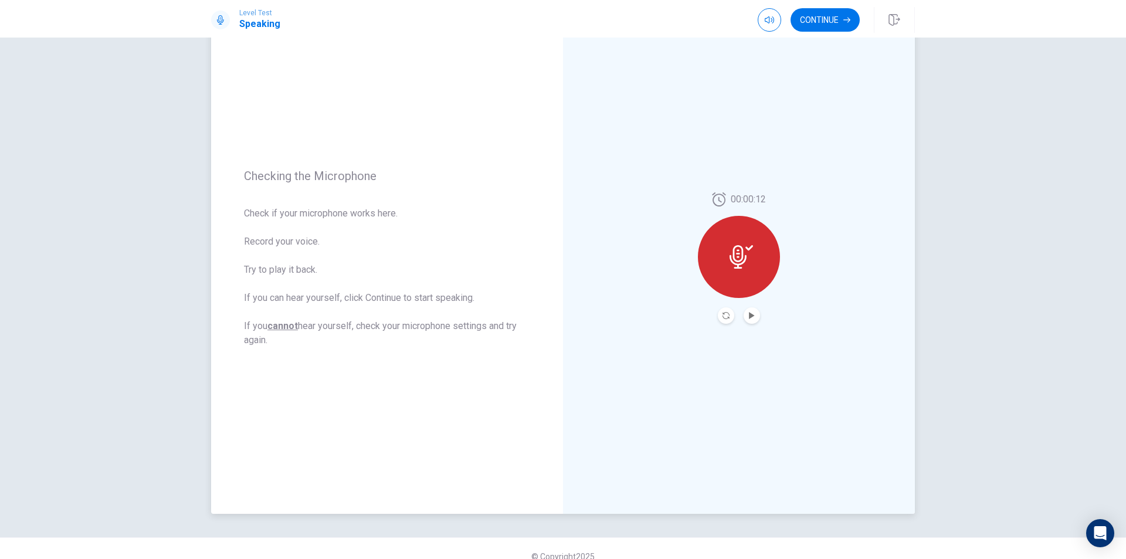
click at [736, 260] on icon at bounding box center [740, 256] width 23 height 23
click at [749, 318] on icon "Play Audio" at bounding box center [751, 315] width 5 height 7
click at [729, 320] on button "Record Again" at bounding box center [726, 315] width 16 height 16
click at [731, 264] on icon at bounding box center [738, 253] width 17 height 23
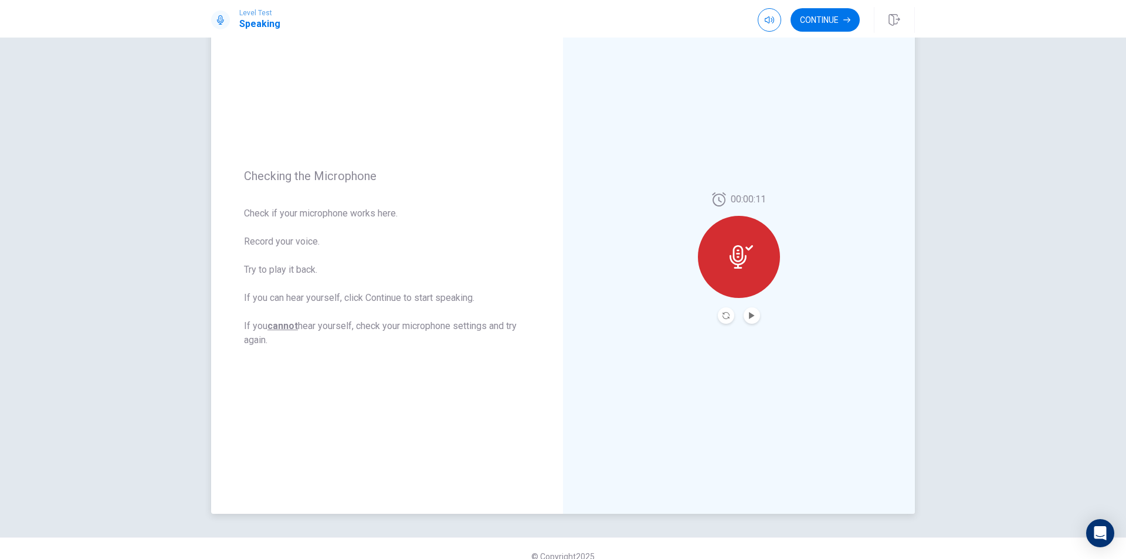
click at [753, 319] on button "Play Audio" at bounding box center [751, 315] width 16 height 16
click at [842, 18] on button "Continue" at bounding box center [824, 19] width 69 height 23
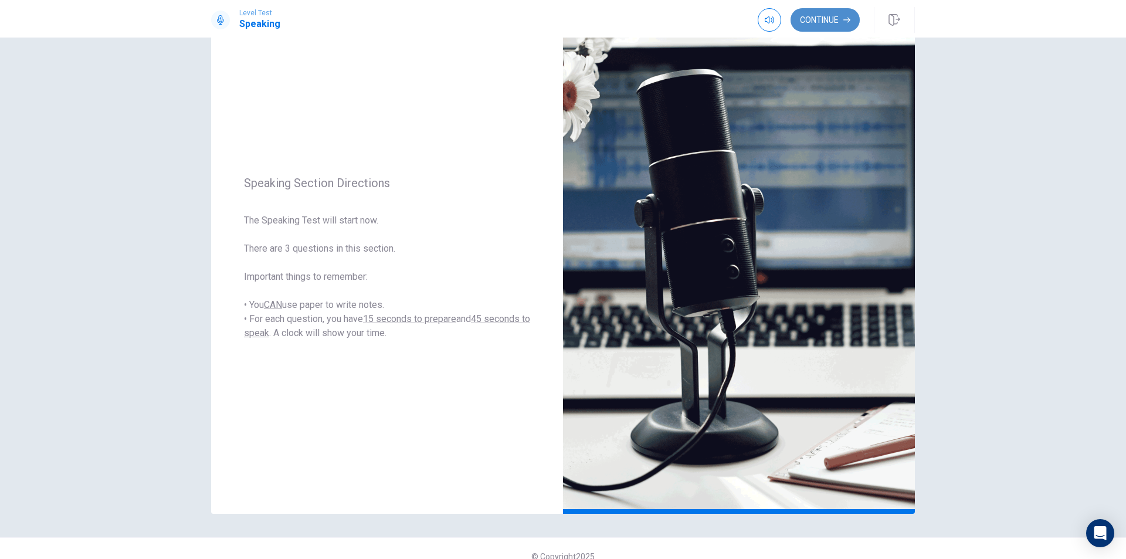
click at [835, 26] on button "Continue" at bounding box center [824, 19] width 69 height 23
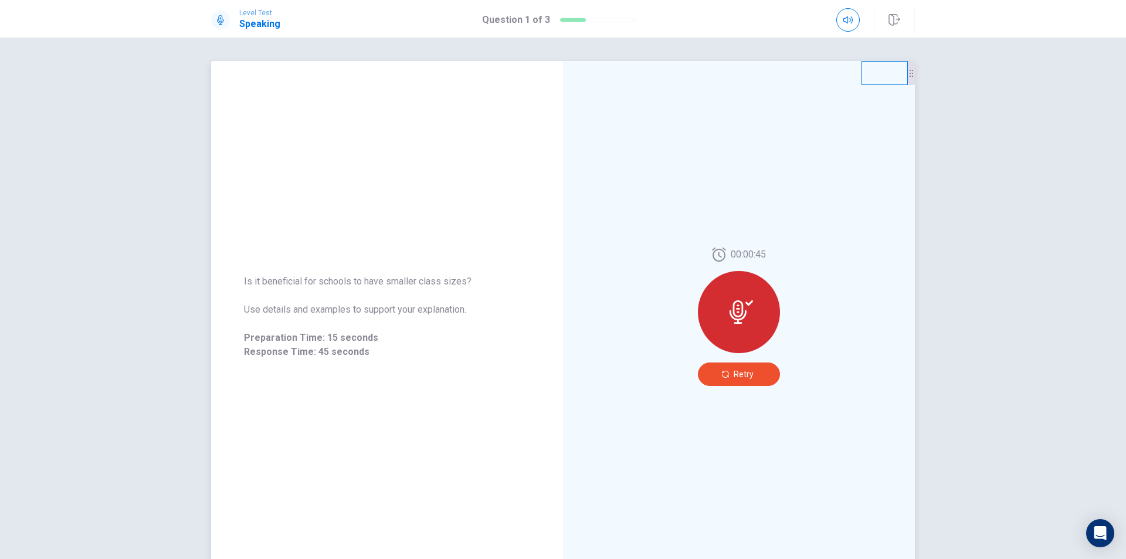
click at [754, 380] on button "Retry" at bounding box center [739, 373] width 82 height 23
click at [746, 376] on span "Retry" at bounding box center [743, 373] width 20 height 9
click at [720, 369] on button "Retry" at bounding box center [739, 373] width 82 height 23
click at [759, 373] on button "Retry" at bounding box center [739, 373] width 82 height 23
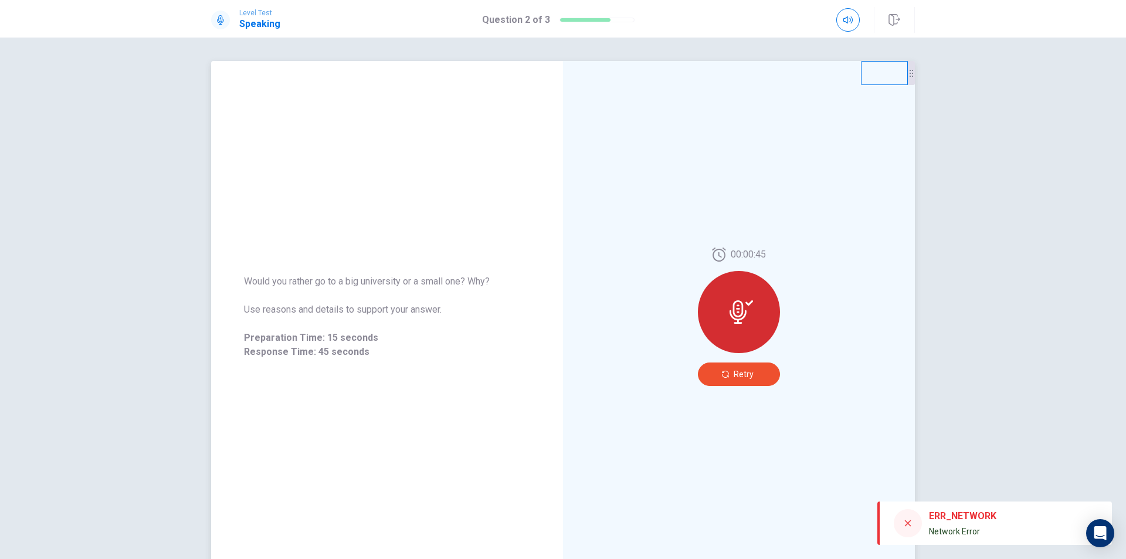
click at [765, 378] on button "Retry" at bounding box center [739, 373] width 82 height 23
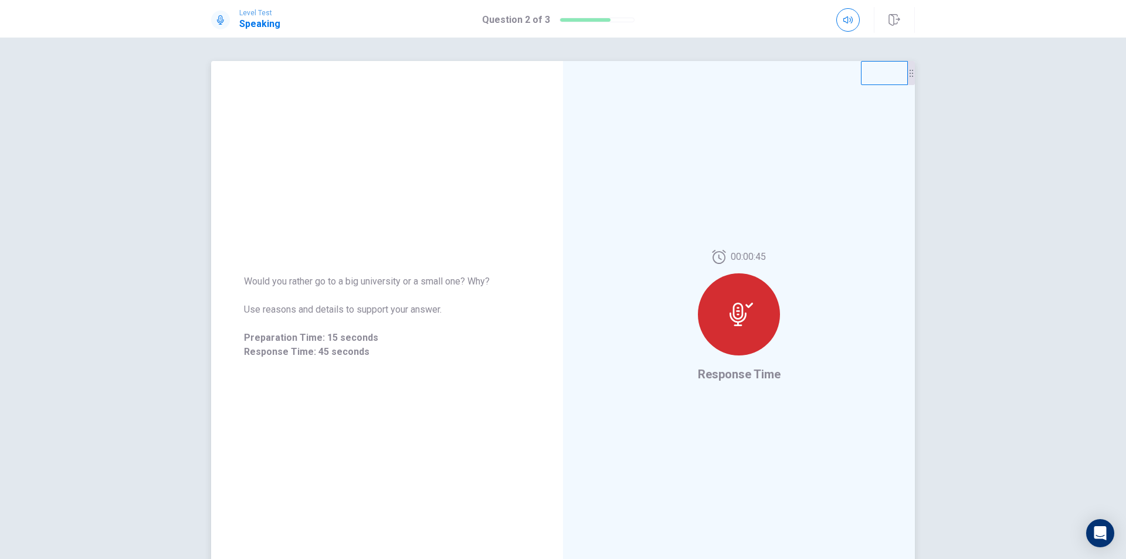
drag, startPoint x: 728, startPoint y: 376, endPoint x: 800, endPoint y: 385, distance: 72.6
click at [800, 385] on div "00:00:45 Response Time" at bounding box center [739, 316] width 352 height 511
click at [759, 373] on span "Response Time" at bounding box center [739, 374] width 83 height 14
click at [739, 372] on span "Retry" at bounding box center [743, 373] width 20 height 9
click at [1060, 102] on div "Would you rather go to a big university or a small one? Why? Use reasons and de…" at bounding box center [563, 298] width 1126 height 521
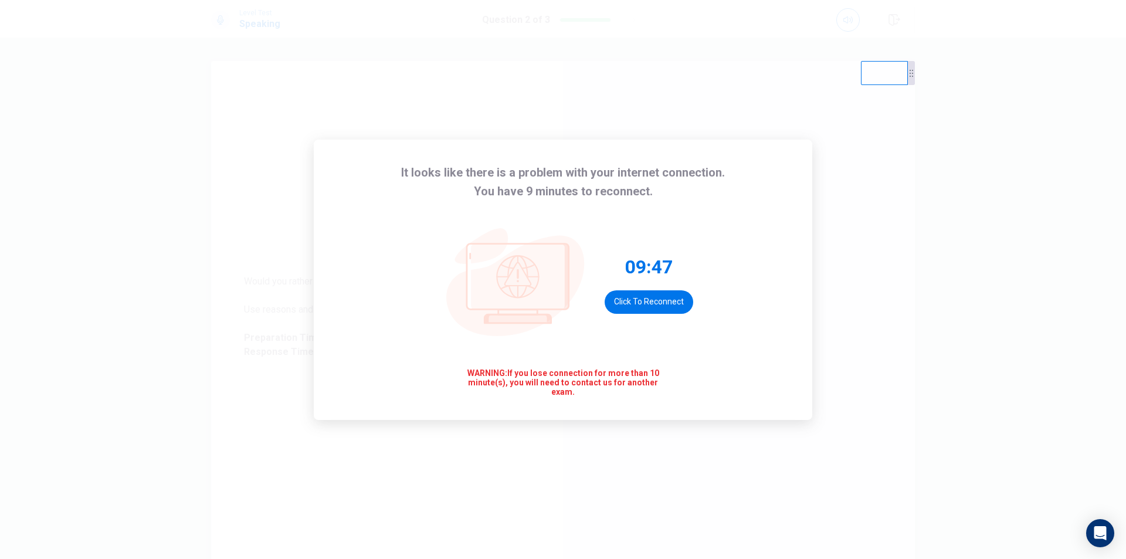
click at [904, 266] on div "It looks like there is a problem with your internet connection. You have 9 minu…" at bounding box center [563, 279] width 1126 height 559
click at [633, 295] on button "Click to reconnect" at bounding box center [648, 301] width 89 height 23
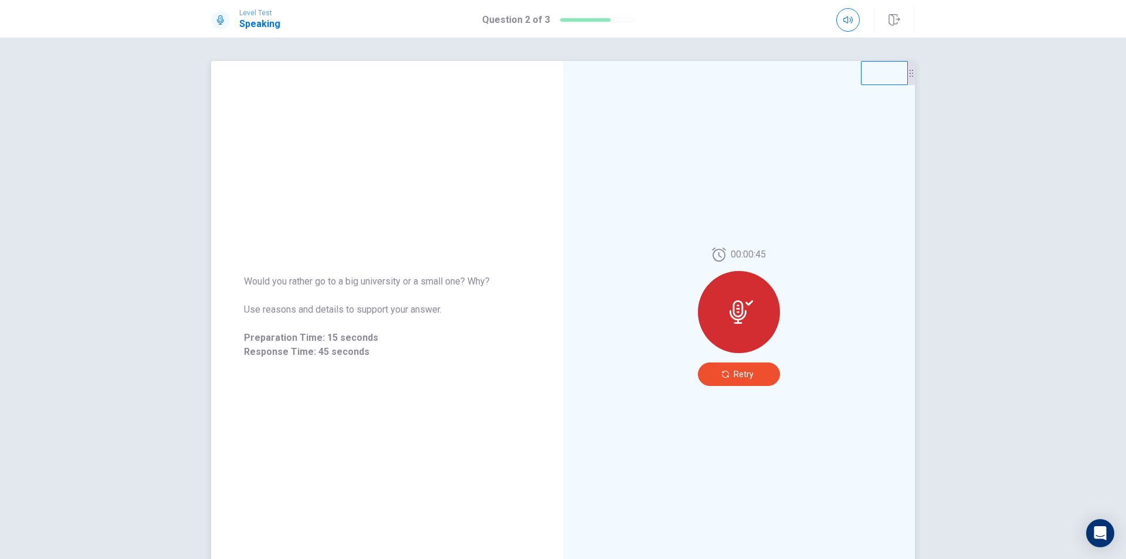
click at [742, 376] on span "Retry" at bounding box center [743, 373] width 20 height 9
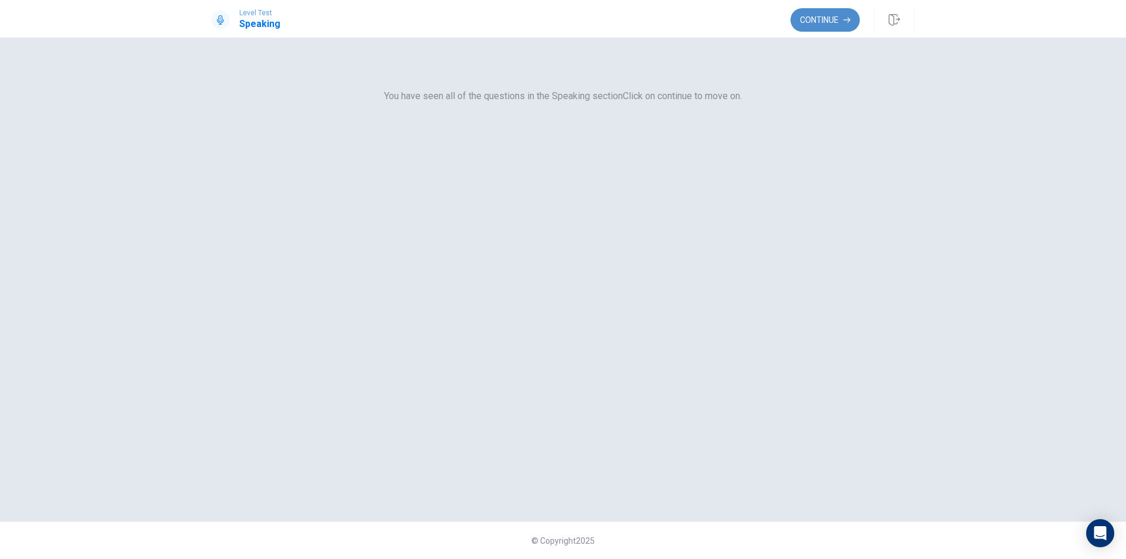
click at [831, 11] on button "Continue" at bounding box center [824, 19] width 69 height 23
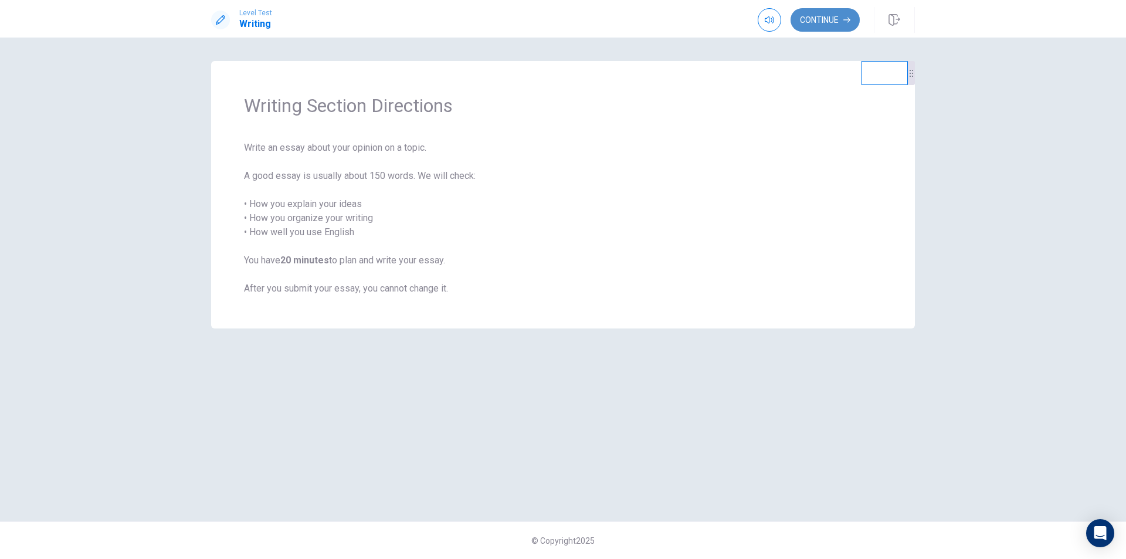
click at [837, 20] on button "Continue" at bounding box center [824, 19] width 69 height 23
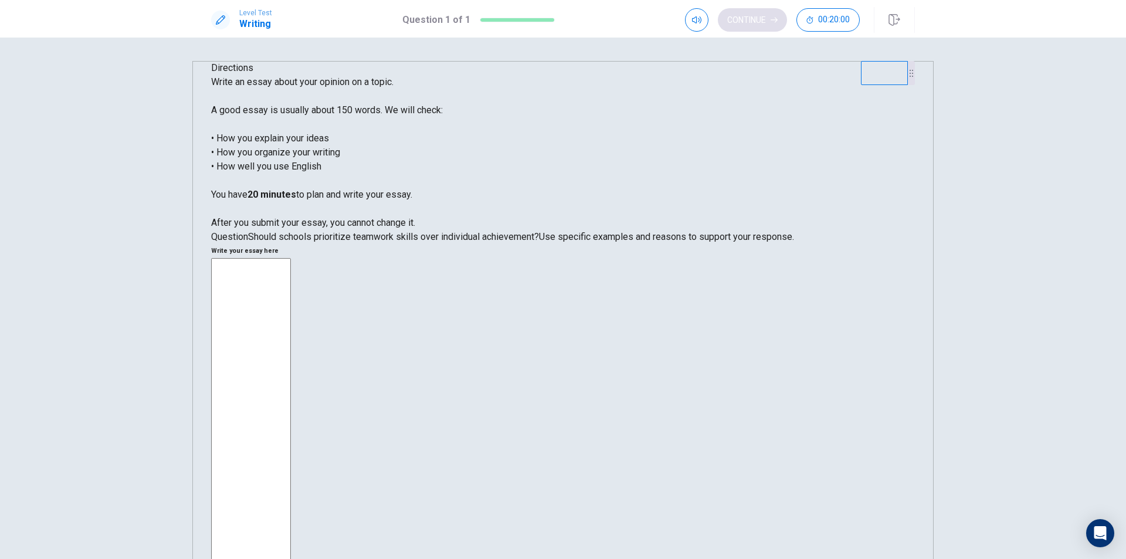
click at [291, 258] on textarea at bounding box center [251, 435] width 80 height 354
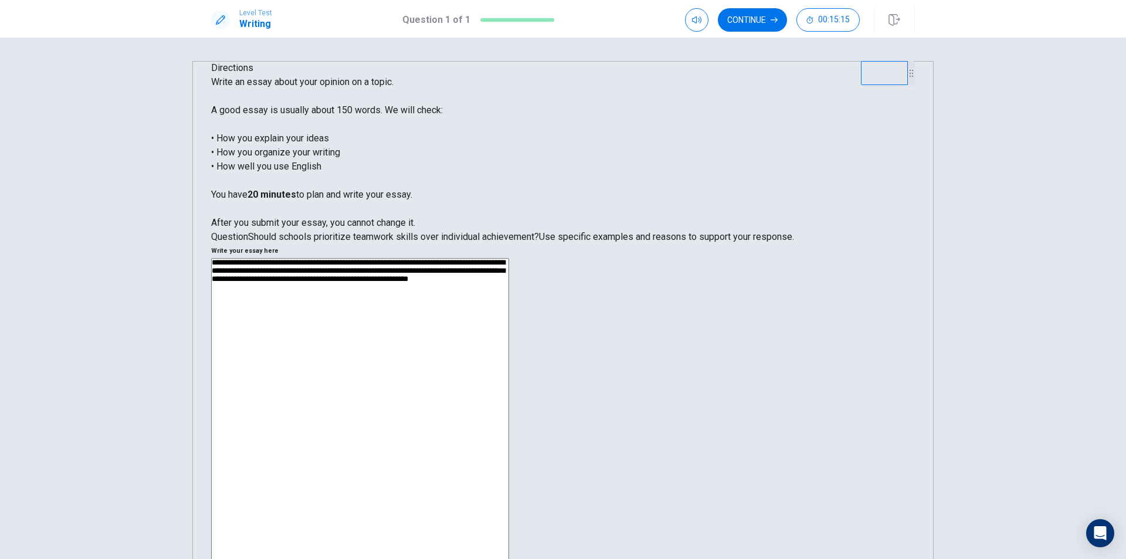
click at [509, 258] on textarea "**********" at bounding box center [360, 425] width 298 height 334
type textarea "**********"
click at [509, 258] on textarea "**********" at bounding box center [360, 425] width 298 height 334
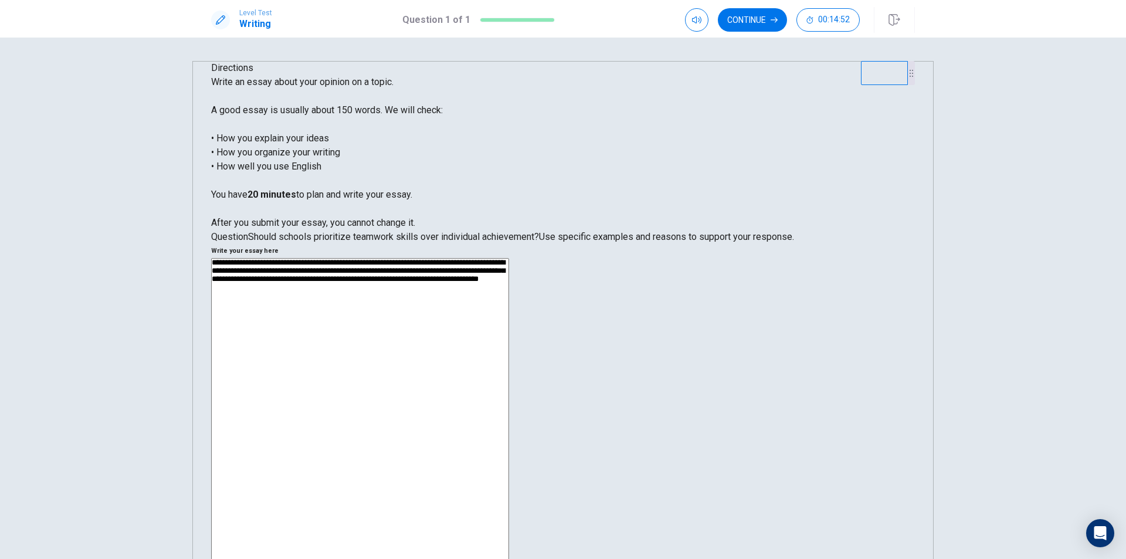
click at [509, 258] on textarea "**********" at bounding box center [360, 425] width 298 height 334
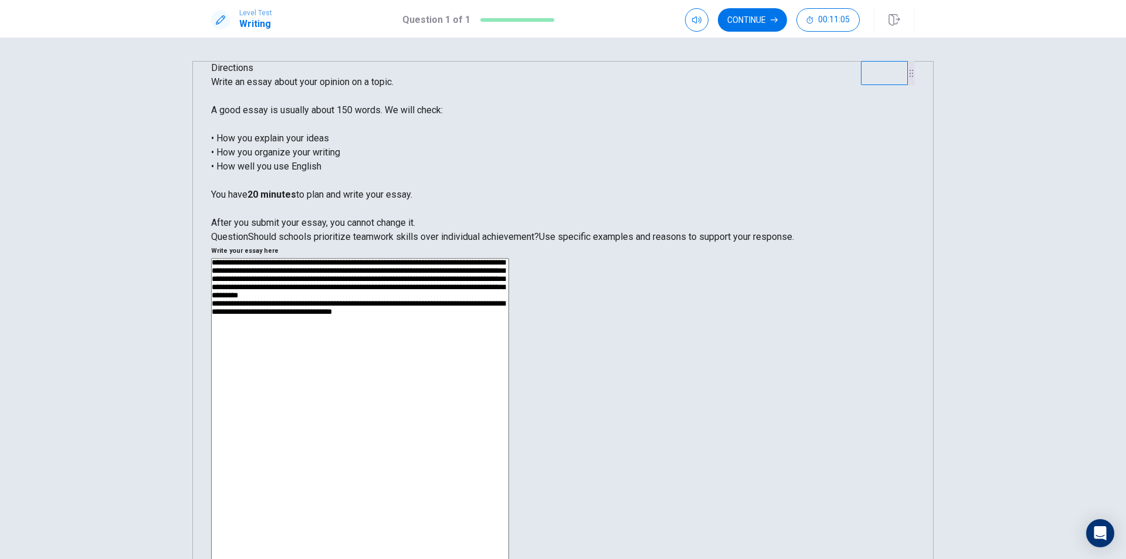
drag, startPoint x: 859, startPoint y: 222, endPoint x: 865, endPoint y: 235, distance: 14.2
click at [509, 258] on textarea "**********" at bounding box center [360, 425] width 298 height 334
drag, startPoint x: 740, startPoint y: 260, endPoint x: 750, endPoint y: 272, distance: 15.4
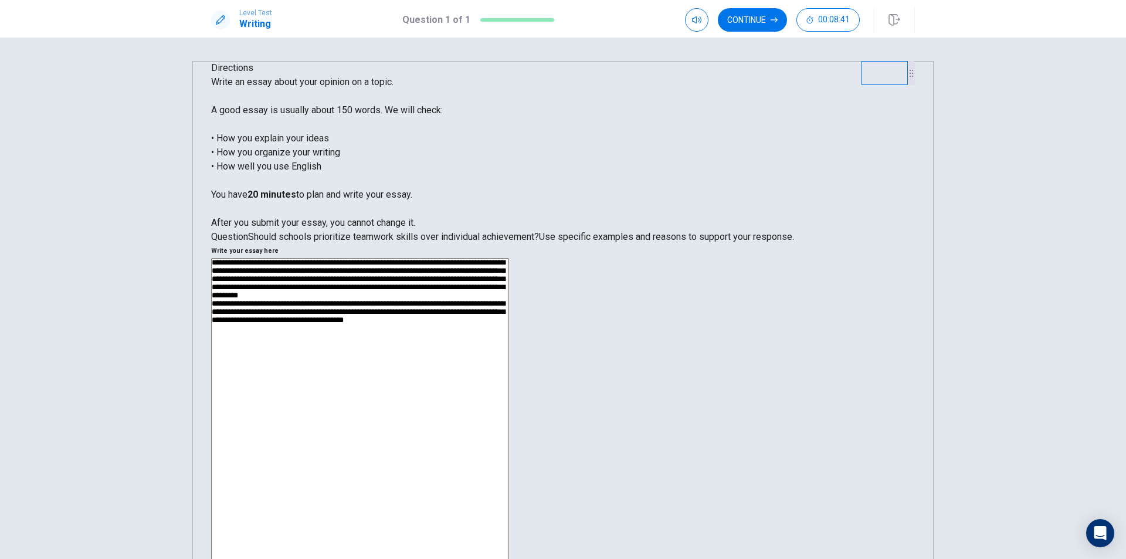
click at [509, 260] on textarea "**********" at bounding box center [360, 425] width 298 height 334
click at [509, 258] on textarea "**********" at bounding box center [360, 425] width 298 height 334
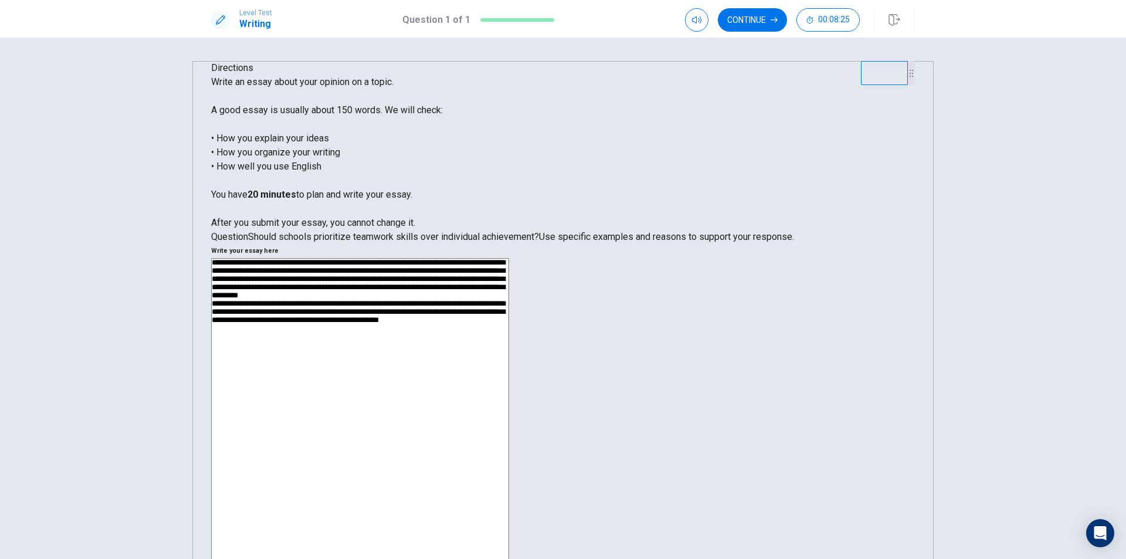
click at [509, 258] on textarea "**********" at bounding box center [360, 425] width 298 height 334
click at [509, 262] on textarea "**********" at bounding box center [360, 425] width 298 height 334
click at [589, 258] on div "**********" at bounding box center [562, 427] width 703 height 338
click at [509, 258] on textarea "**********" at bounding box center [360, 425] width 298 height 334
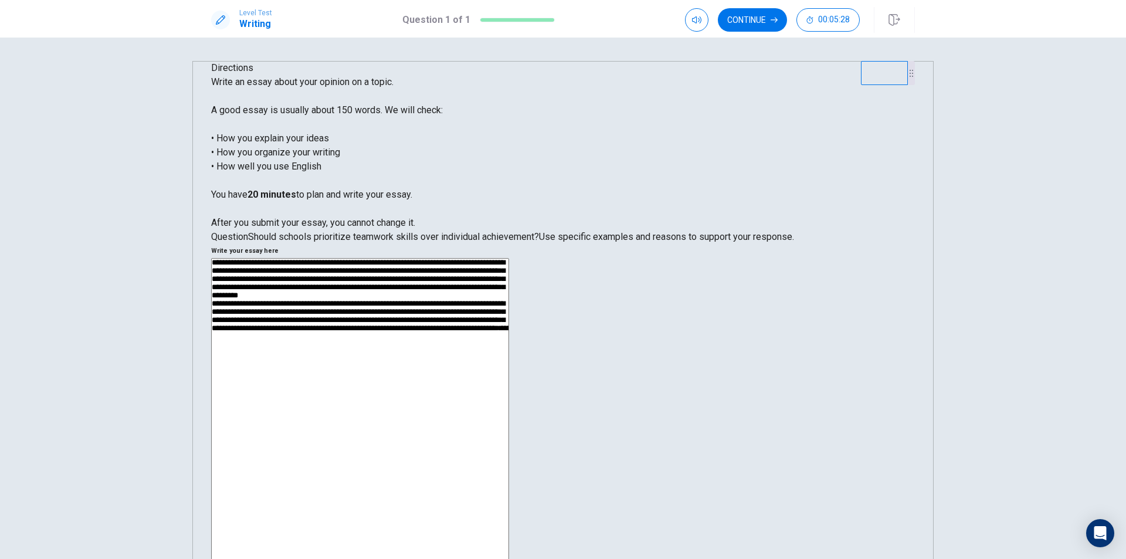
click at [509, 258] on textarea "**********" at bounding box center [360, 425] width 298 height 334
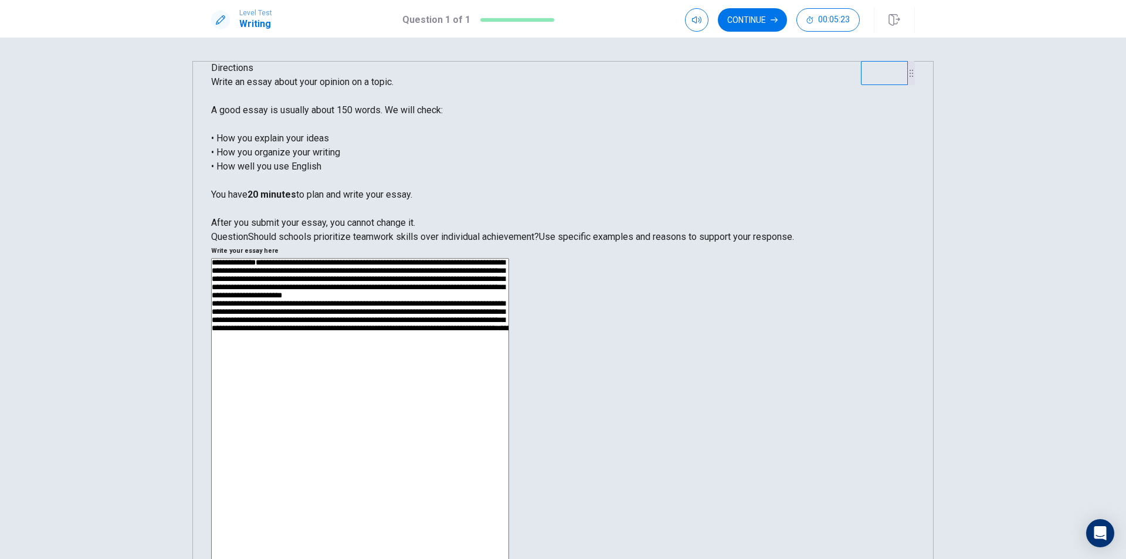
click at [509, 258] on textarea "**********" at bounding box center [360, 425] width 298 height 334
click at [509, 318] on textarea "**********" at bounding box center [360, 425] width 298 height 334
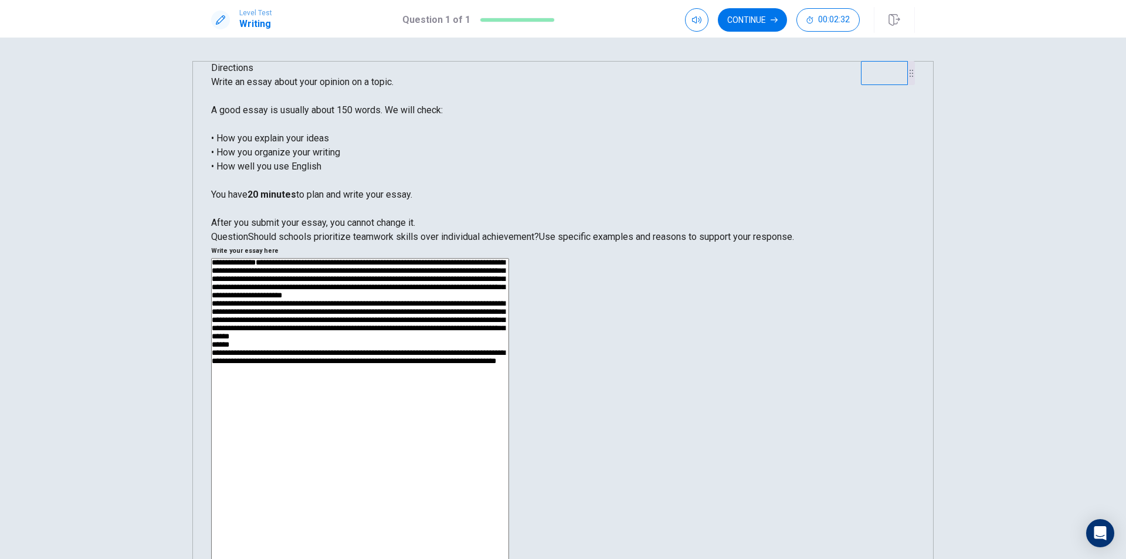
click at [509, 335] on textarea "**********" at bounding box center [360, 425] width 298 height 334
click at [509, 341] on textarea "**********" at bounding box center [360, 425] width 298 height 334
click at [509, 339] on textarea "**********" at bounding box center [360, 425] width 298 height 334
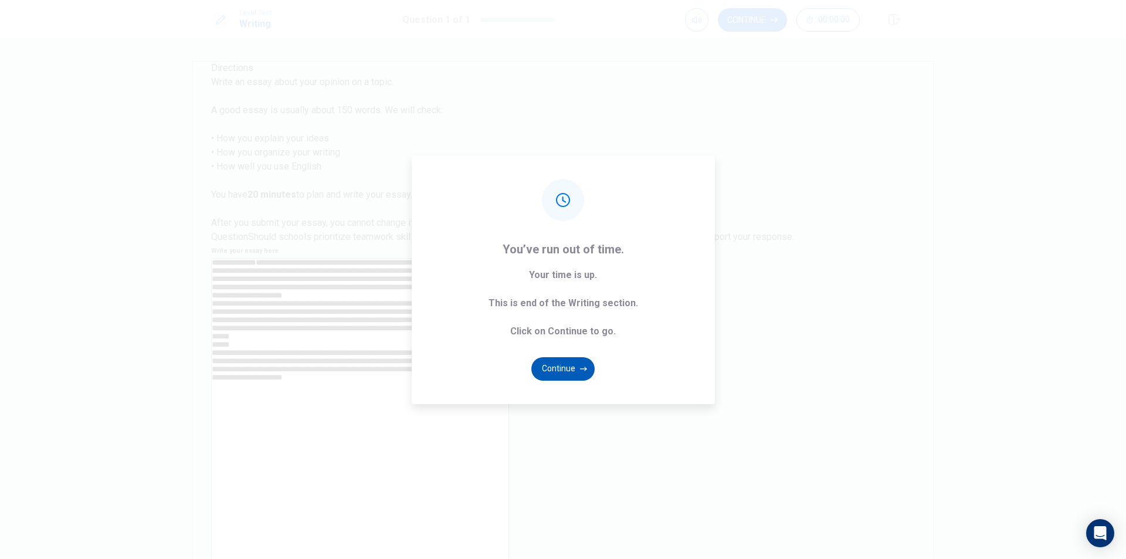
type textarea "**********"
click at [570, 369] on button "Continue" at bounding box center [562, 368] width 63 height 23
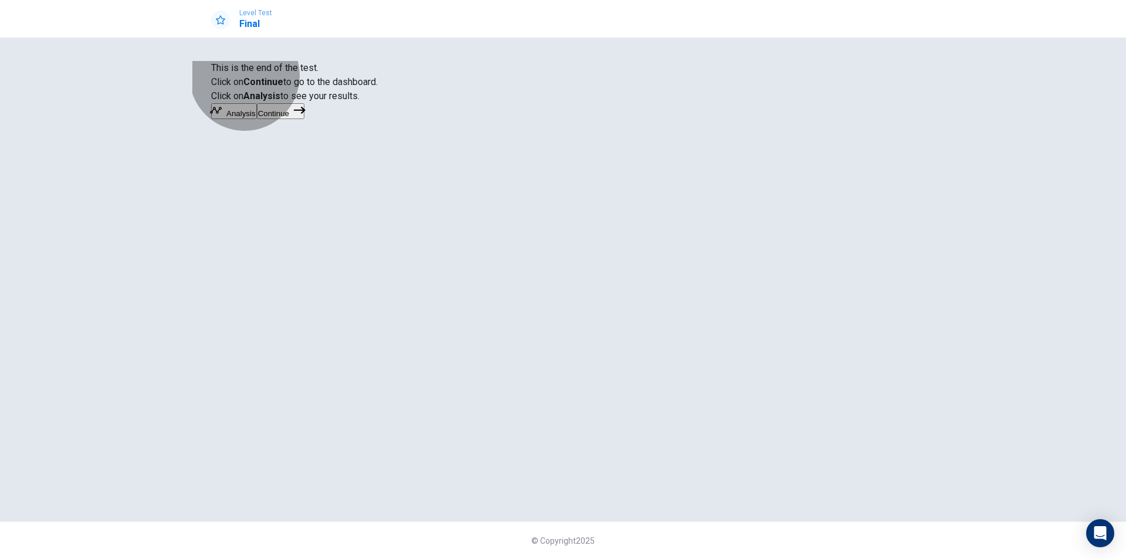
click at [304, 119] on button "Continue" at bounding box center [280, 111] width 47 height 16
